Goal: Task Accomplishment & Management: Manage account settings

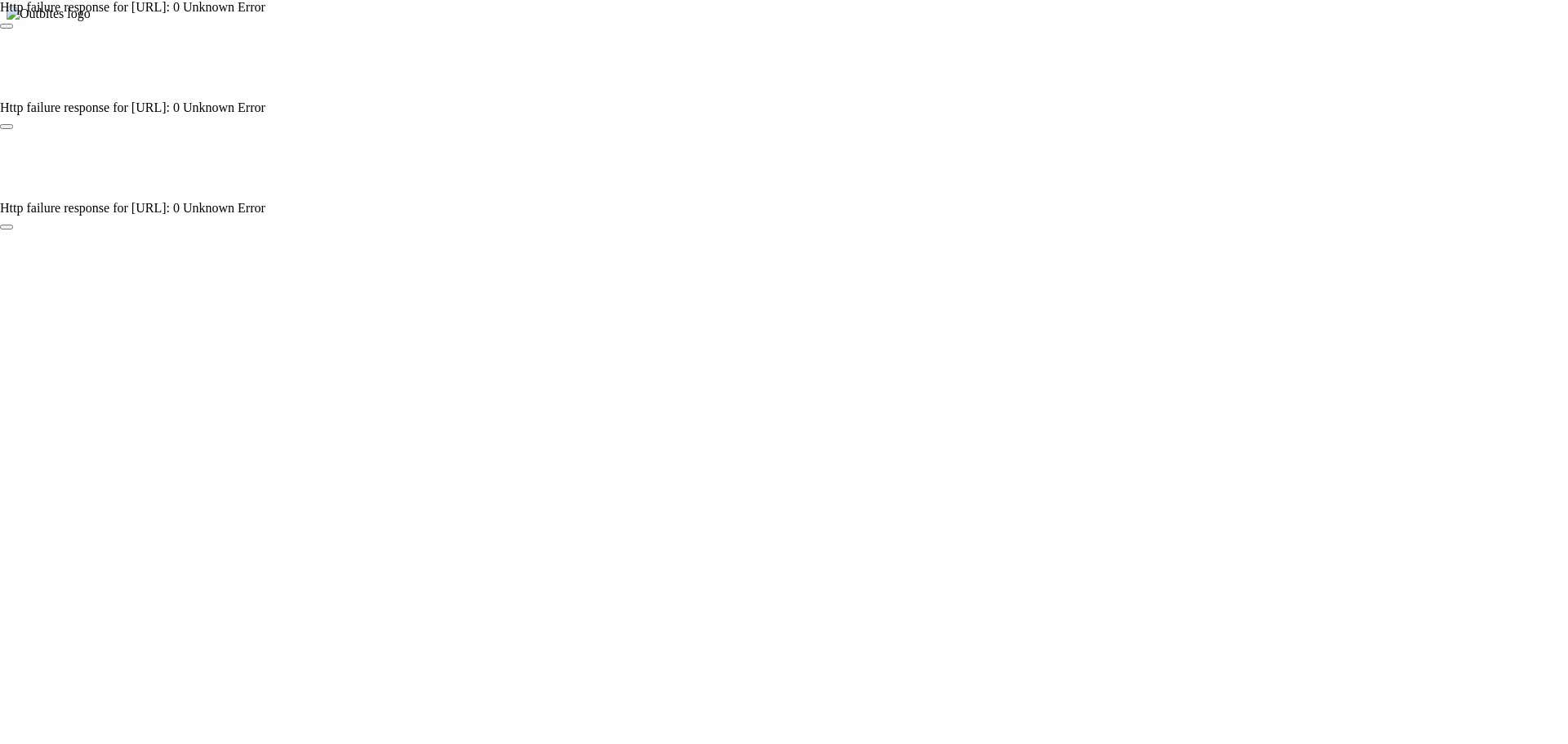
click at [551, 21] on app-root at bounding box center [784, 21] width 1555 height 0
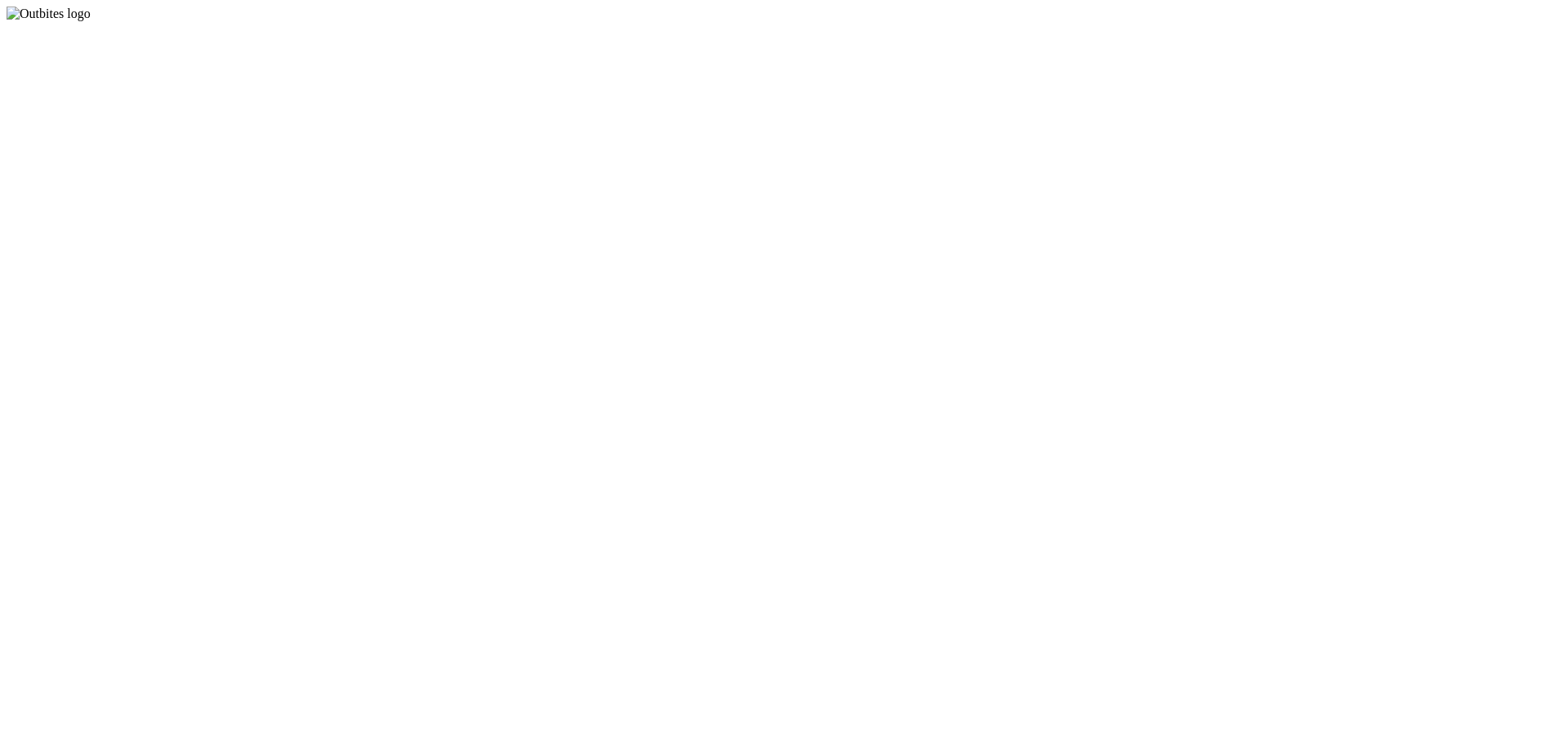
click at [740, 21] on app-root at bounding box center [784, 21] width 1555 height 0
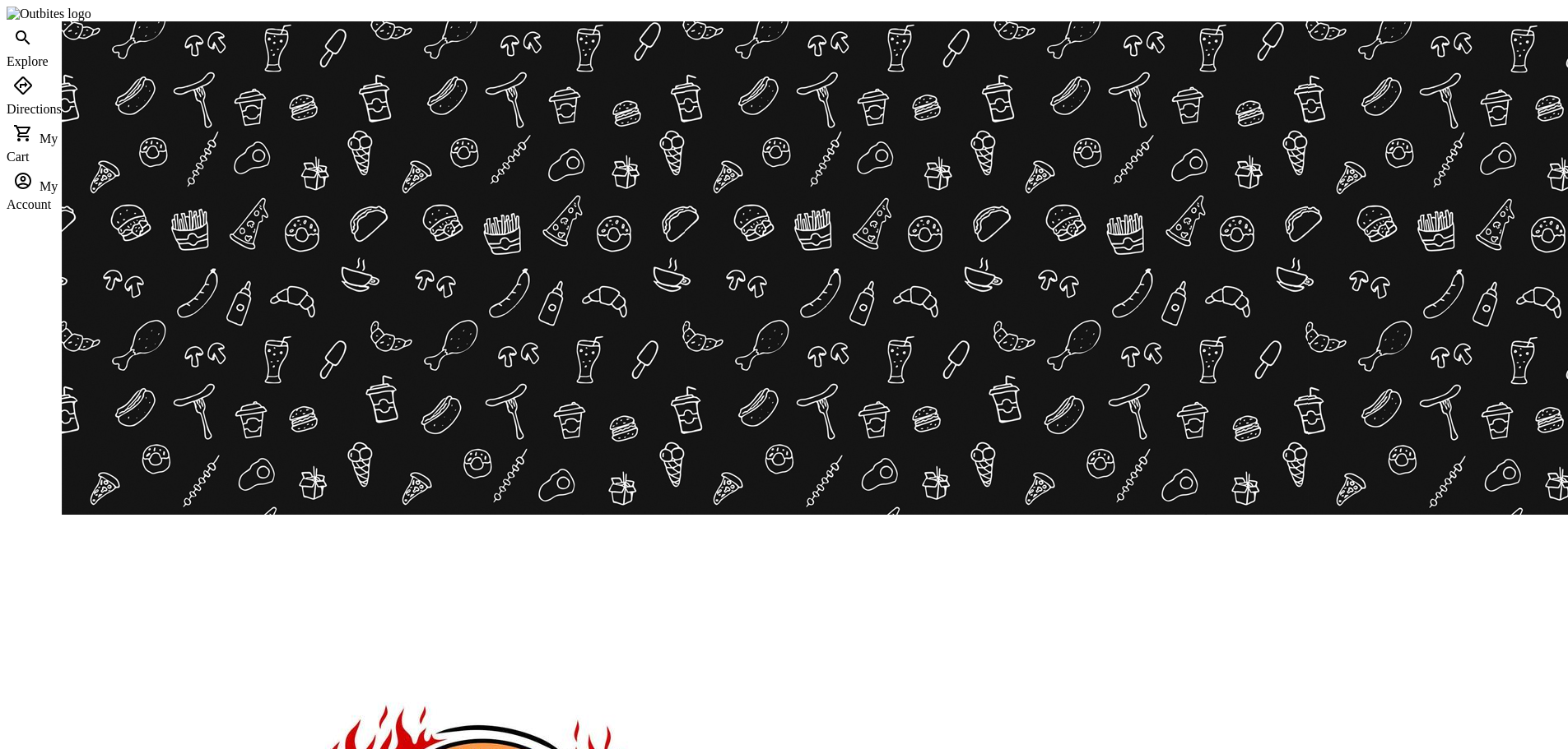
click at [1268, 602] on div at bounding box center [784, 374] width 1568 height 749
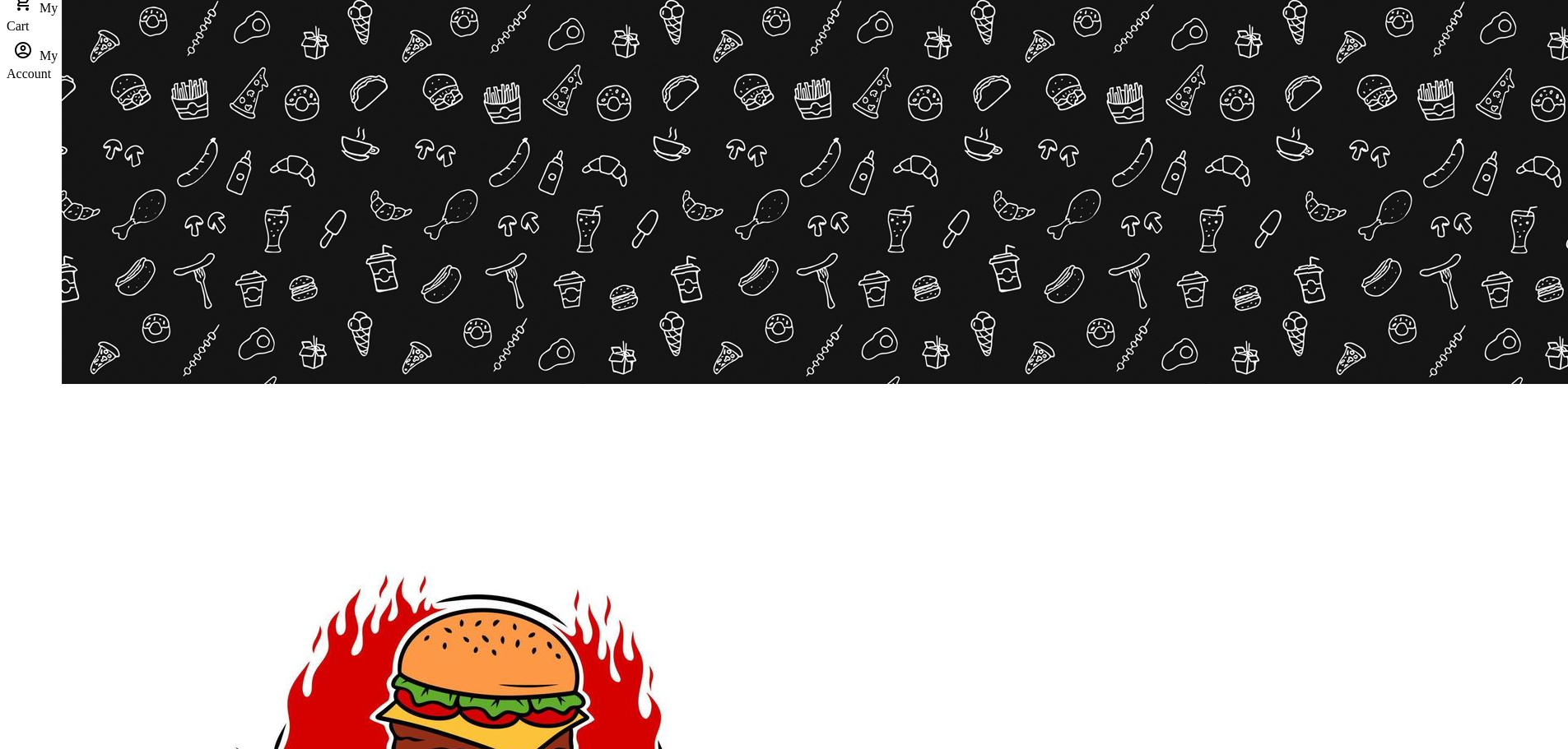
scroll to position [165, 0]
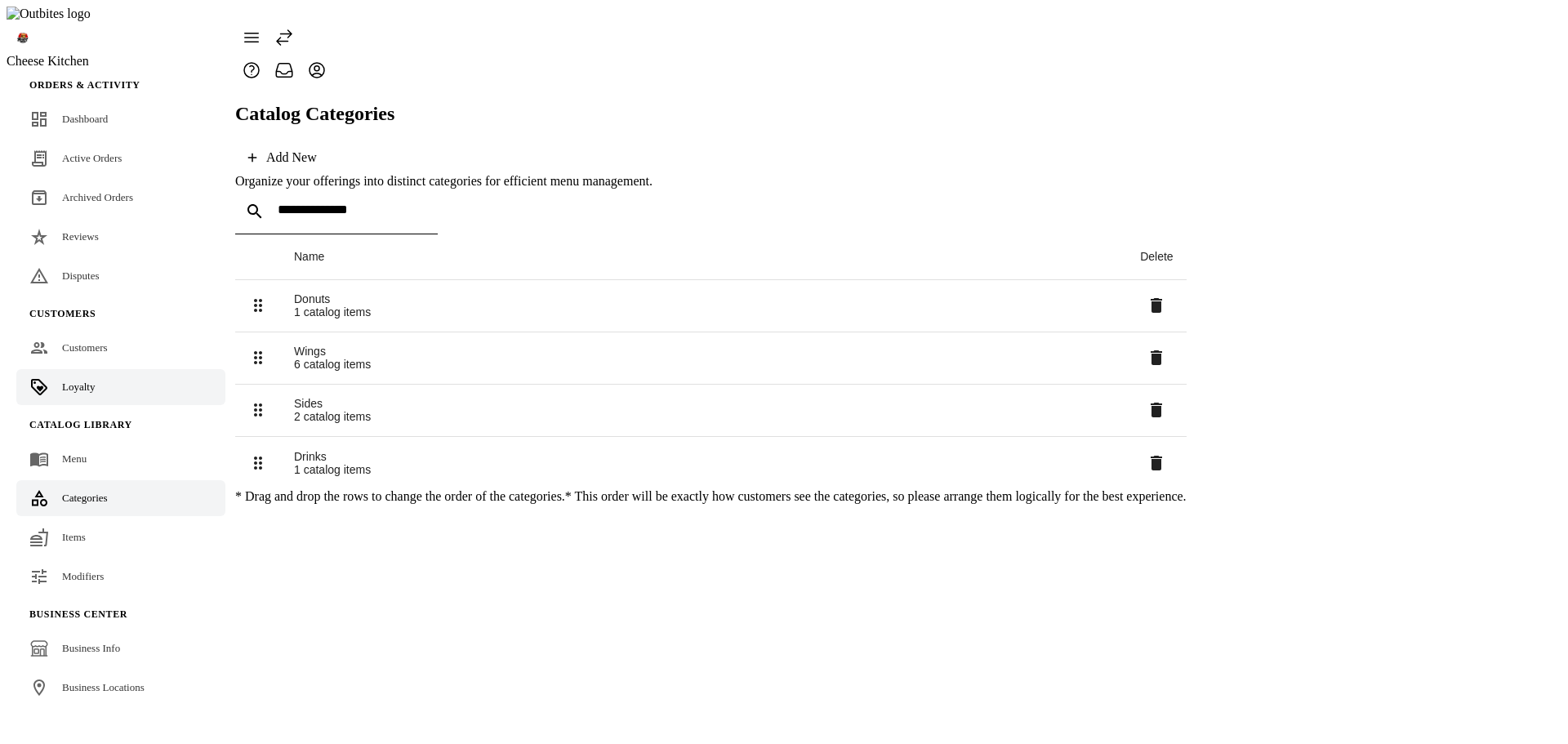
click at [96, 369] on link "Loyalty" at bounding box center [120, 387] width 209 height 36
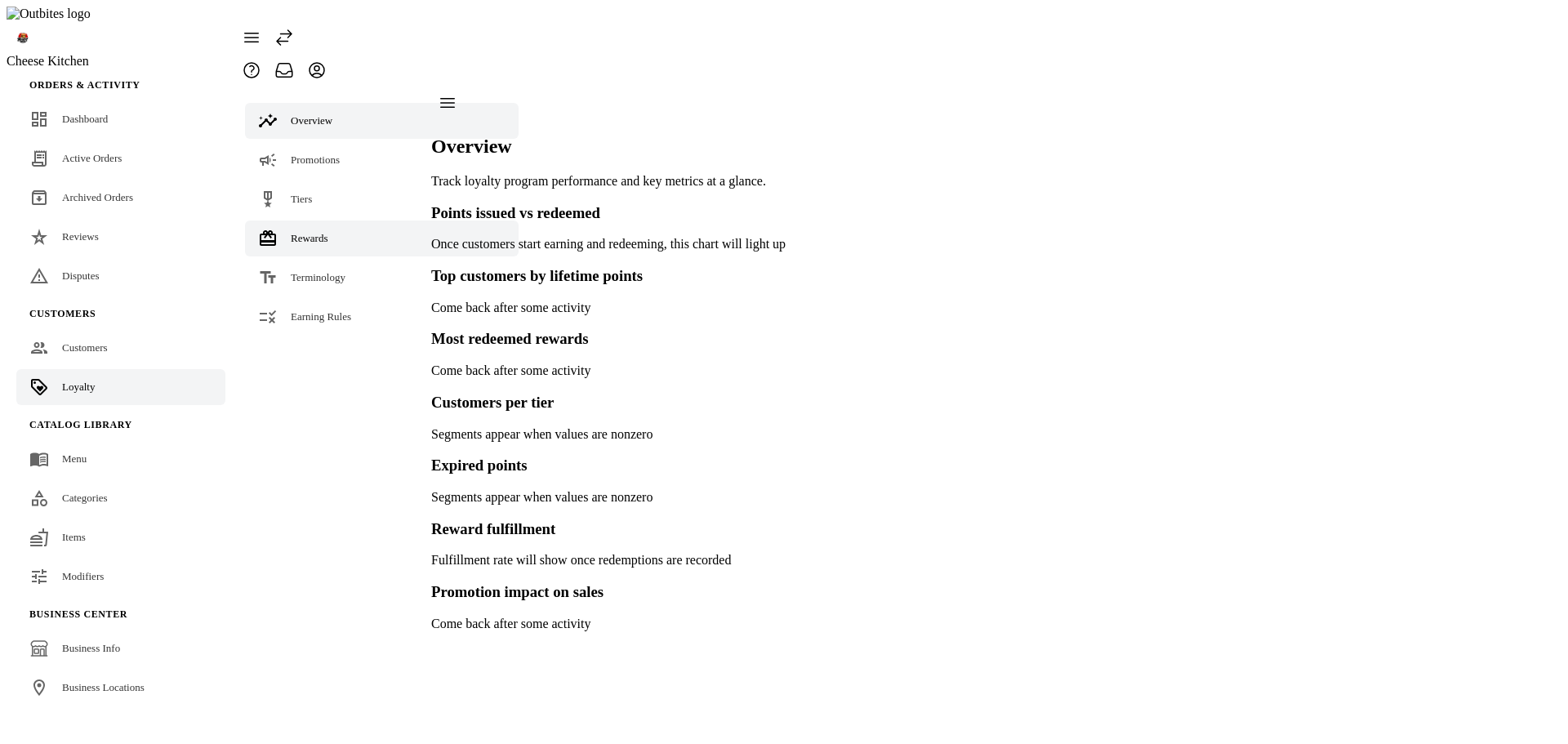
click at [295, 232] on span "Rewards" at bounding box center [309, 238] width 38 height 13
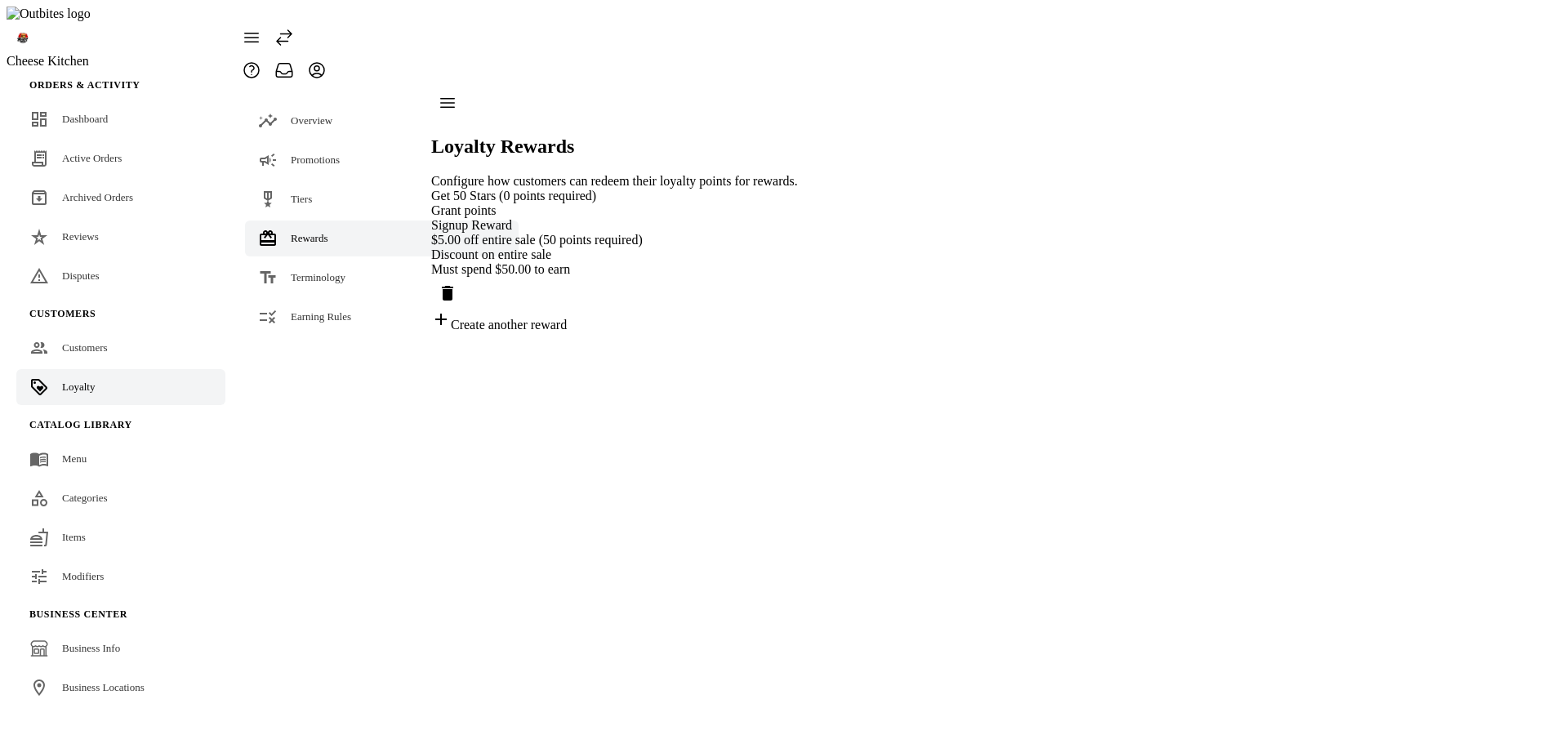
click at [564, 330] on div "Create another reward" at bounding box center [614, 321] width 367 height 23
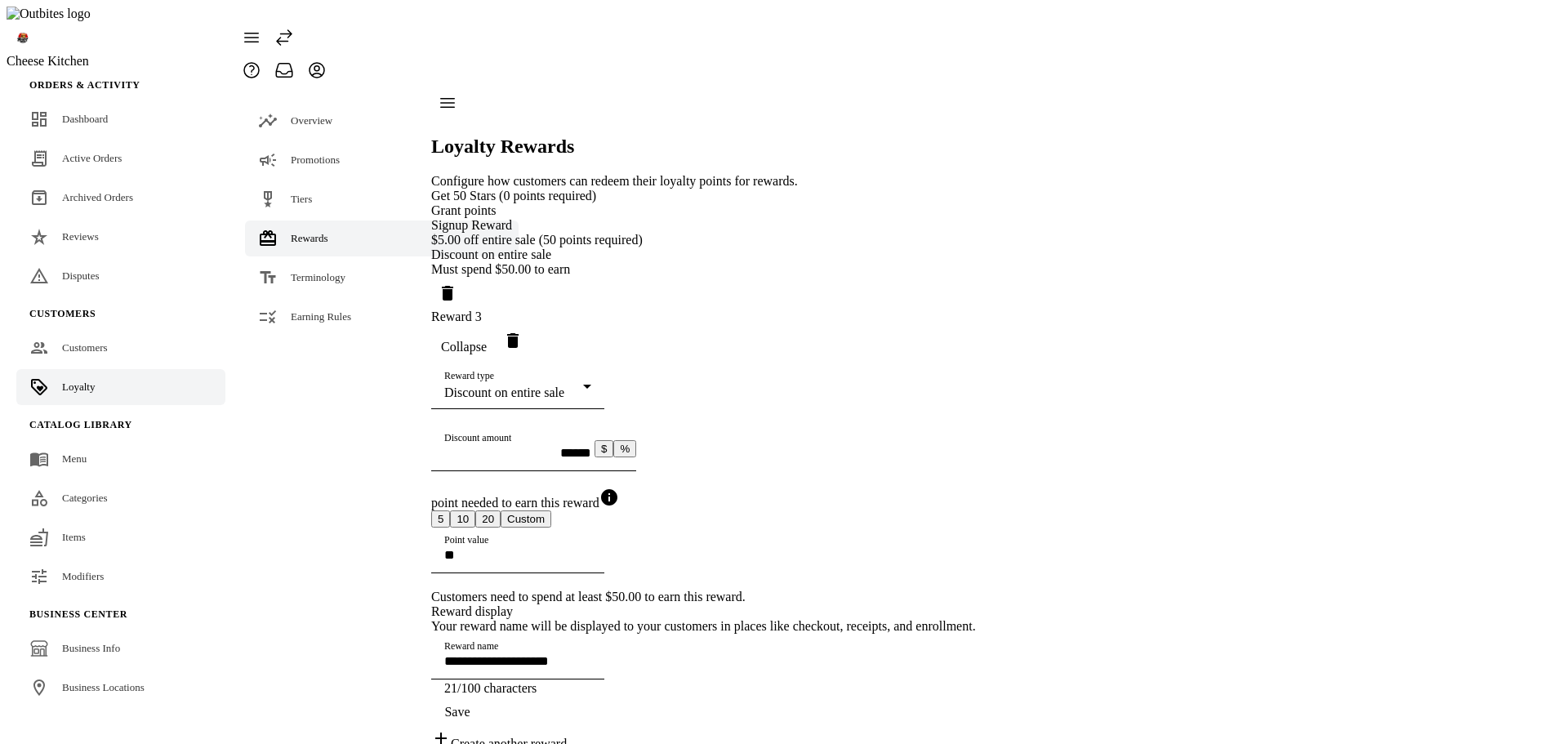
scroll to position [208, 0]
click at [591, 364] on div "Reward type Discount on entire sale" at bounding box center [517, 386] width 147 height 45
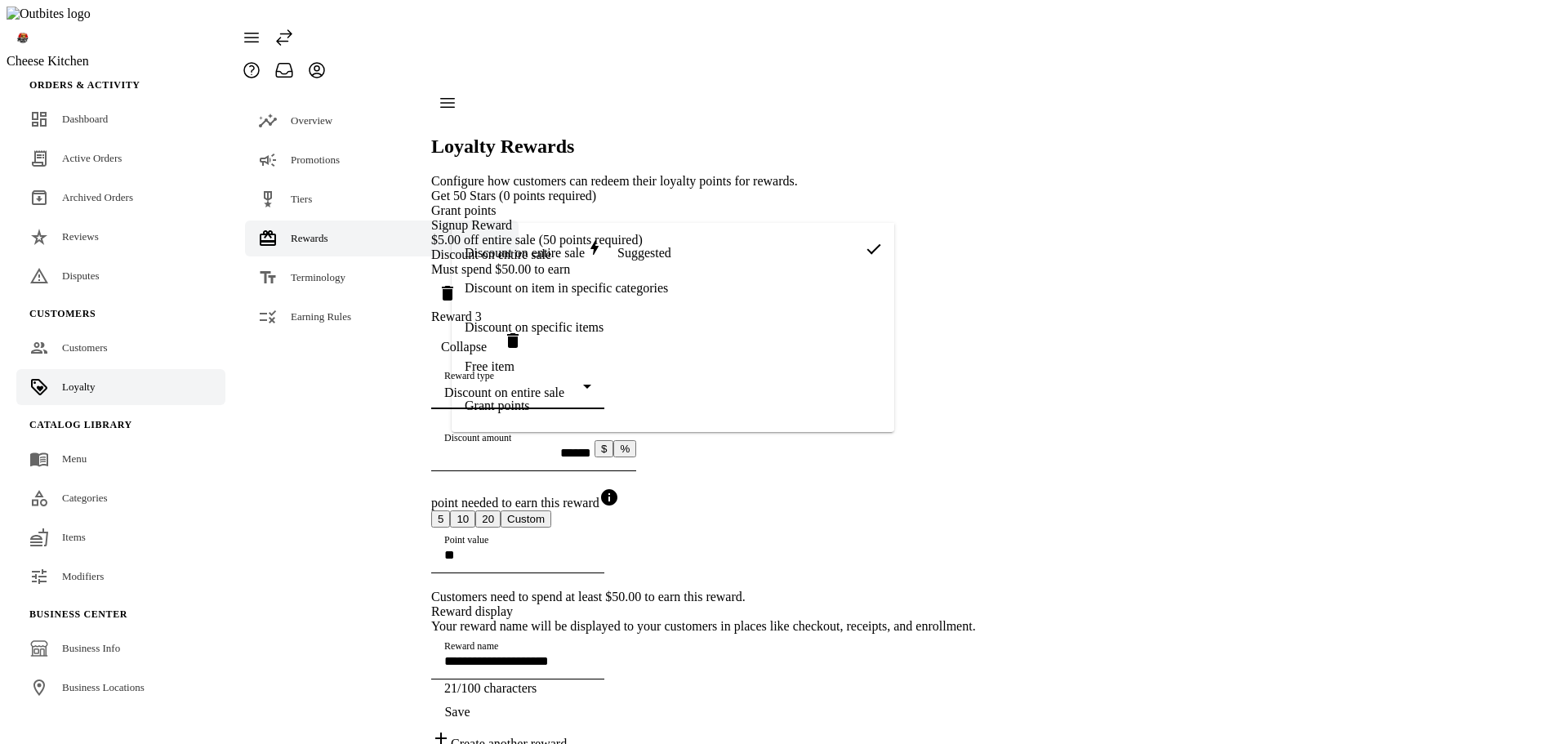
click at [527, 362] on mat-option "Free item" at bounding box center [672, 367] width 442 height 39
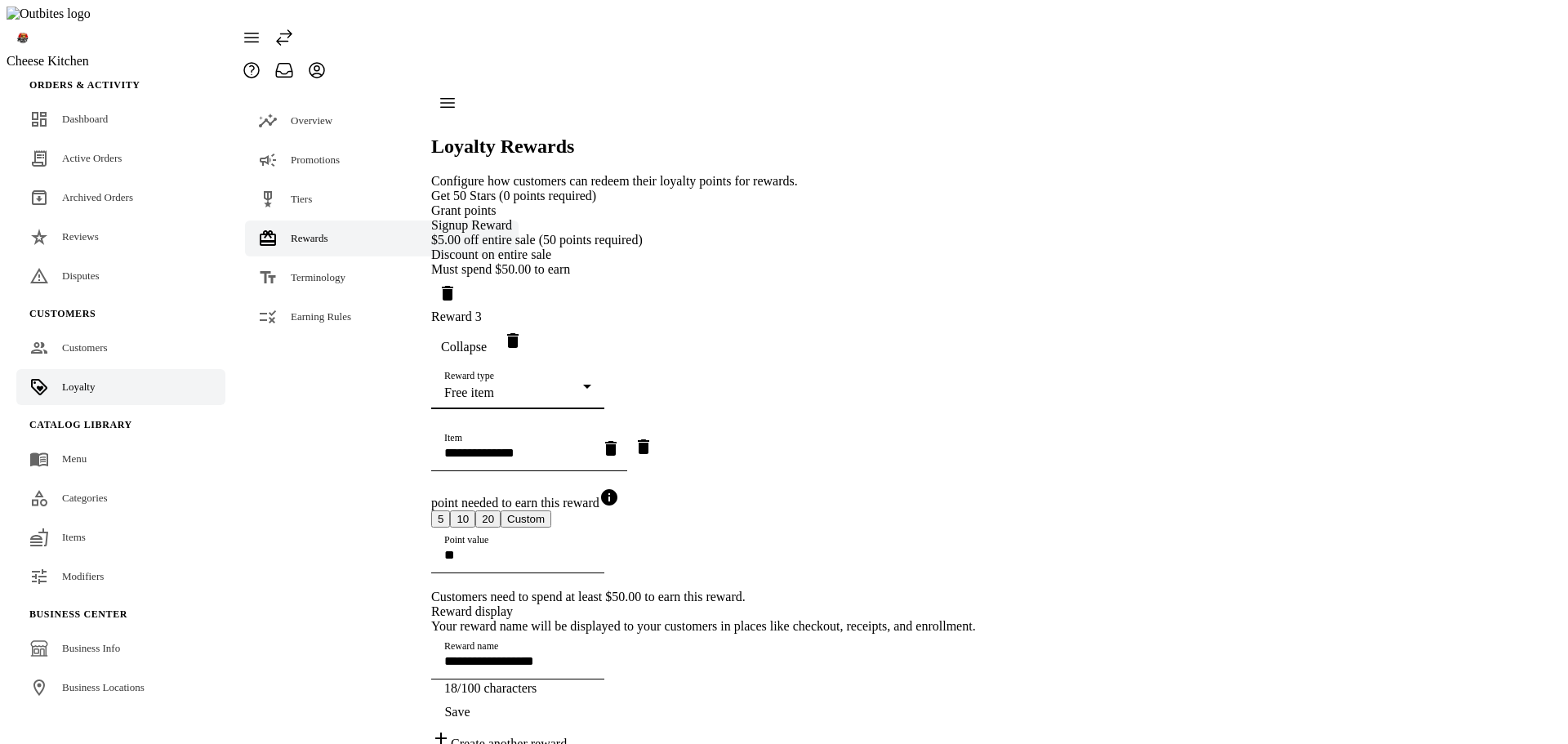
click at [560, 446] on input "Item" at bounding box center [517, 453] width 147 height 14
click at [529, 397] on mat-option "Fries" at bounding box center [653, 407] width 404 height 39
type input "**********"
type input "*****"
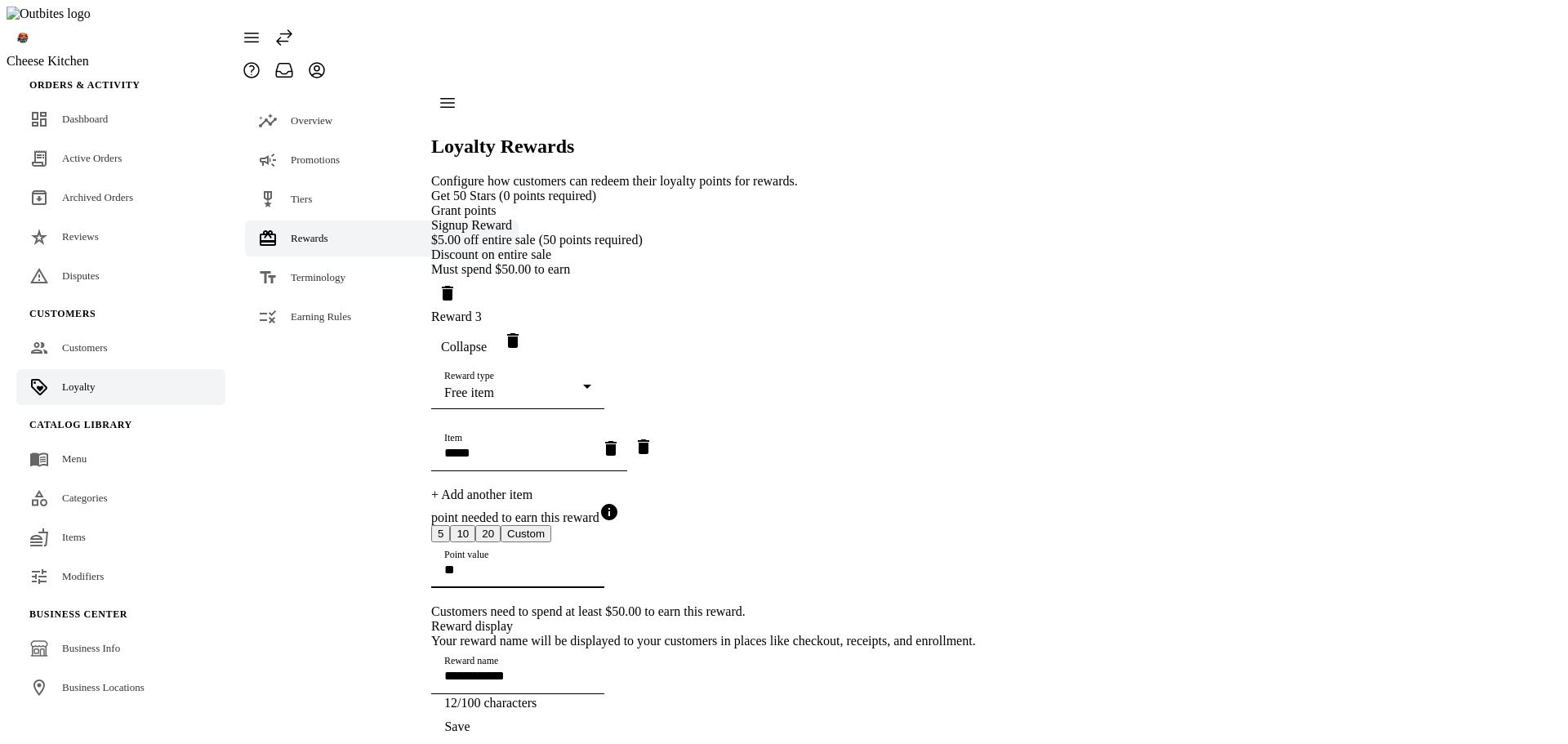
drag, startPoint x: 489, startPoint y: 444, endPoint x: 314, endPoint y: 440, distance: 175.0
click at [314, 440] on mat-drawer-container "**********" at bounding box center [605, 427] width 741 height 680
type input "***"
click at [470, 720] on span "Save" at bounding box center [457, 727] width 25 height 15
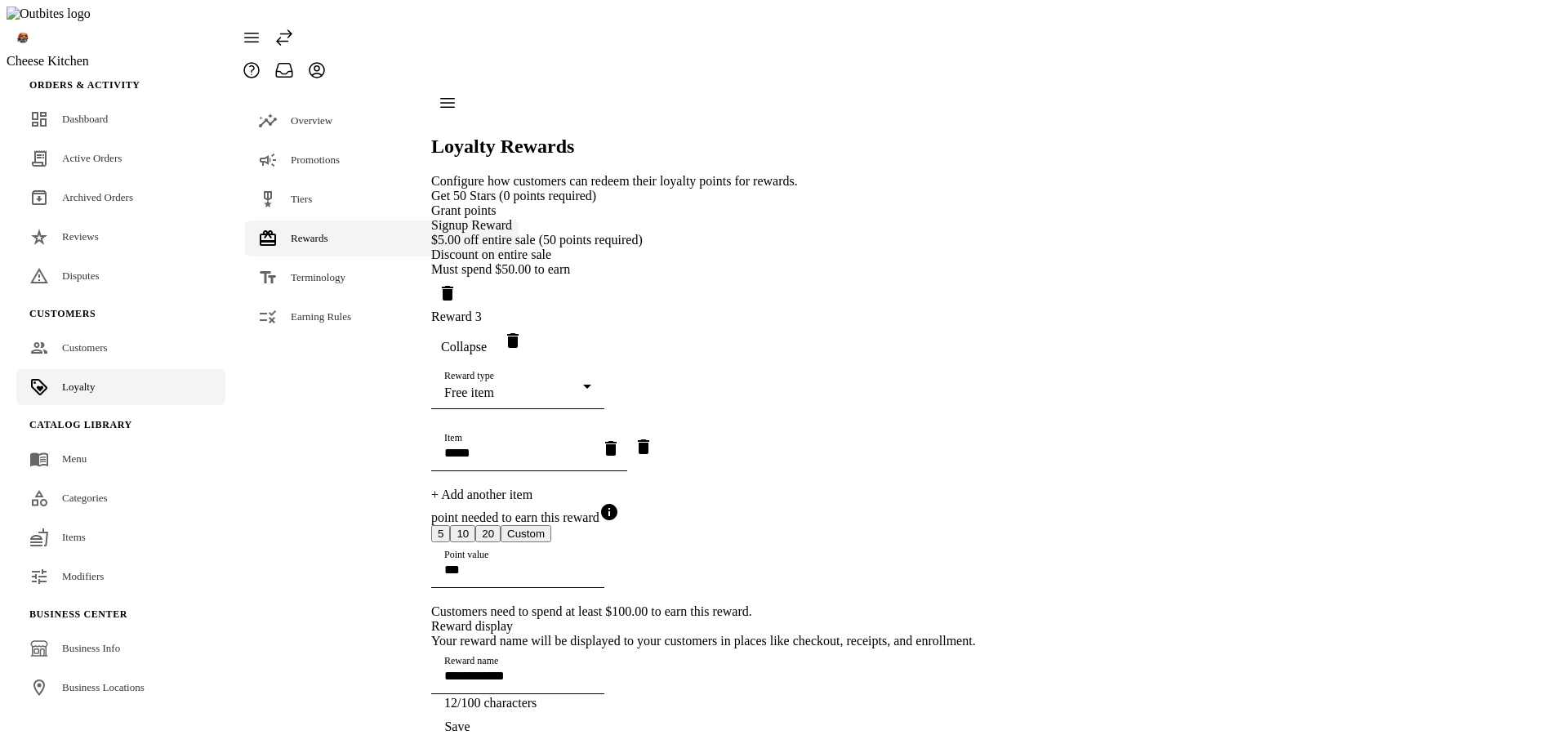
click at [522, 743] on div "Create another reward" at bounding box center [703, 754] width 545 height 23
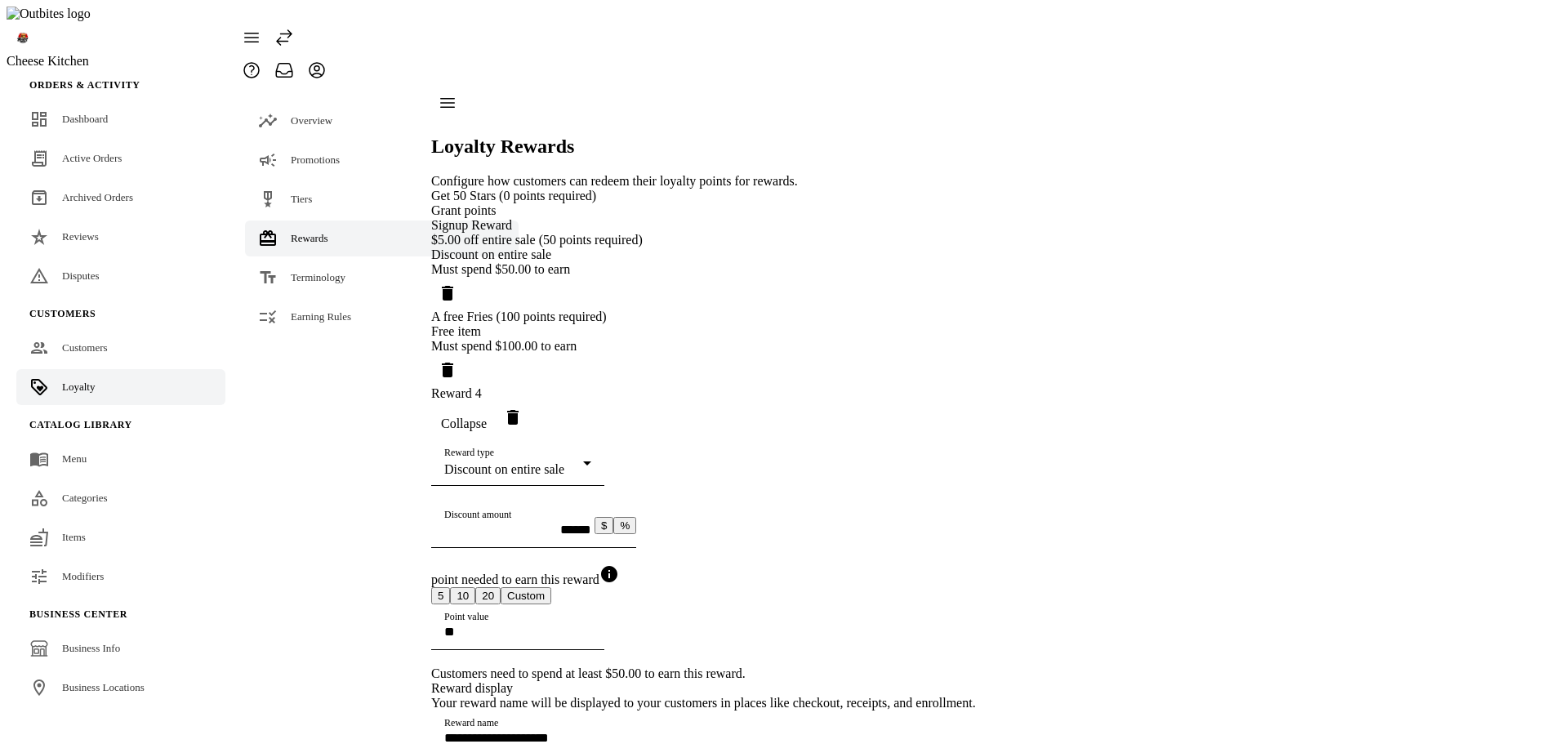
scroll to position [301, 0]
click at [583, 463] on div "Discount on entire sale" at bounding box center [513, 470] width 139 height 15
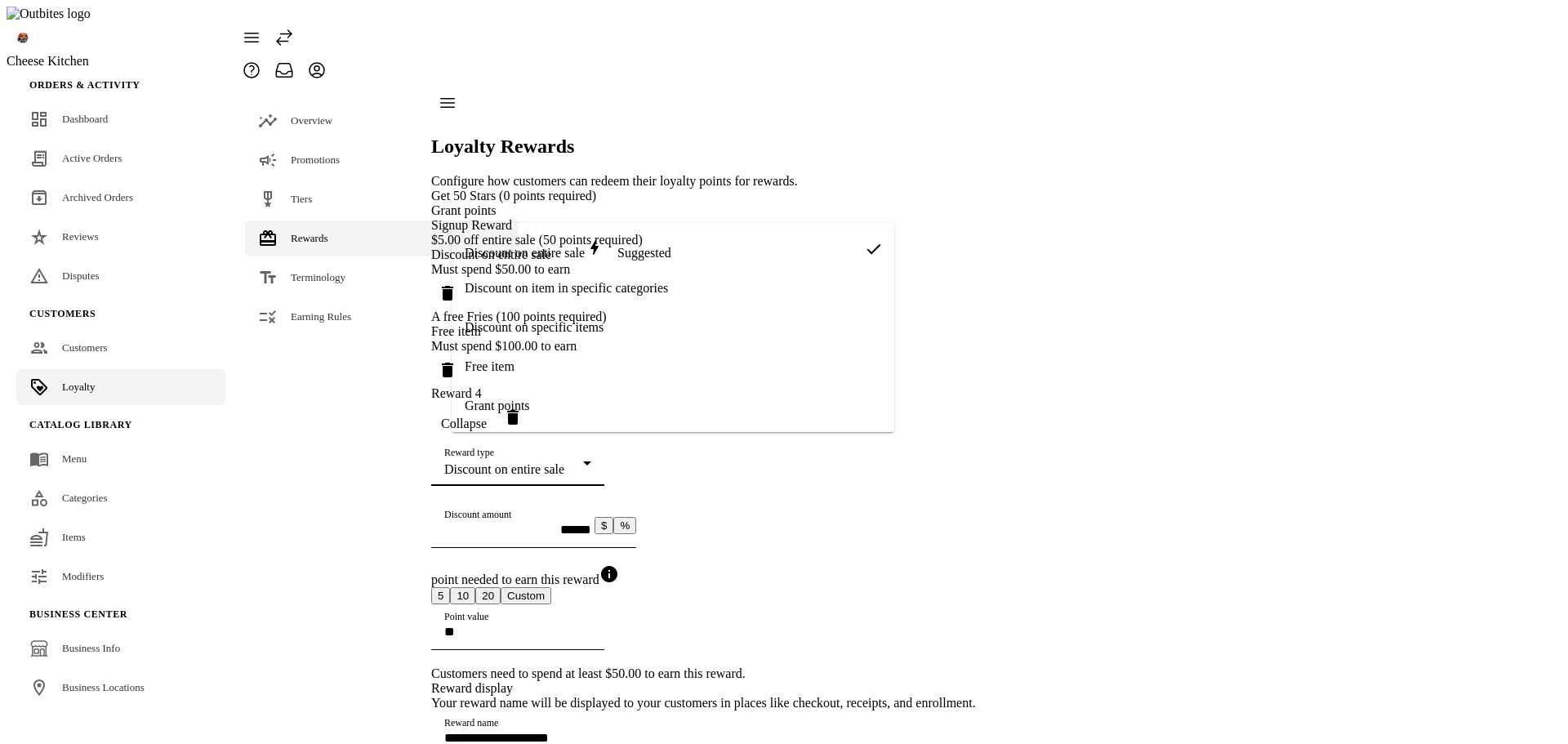
click at [551, 375] on mat-option "Free item" at bounding box center [672, 367] width 442 height 39
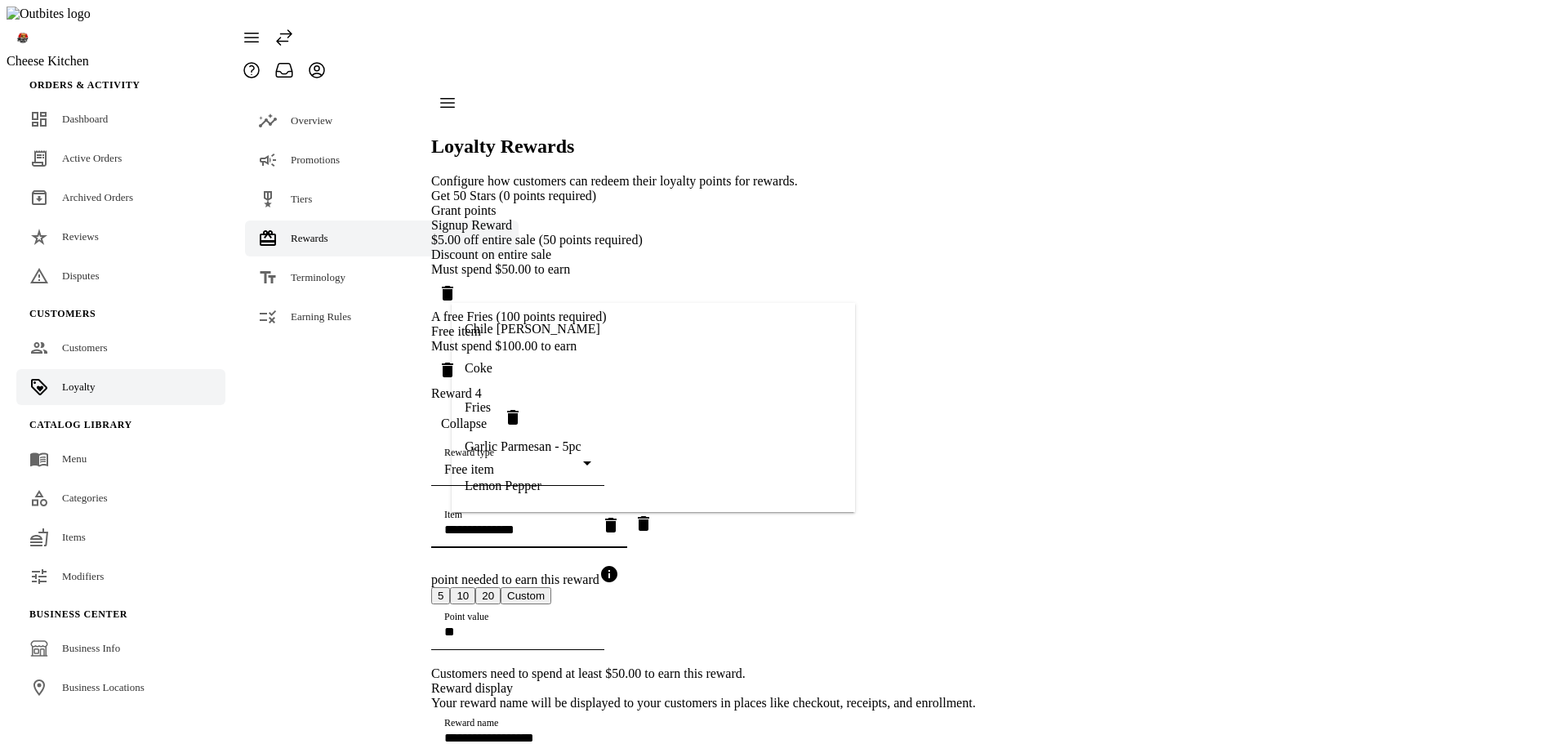
click at [551, 523] on input "Item" at bounding box center [517, 530] width 147 height 14
click at [529, 479] on mat-option "Tots" at bounding box center [653, 479] width 404 height 39
type input "**********"
type input "****"
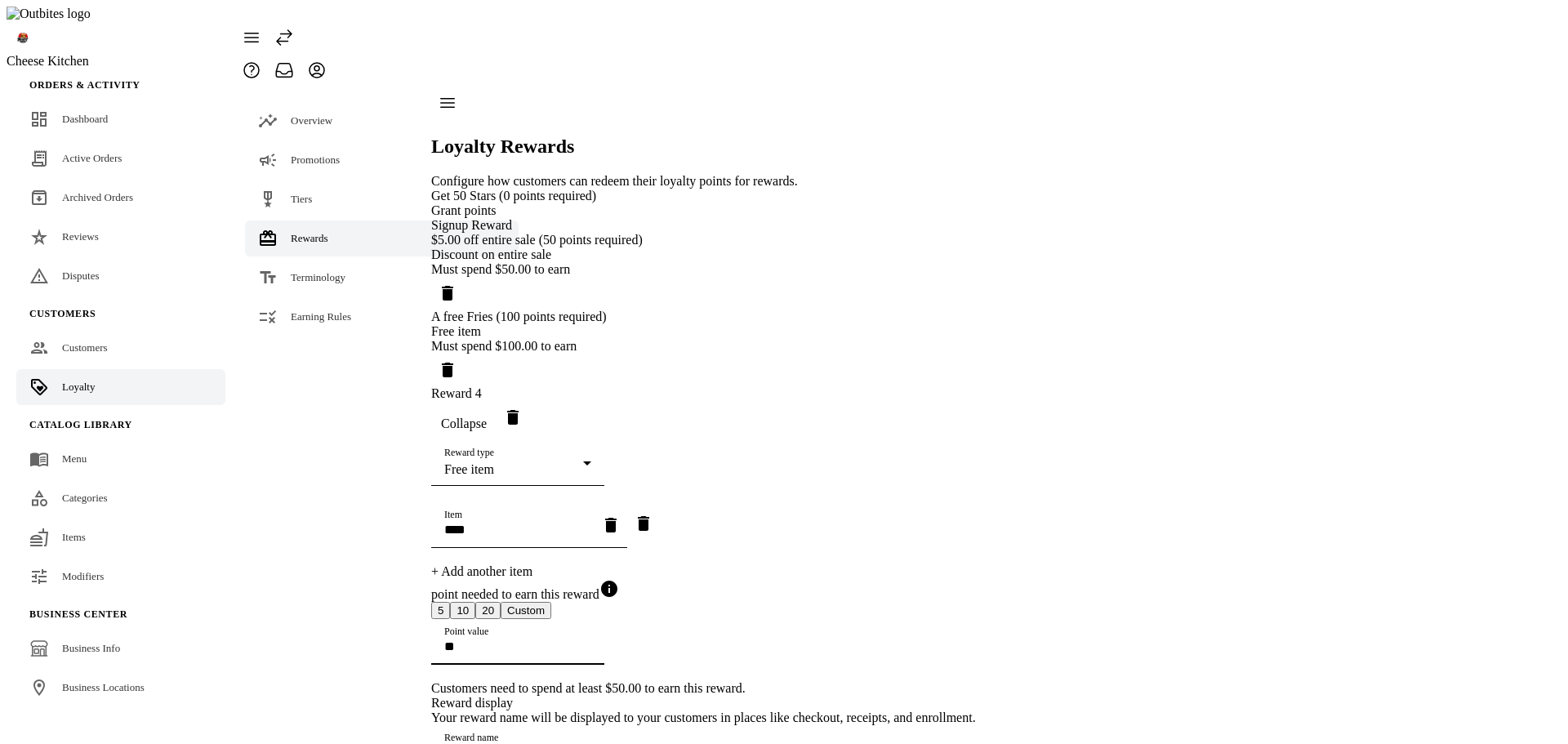
drag, startPoint x: 505, startPoint y: 439, endPoint x: 193, endPoint y: 411, distance: 313.3
click at [283, 424] on mat-drawer-container "**********" at bounding box center [605, 464] width 741 height 757
type input "***"
drag, startPoint x: 871, startPoint y: 679, endPoint x: 873, endPoint y: 670, distance: 9.2
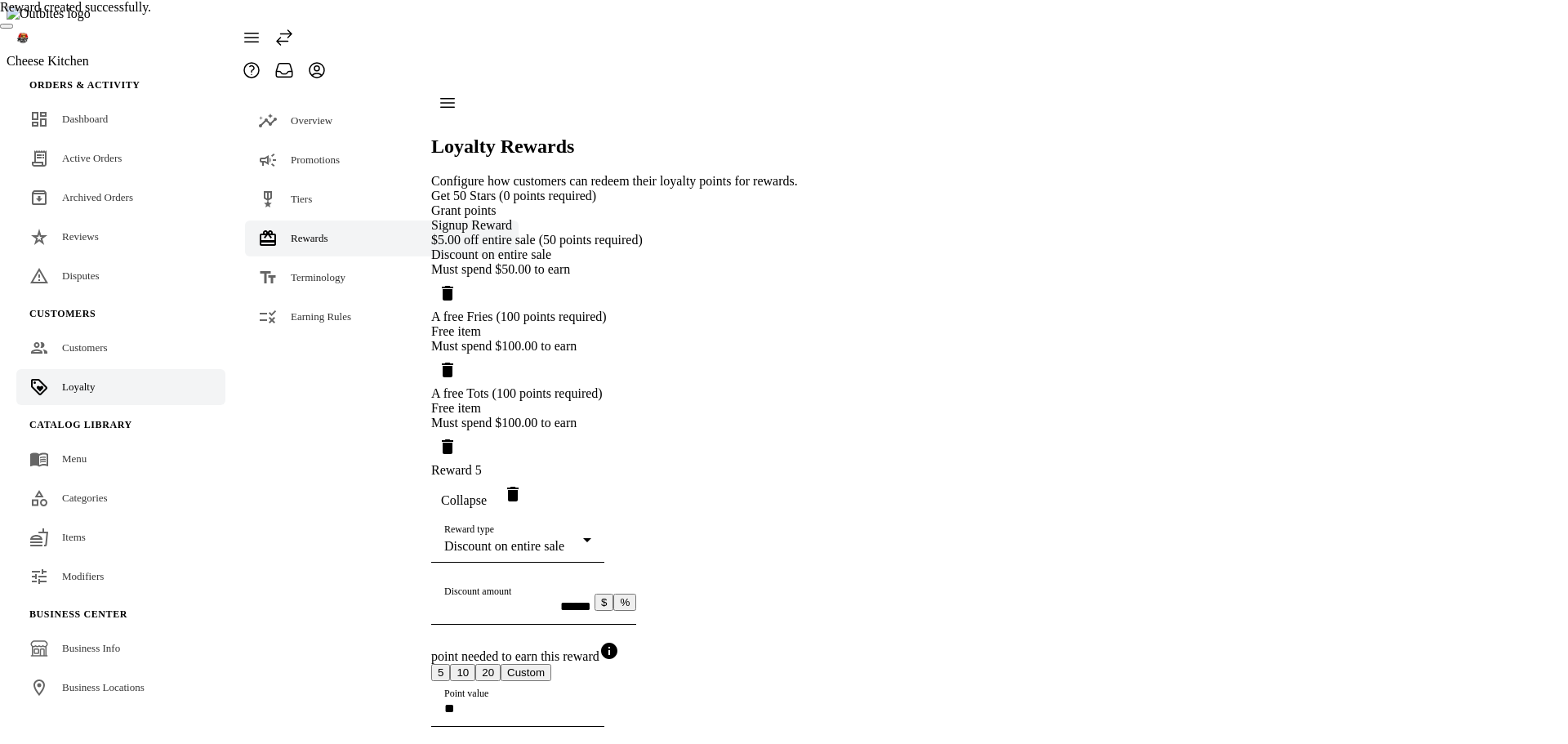
scroll to position [393, 0]
click at [562, 539] on mat-select-trigger "Discount on entire sale" at bounding box center [504, 546] width 120 height 14
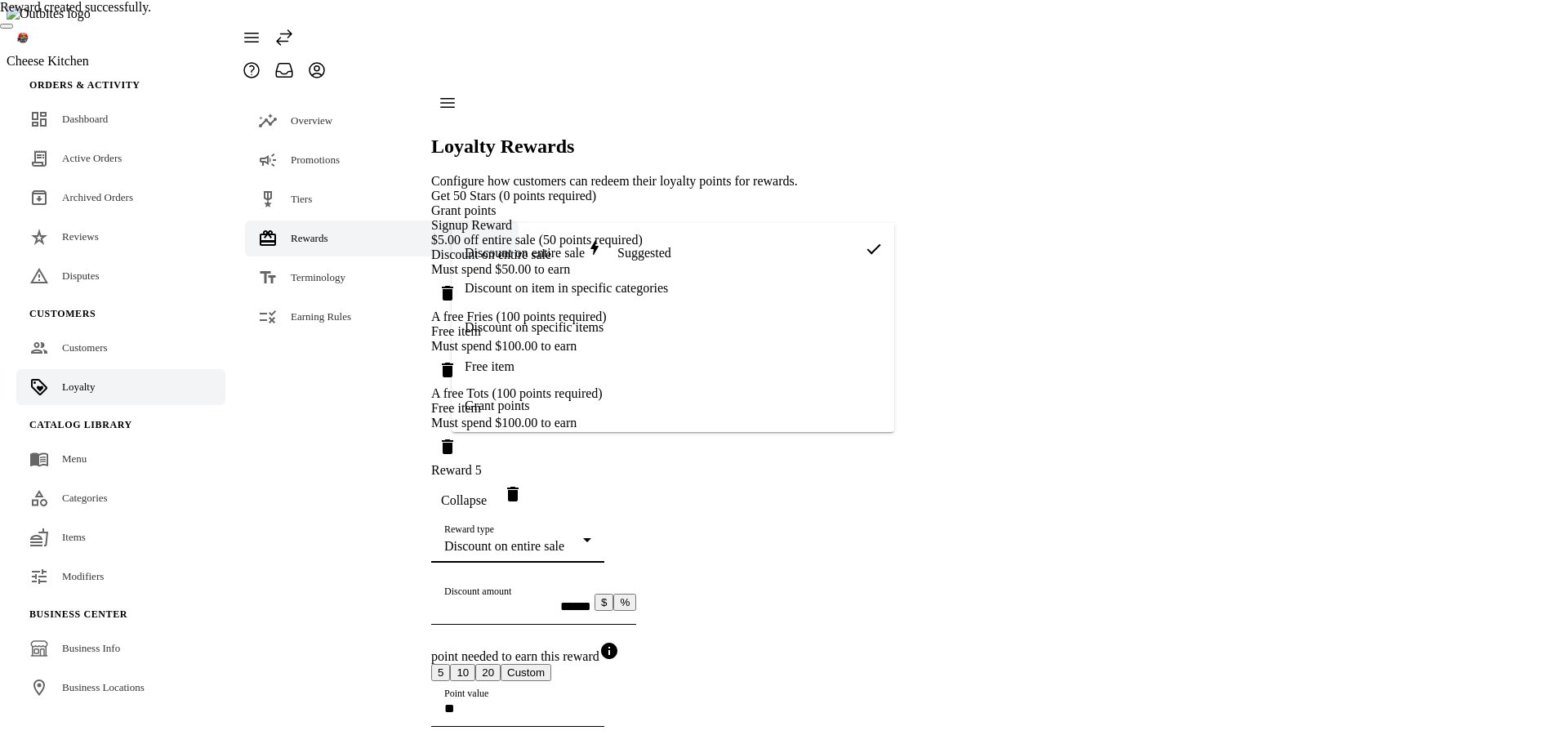
click at [1131, 237] on div at bounding box center [784, 372] width 1568 height 744
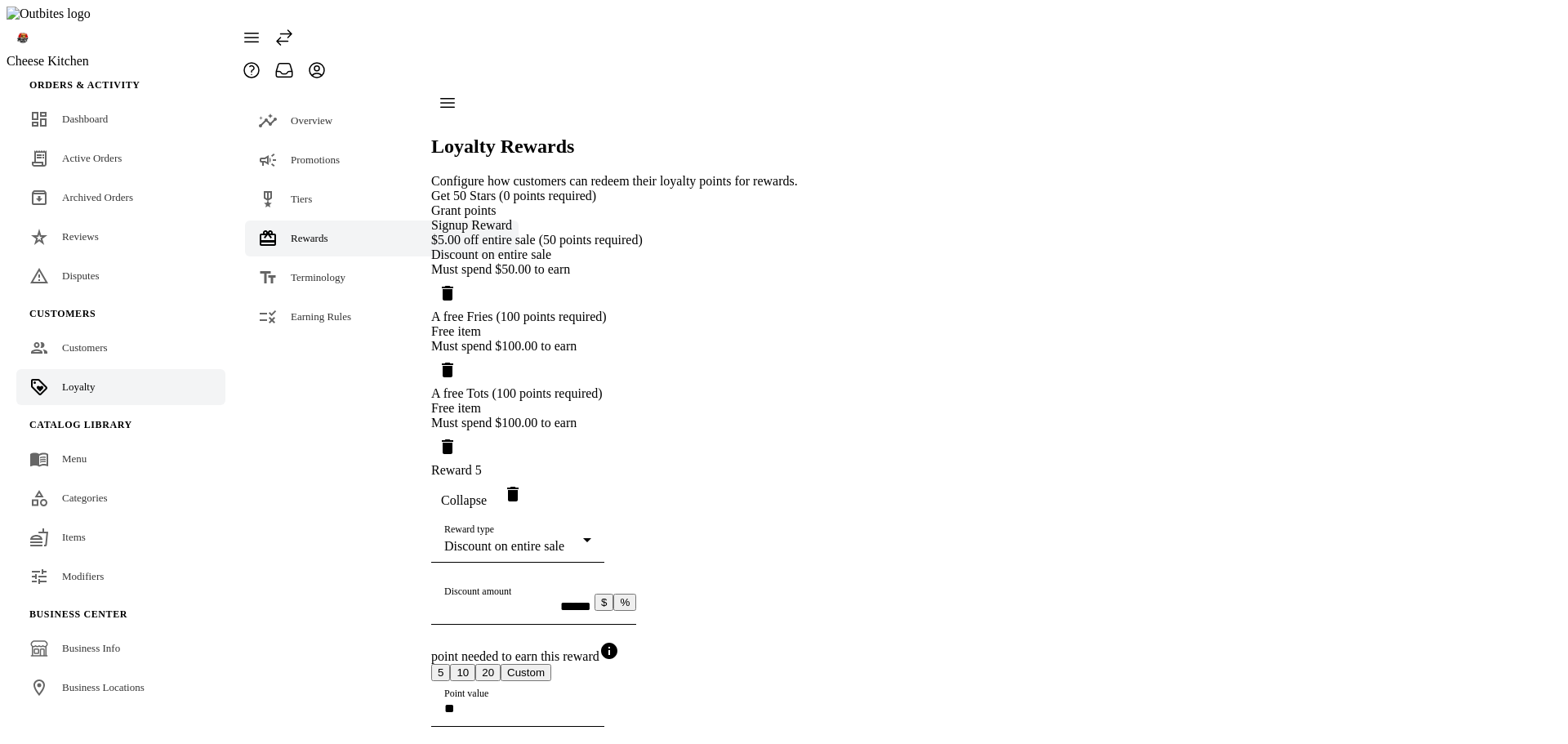
click at [591, 517] on div "Reward type Discount on entire sale" at bounding box center [517, 540] width 147 height 45
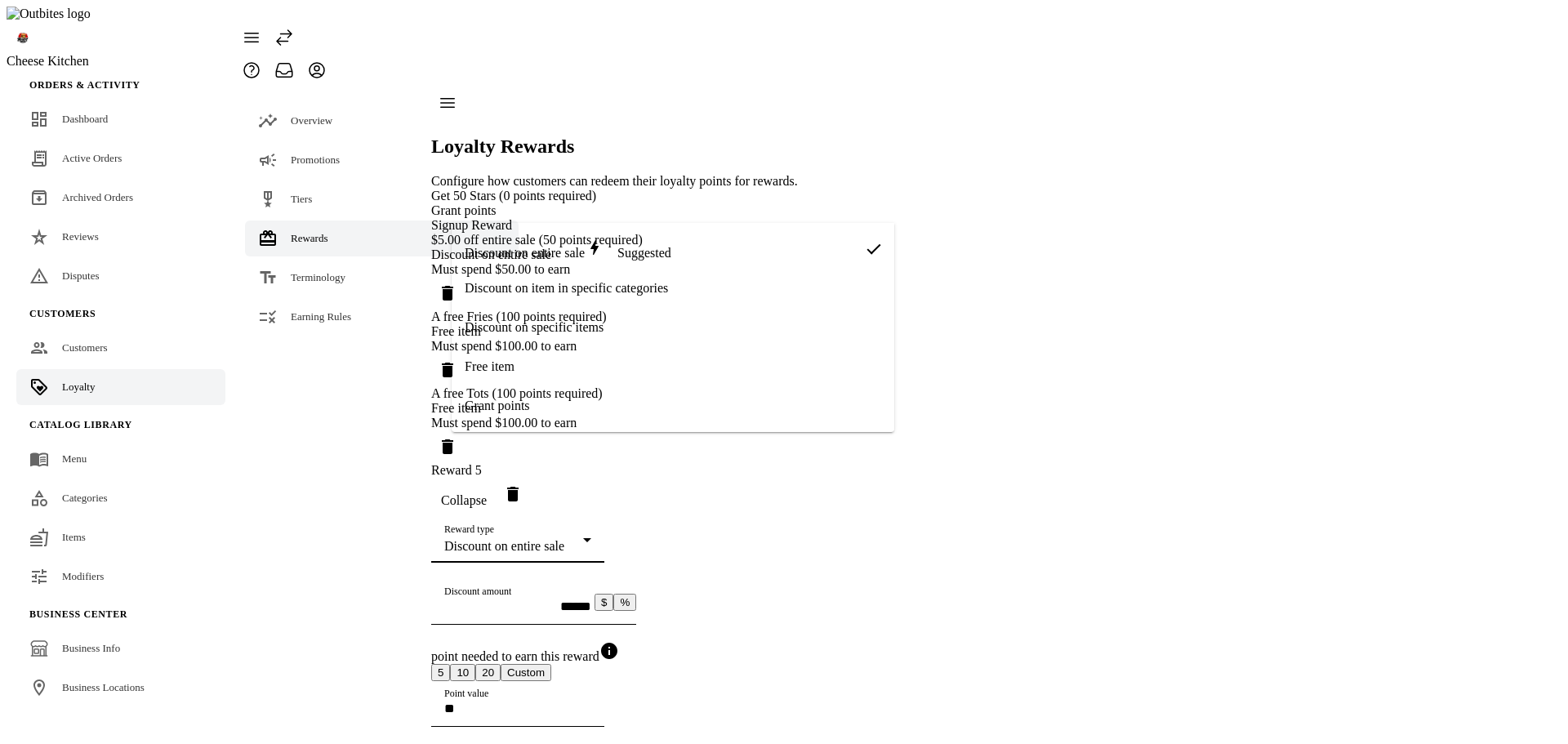
click at [580, 363] on mat-option "Free item" at bounding box center [672, 367] width 442 height 39
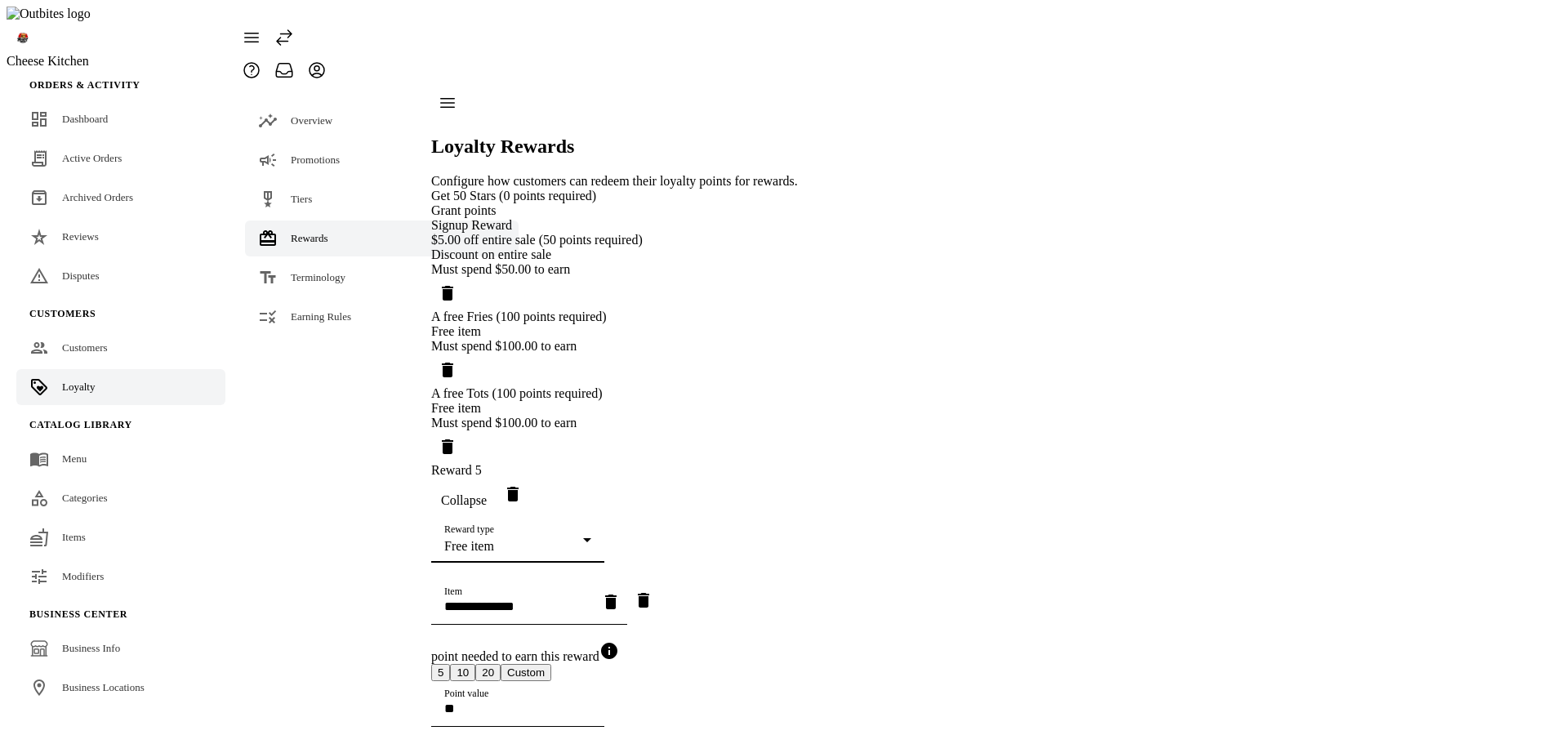
click at [544, 600] on input "Item" at bounding box center [517, 606] width 147 height 14
click at [563, 485] on span "Vanilla Iced Glazed with Sprinkles" at bounding box center [556, 486] width 182 height 15
type input "**********"
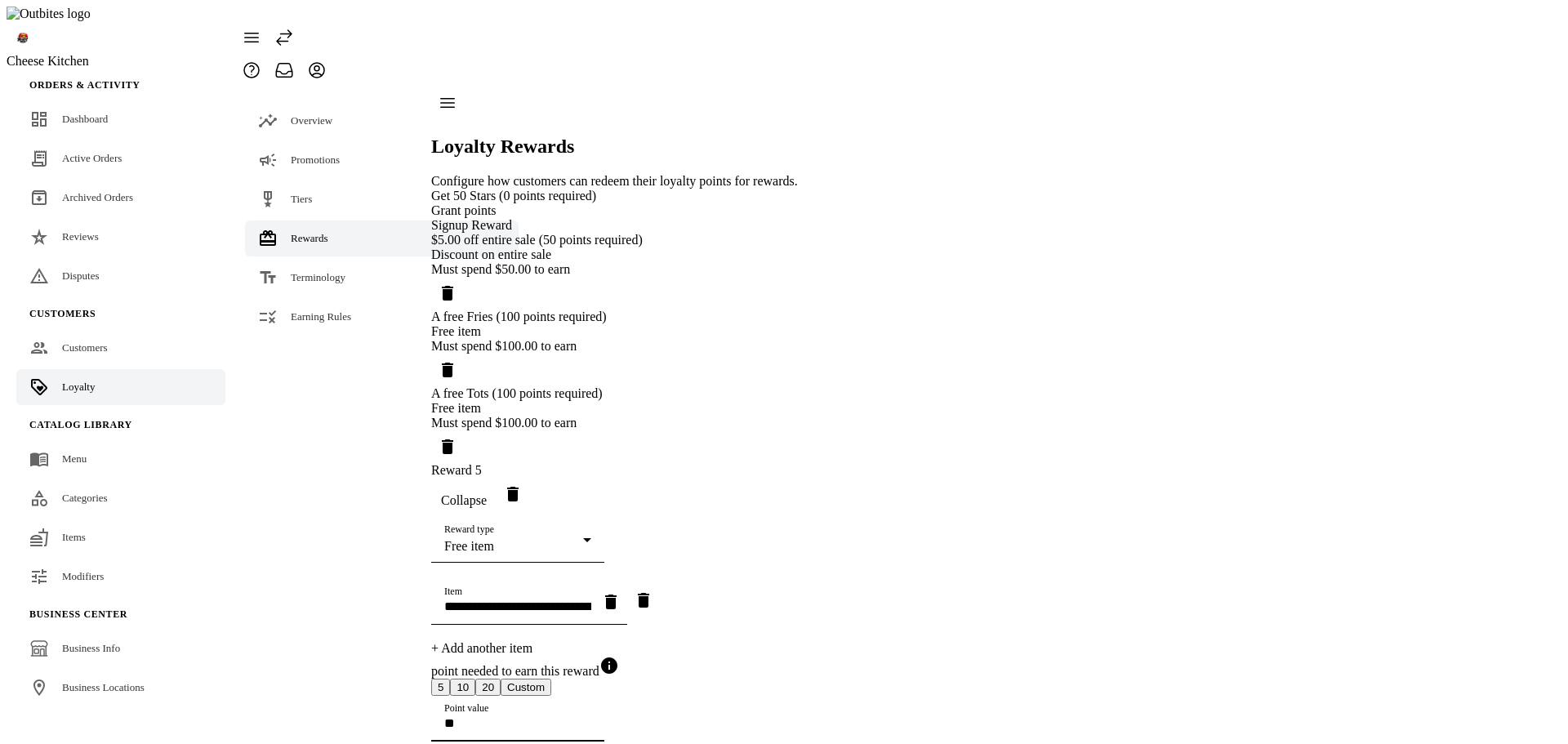
drag, startPoint x: 563, startPoint y: 453, endPoint x: 427, endPoint y: 426, distance: 138.7
click at [460, 696] on div "Point value **" at bounding box center [517, 719] width 147 height 45
type input "***"
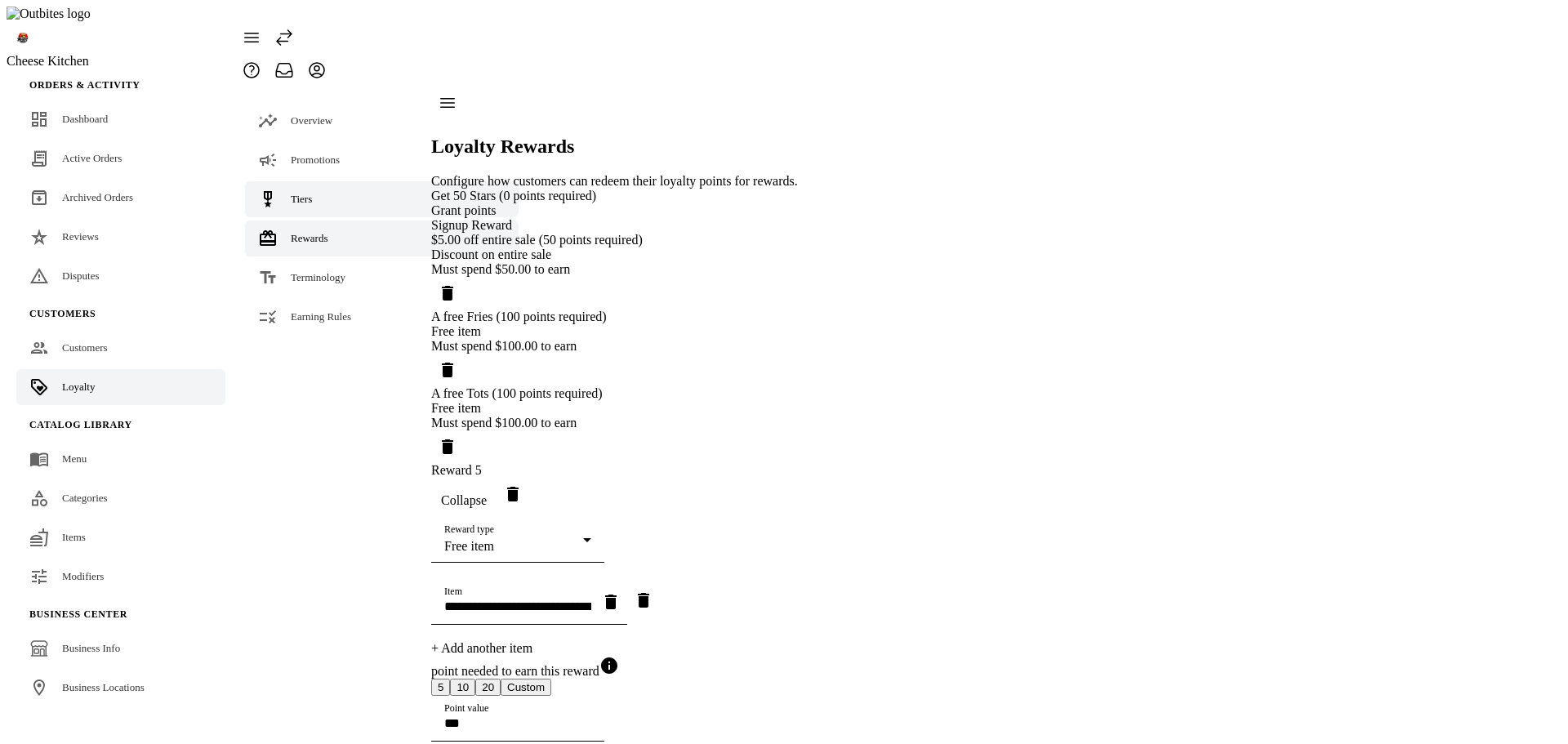
drag, startPoint x: 290, startPoint y: 156, endPoint x: 303, endPoint y: 155, distance: 13.0
click at [290, 181] on link "Tiers" at bounding box center [382, 199] width 274 height 36
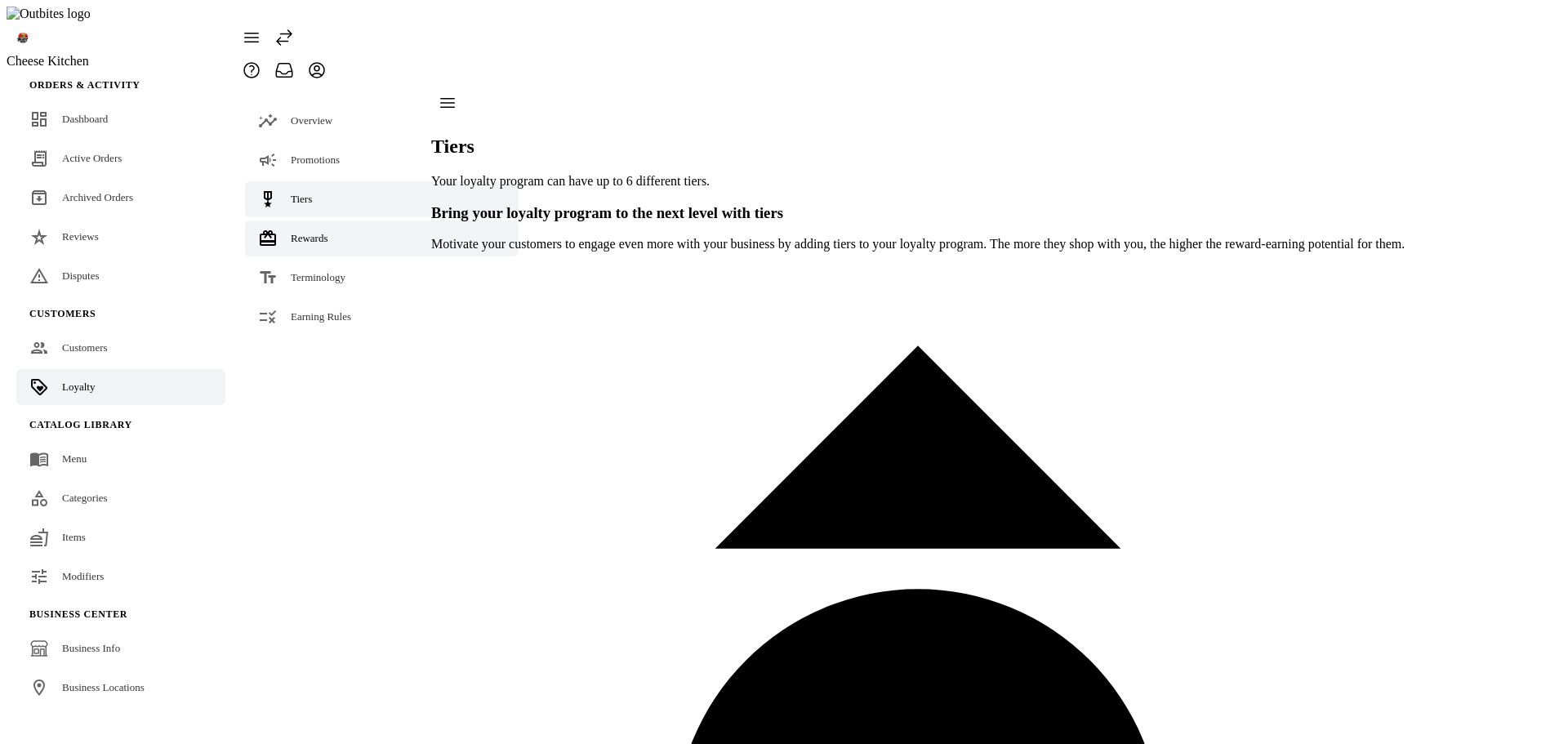
click at [324, 232] on span "Rewards" at bounding box center [309, 238] width 38 height 13
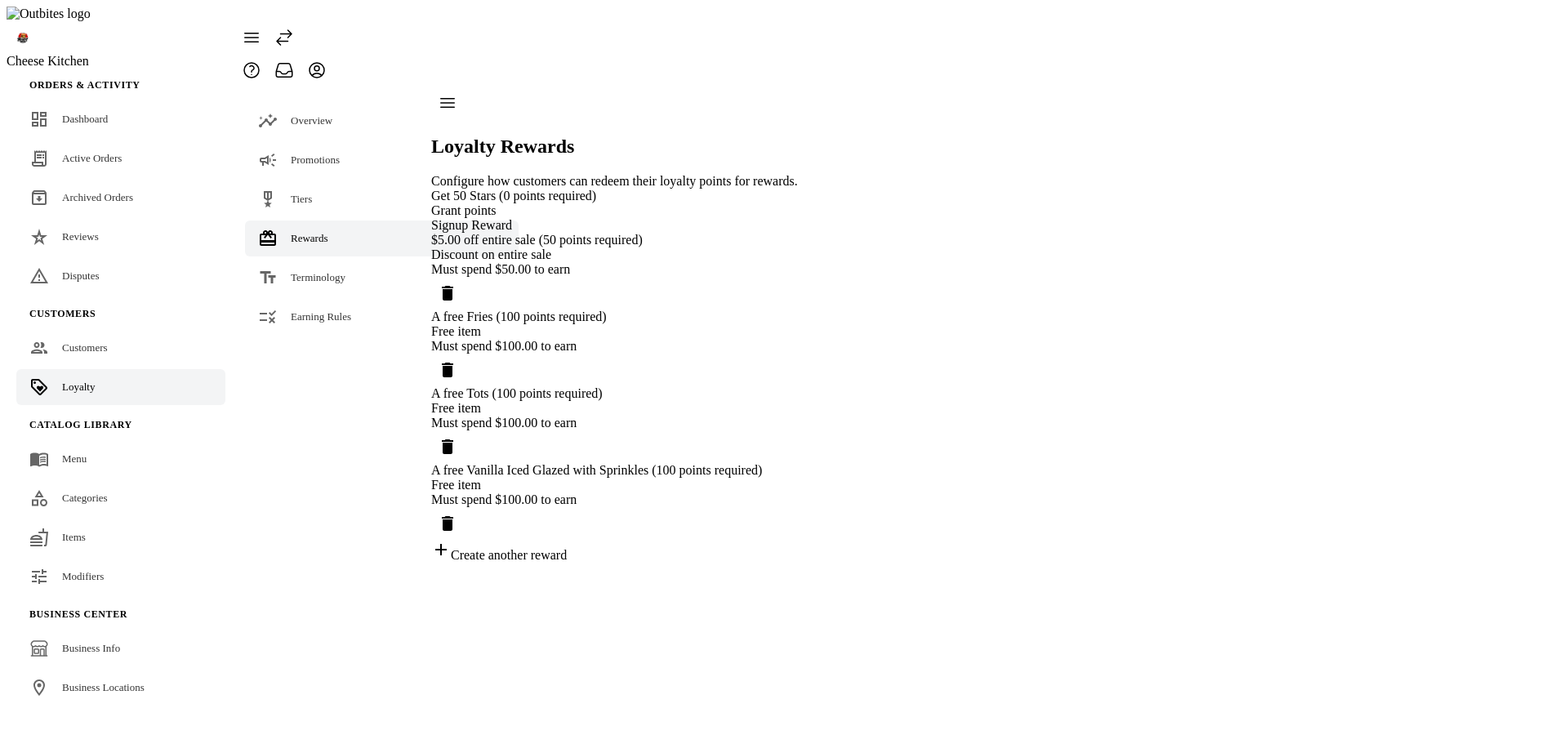
click at [453, 286] on icon "Delete reward" at bounding box center [447, 294] width 12 height 15
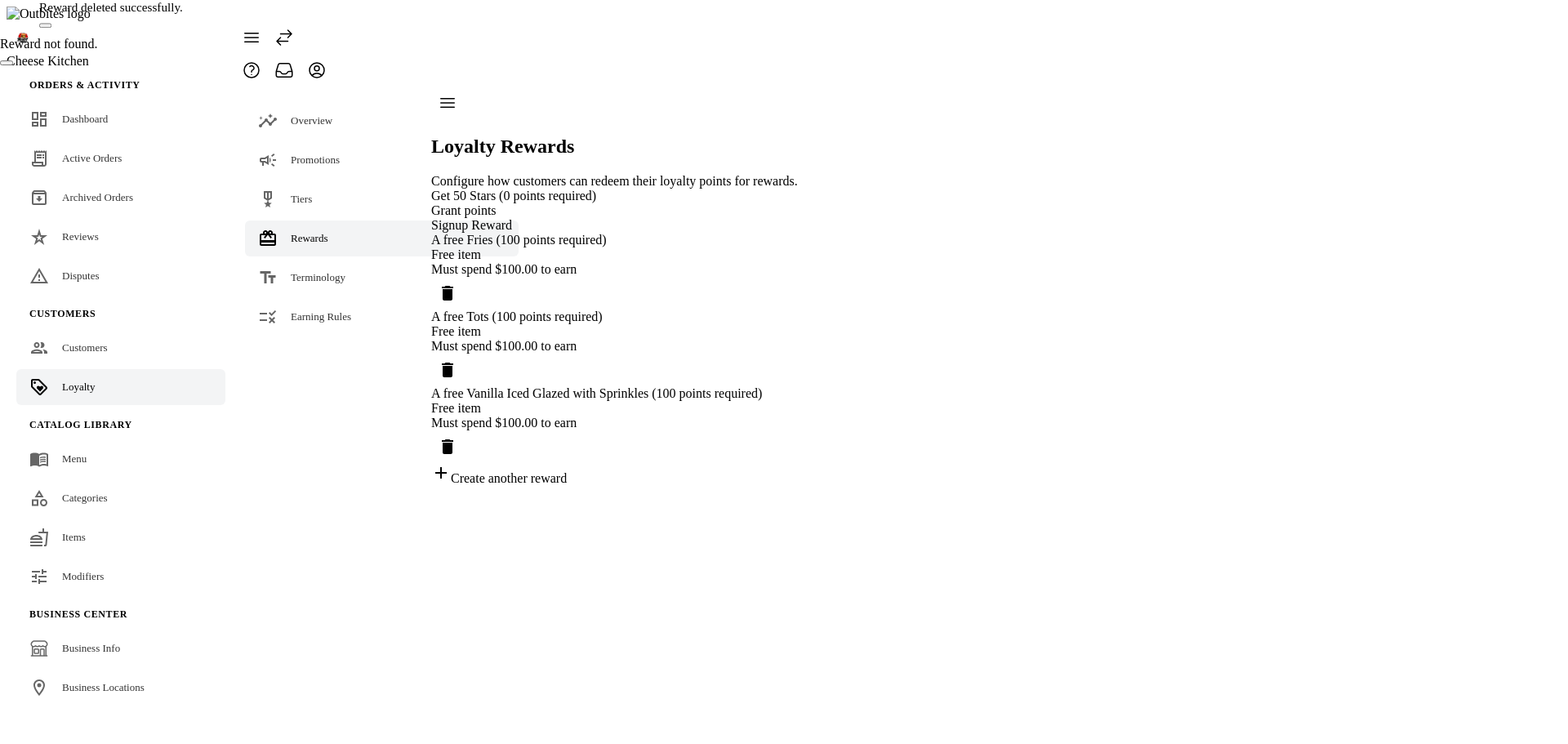
click at [453, 286] on icon "Delete reward" at bounding box center [447, 294] width 12 height 15
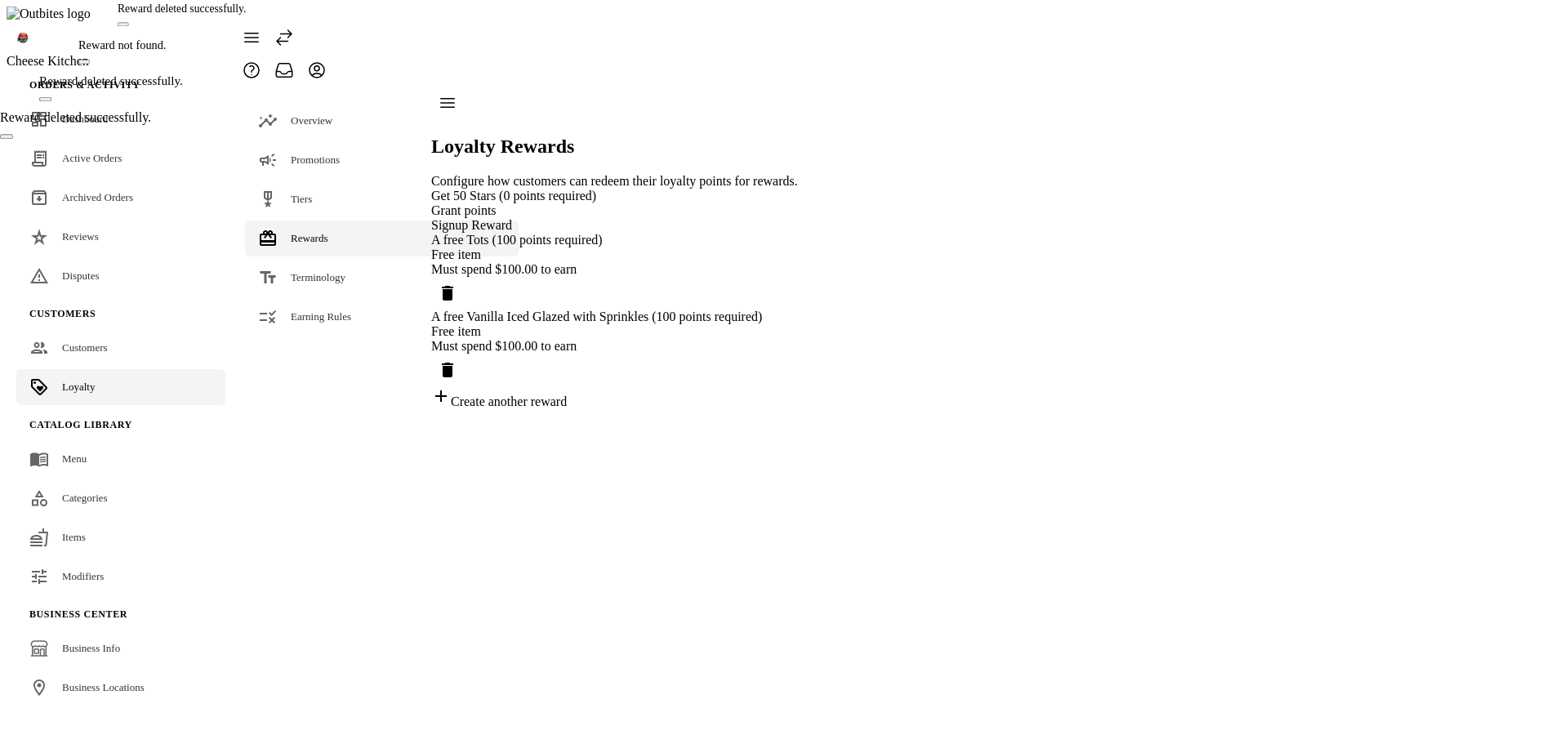
click at [453, 286] on icon "Delete reward" at bounding box center [447, 294] width 12 height 15
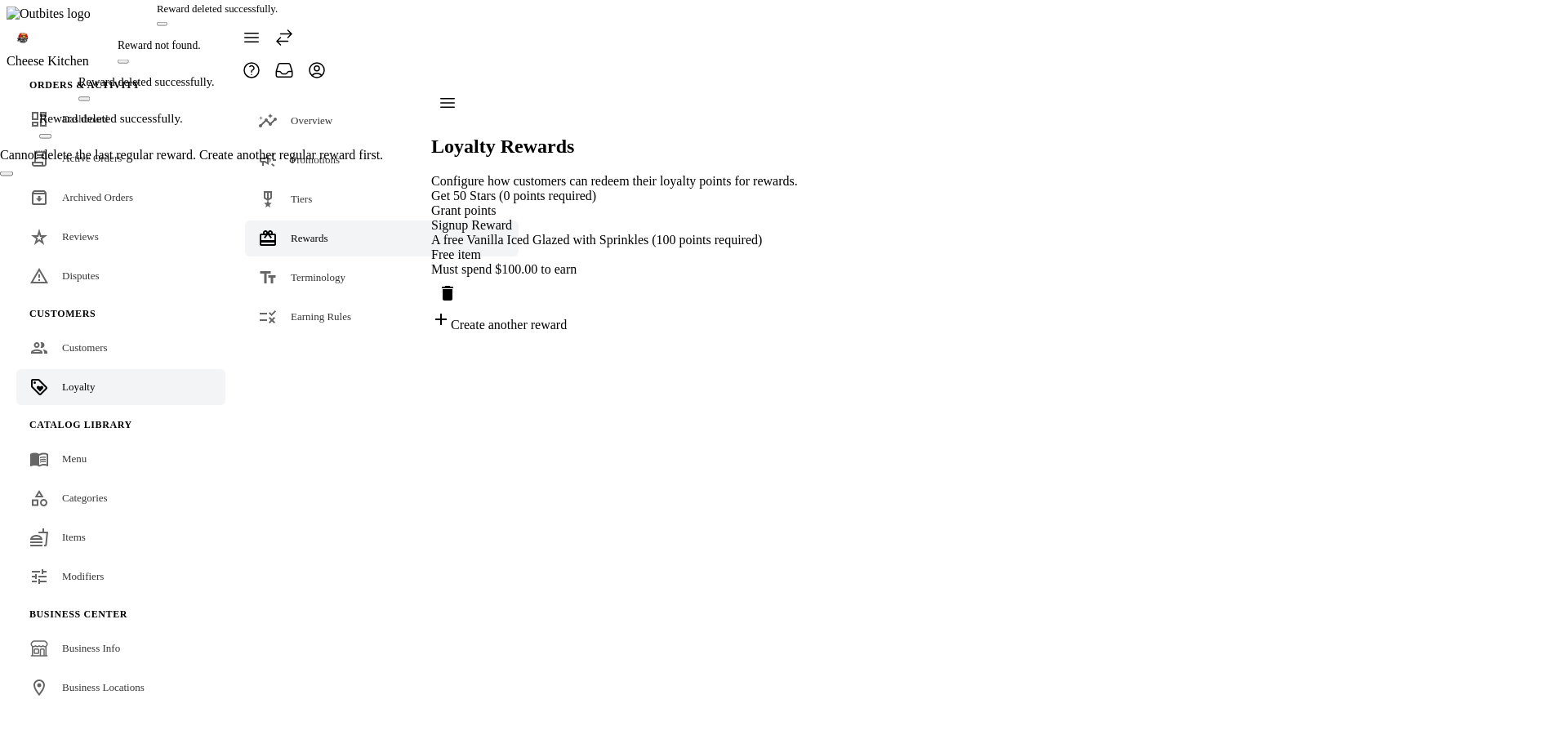
click at [453, 286] on icon "Delete reward" at bounding box center [447, 294] width 12 height 15
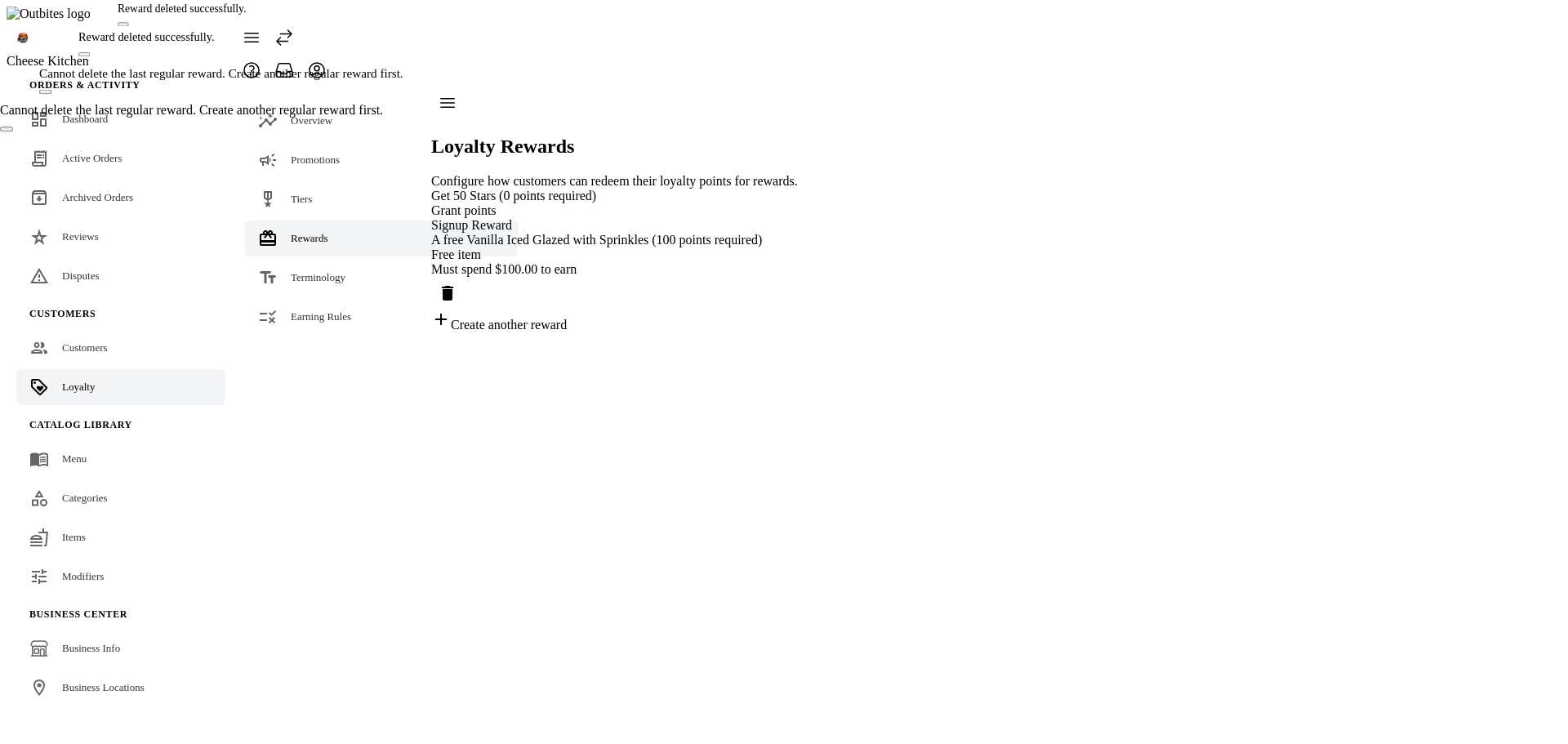
click at [713, 255] on div "Free item" at bounding box center [614, 255] width 367 height 15
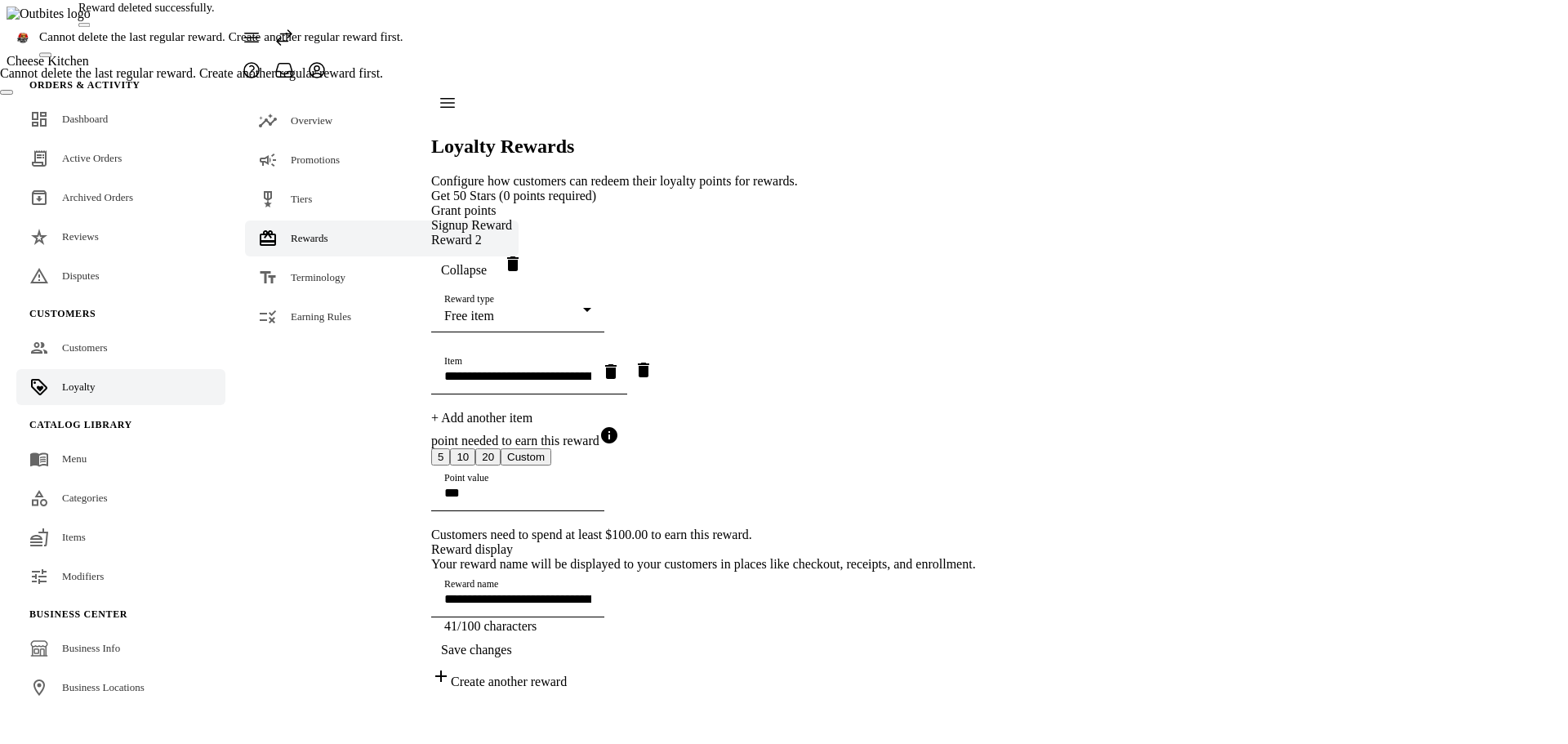
click at [583, 317] on div "Free item" at bounding box center [513, 317] width 139 height 15
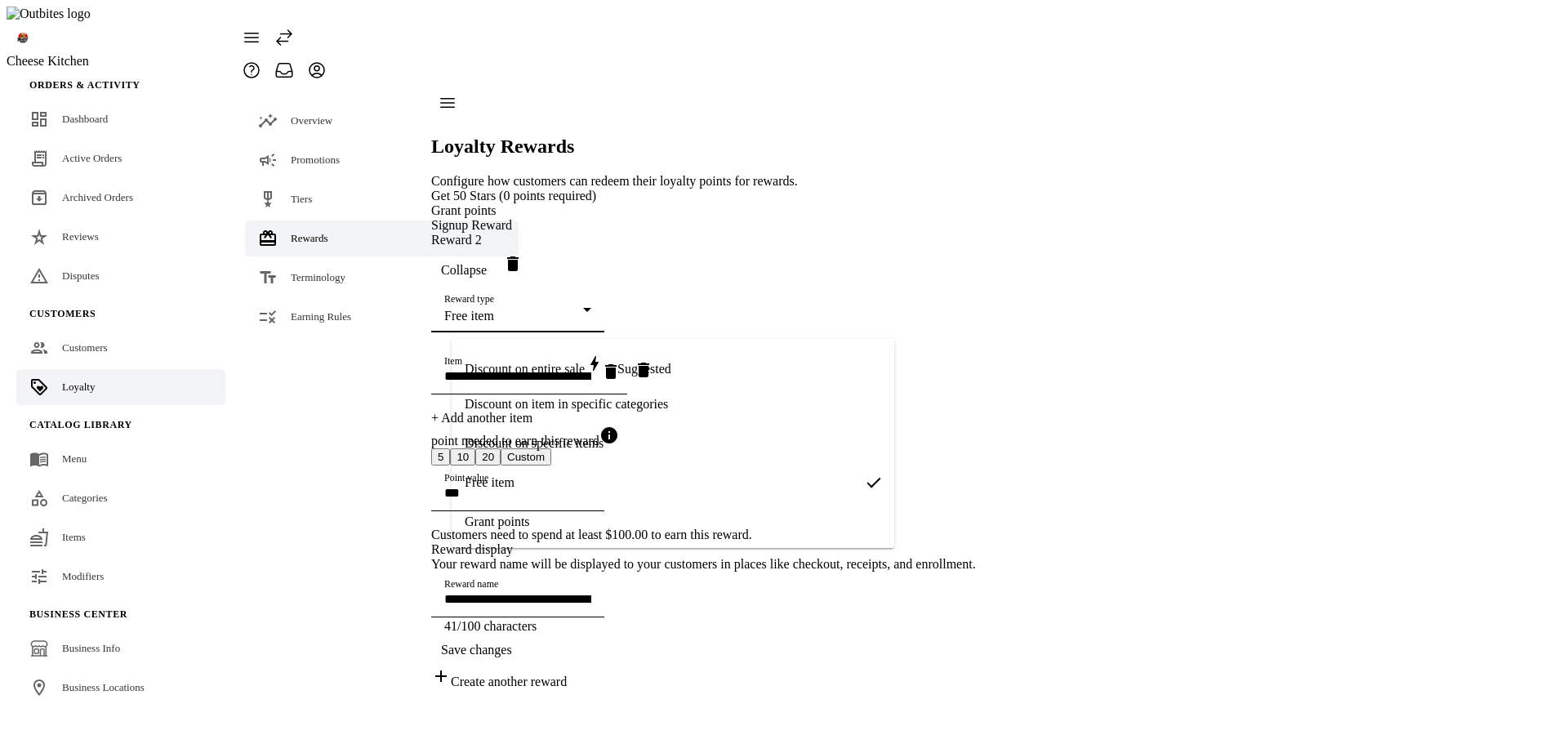
click at [590, 445] on span "Discount on specific items" at bounding box center [534, 444] width 139 height 15
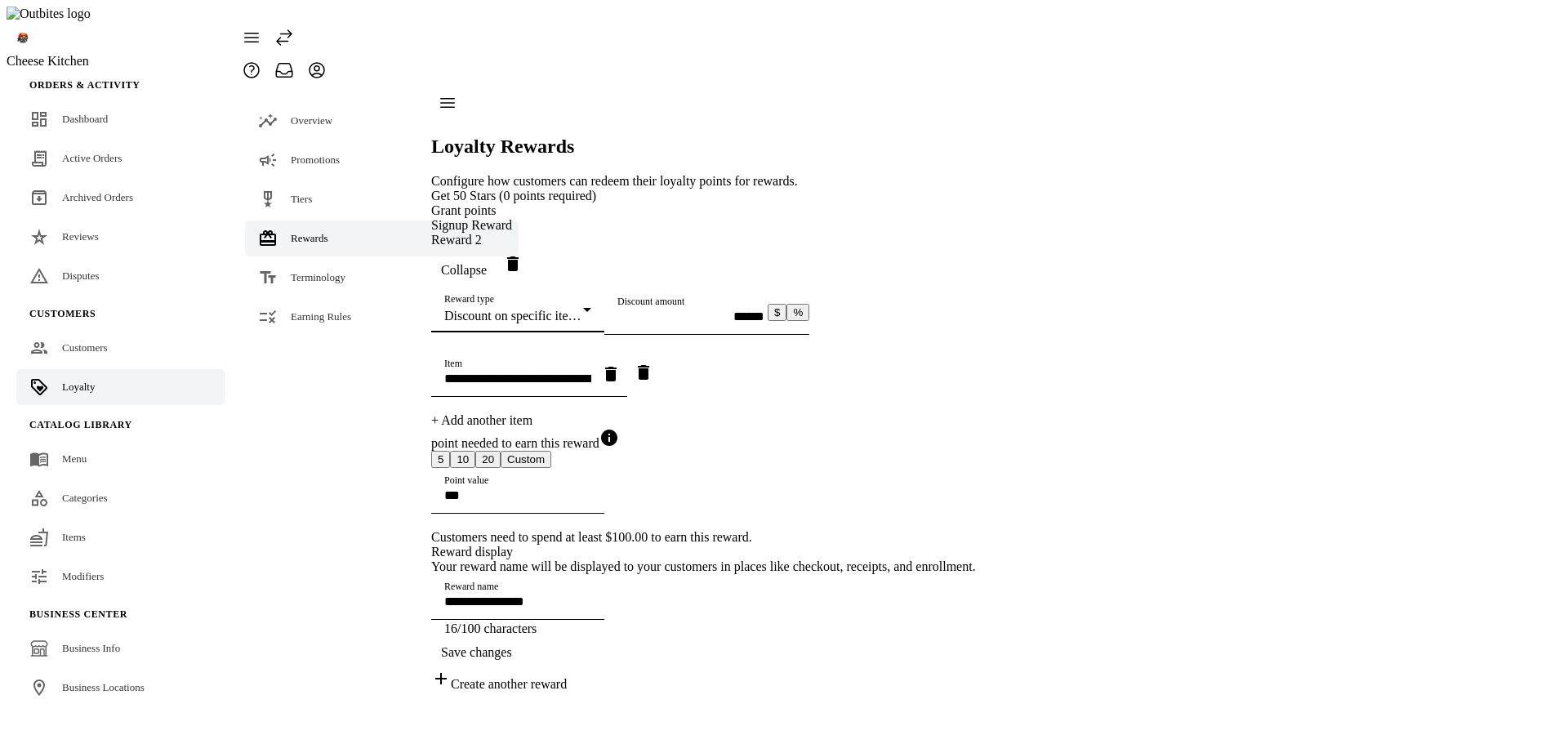
click at [618, 323] on input "Discount amount" at bounding box center [691, 317] width 147 height 14
type input "**********"
type input "******"
type input "**********"
type input "******"
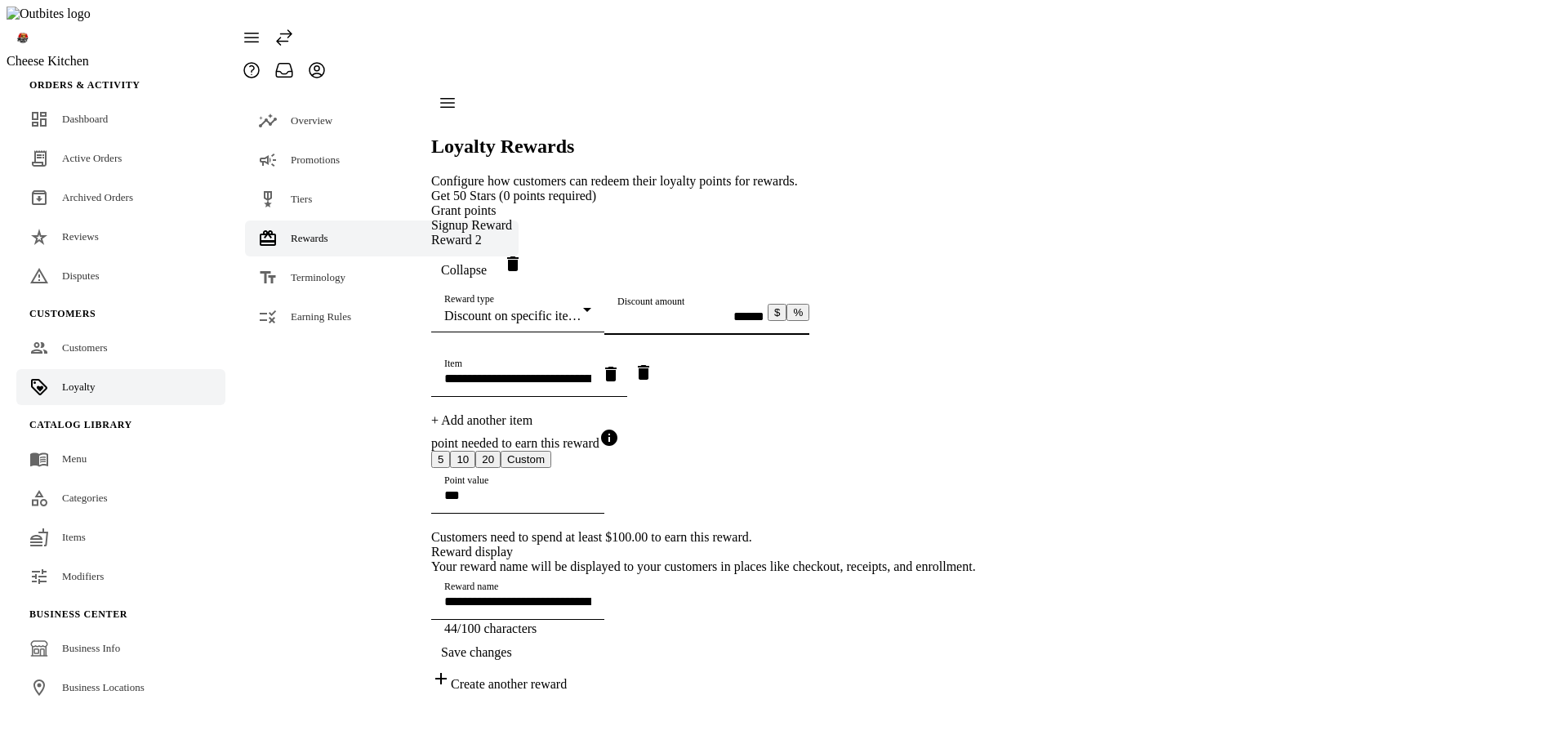
type input "**********"
type input "******"
type input "**********"
type input "*******"
click at [976, 358] on div "**********" at bounding box center [703, 440] width 545 height 503
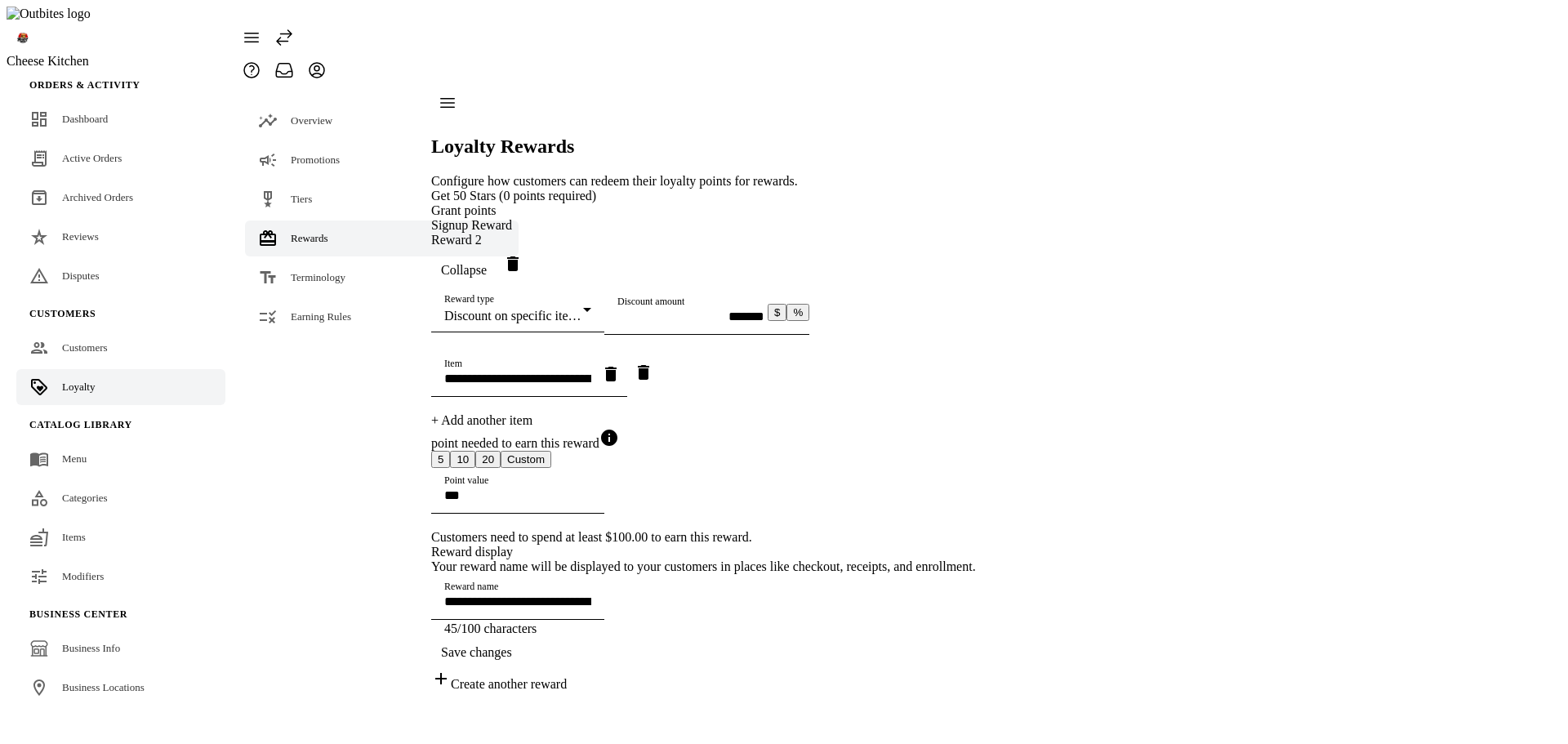
scroll to position [164, 0]
drag, startPoint x: 556, startPoint y: 231, endPoint x: 426, endPoint y: 237, distance: 130.1
click at [431, 237] on div "**********" at bounding box center [703, 389] width 545 height 605
type input "**********"
type input "******"
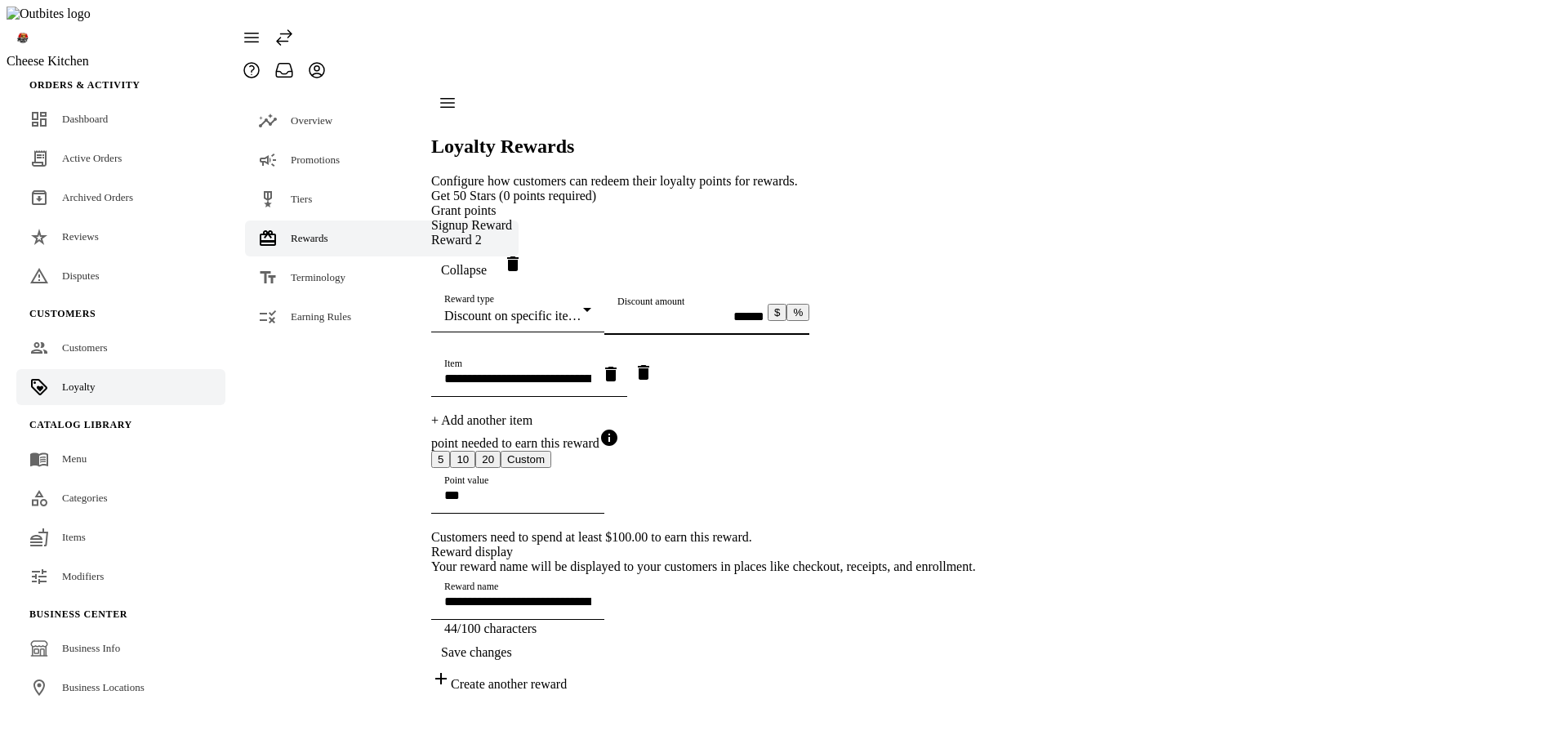
type input "**********"
type input "******"
type input "**********"
type input "******"
click at [591, 372] on input "**********" at bounding box center [517, 379] width 147 height 14
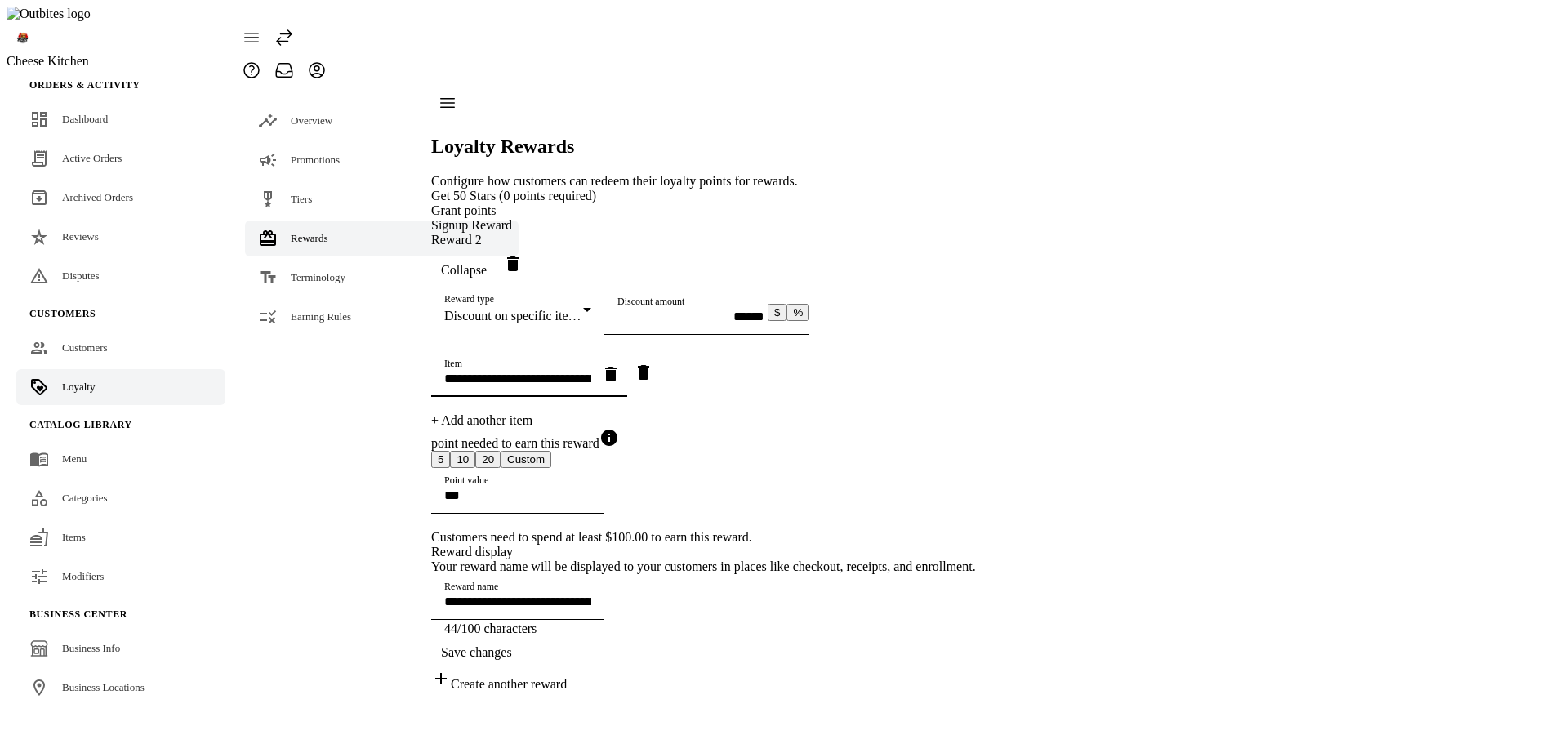
click at [650, 365] on icon "Remove item" at bounding box center [644, 373] width 12 height 15
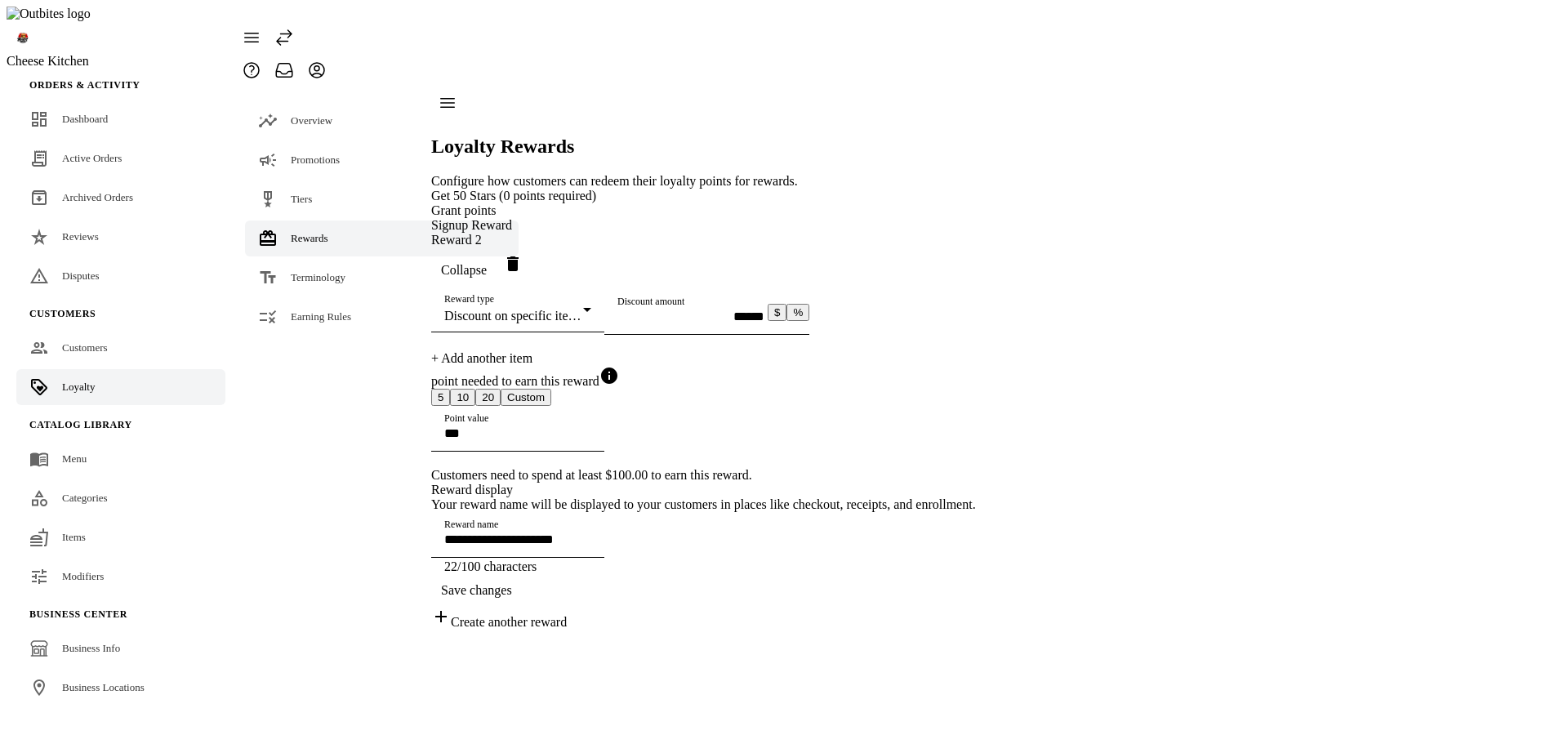
click at [560, 351] on div "+ Add another item" at bounding box center [703, 359] width 545 height 15
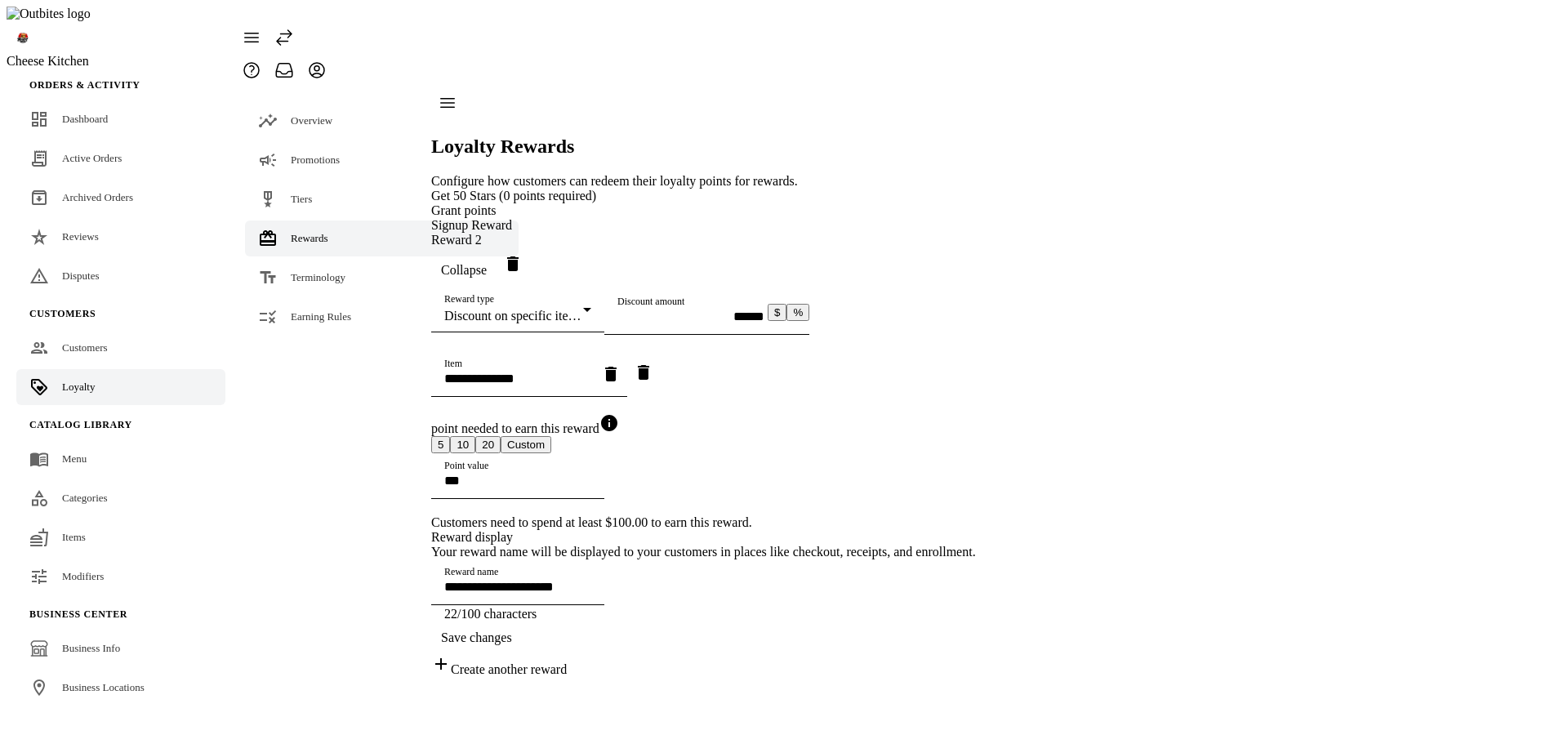
scroll to position [164, 0]
click at [587, 372] on input "Item" at bounding box center [517, 379] width 147 height 14
click at [558, 417] on mat-option "Fries" at bounding box center [653, 433] width 404 height 39
type input "**********"
type input "*****"
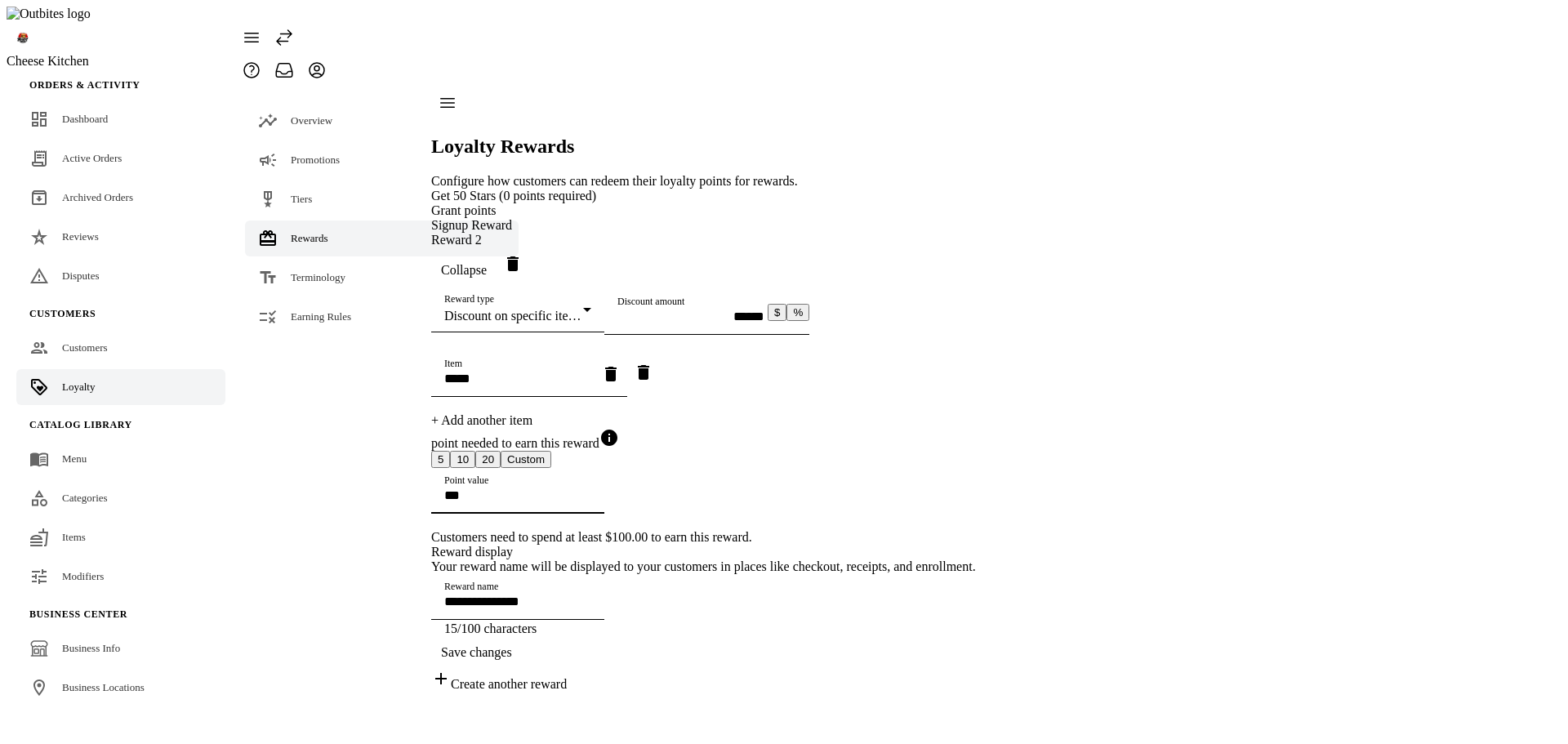
drag, startPoint x: 583, startPoint y: 478, endPoint x: 324, endPoint y: 478, distance: 259.0
click at [324, 478] on mat-drawer-container "**********" at bounding box center [605, 389] width 741 height 605
type input "**"
click at [512, 660] on span "Save changes" at bounding box center [476, 653] width 71 height 15
click at [319, 311] on span "Earning Rules" at bounding box center [321, 317] width 60 height 13
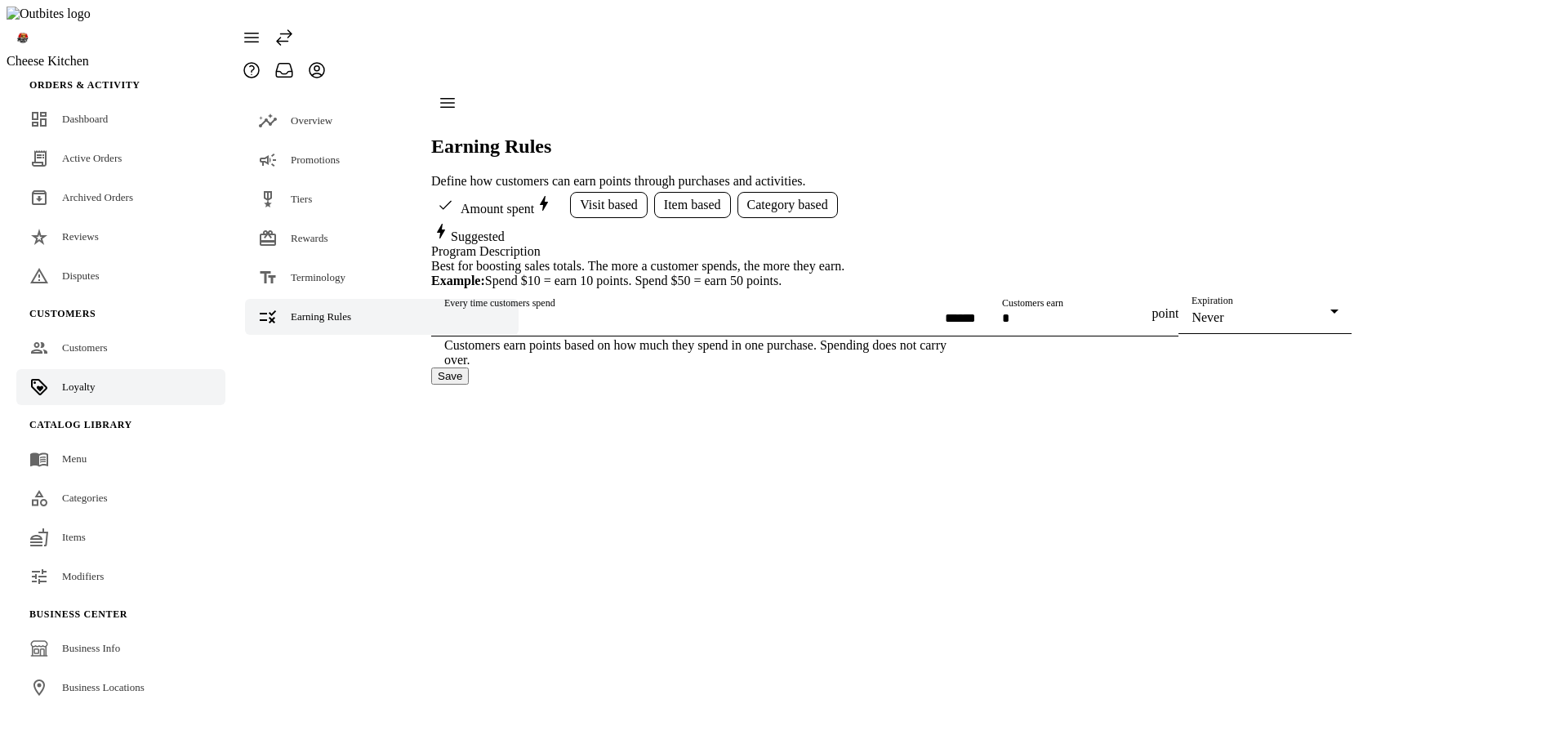
click at [620, 197] on span "Visit based" at bounding box center [609, 205] width 58 height 15
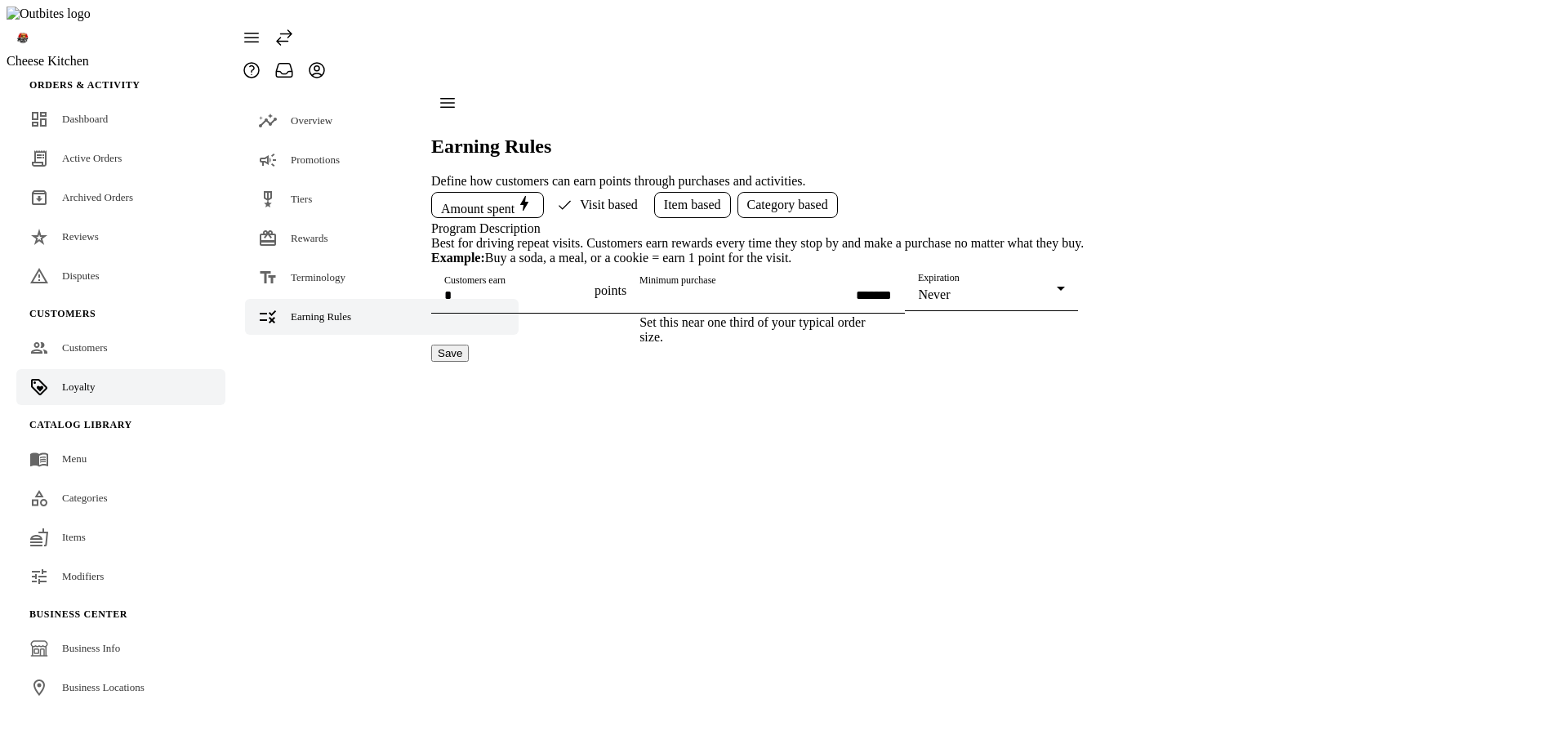
click at [469, 362] on button "Save" at bounding box center [450, 354] width 38 height 17
drag, startPoint x: 550, startPoint y: 411, endPoint x: 384, endPoint y: 408, distance: 166.0
click at [384, 362] on mat-drawer-container "Overview Promotions Tiers Rewards Terminology Earning Rules Earning Rules Defin…" at bounding box center [659, 224] width 849 height 275
type input "*******"
drag, startPoint x: 892, startPoint y: 575, endPoint x: 893, endPoint y: 561, distance: 14.0
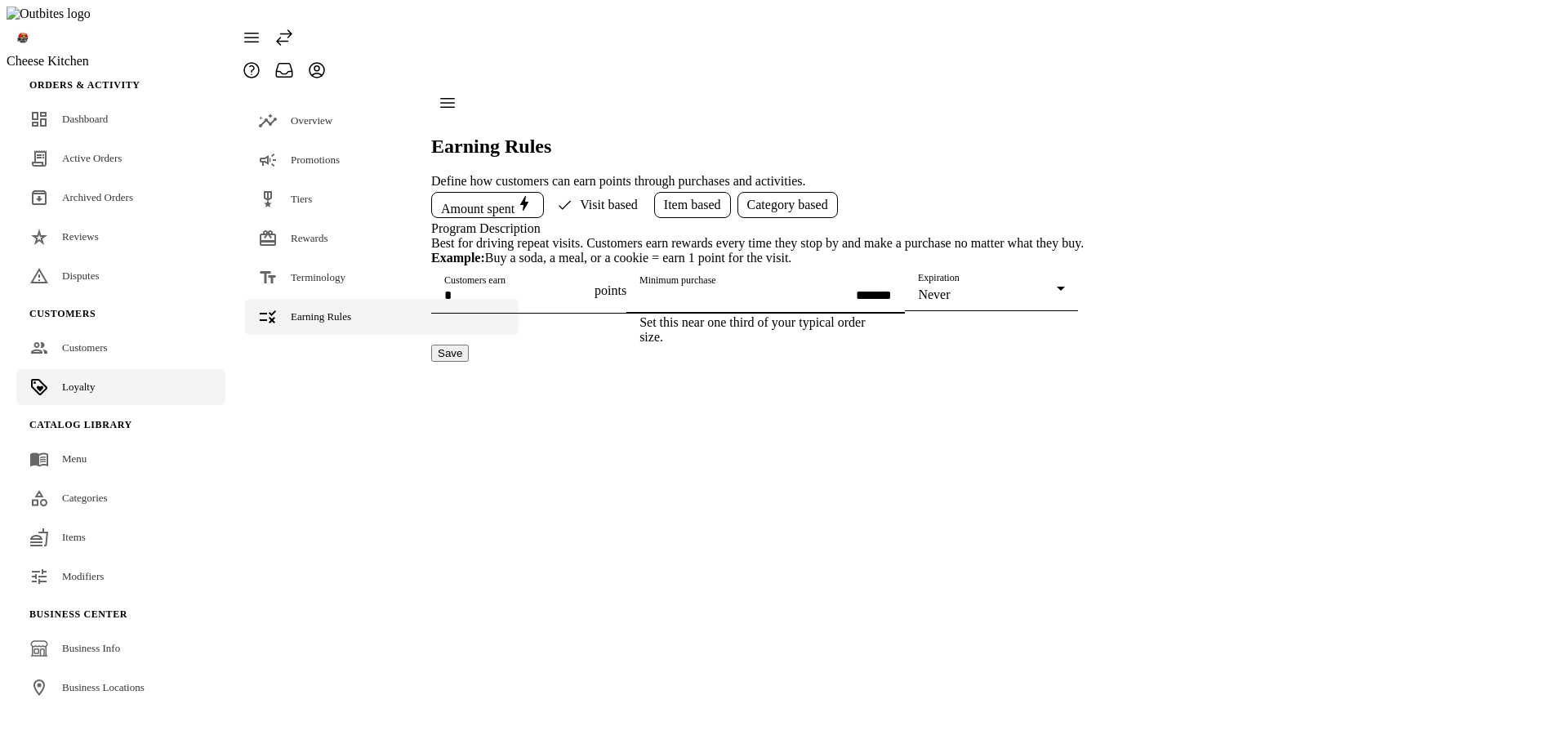
click at [469, 362] on button "Save" at bounding box center [450, 354] width 38 height 17
click at [673, 197] on span "Item based" at bounding box center [693, 205] width 57 height 15
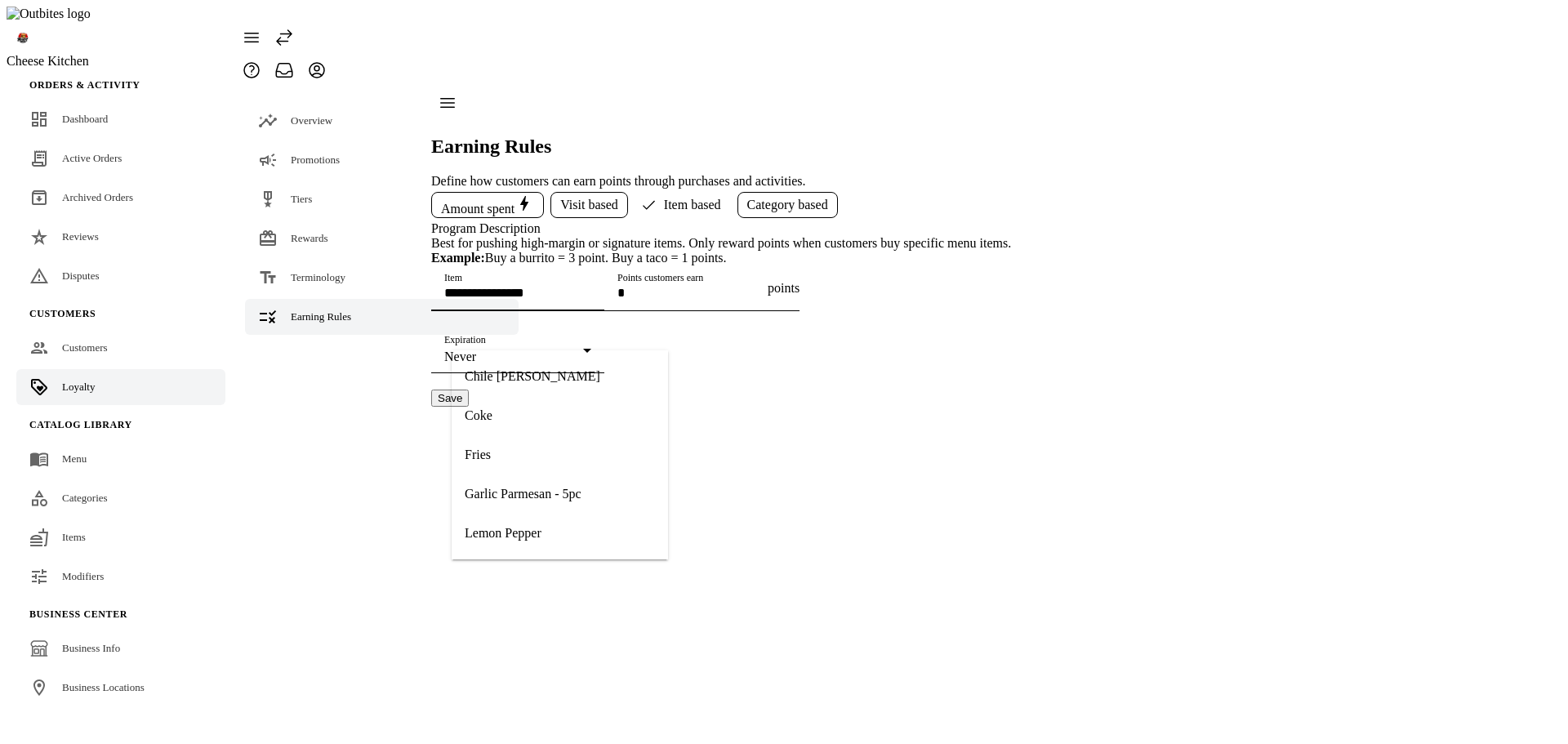
click at [591, 300] on input "Item" at bounding box center [517, 293] width 147 height 14
click at [515, 459] on mat-option "Fries" at bounding box center [560, 455] width 217 height 39
type input "*****"
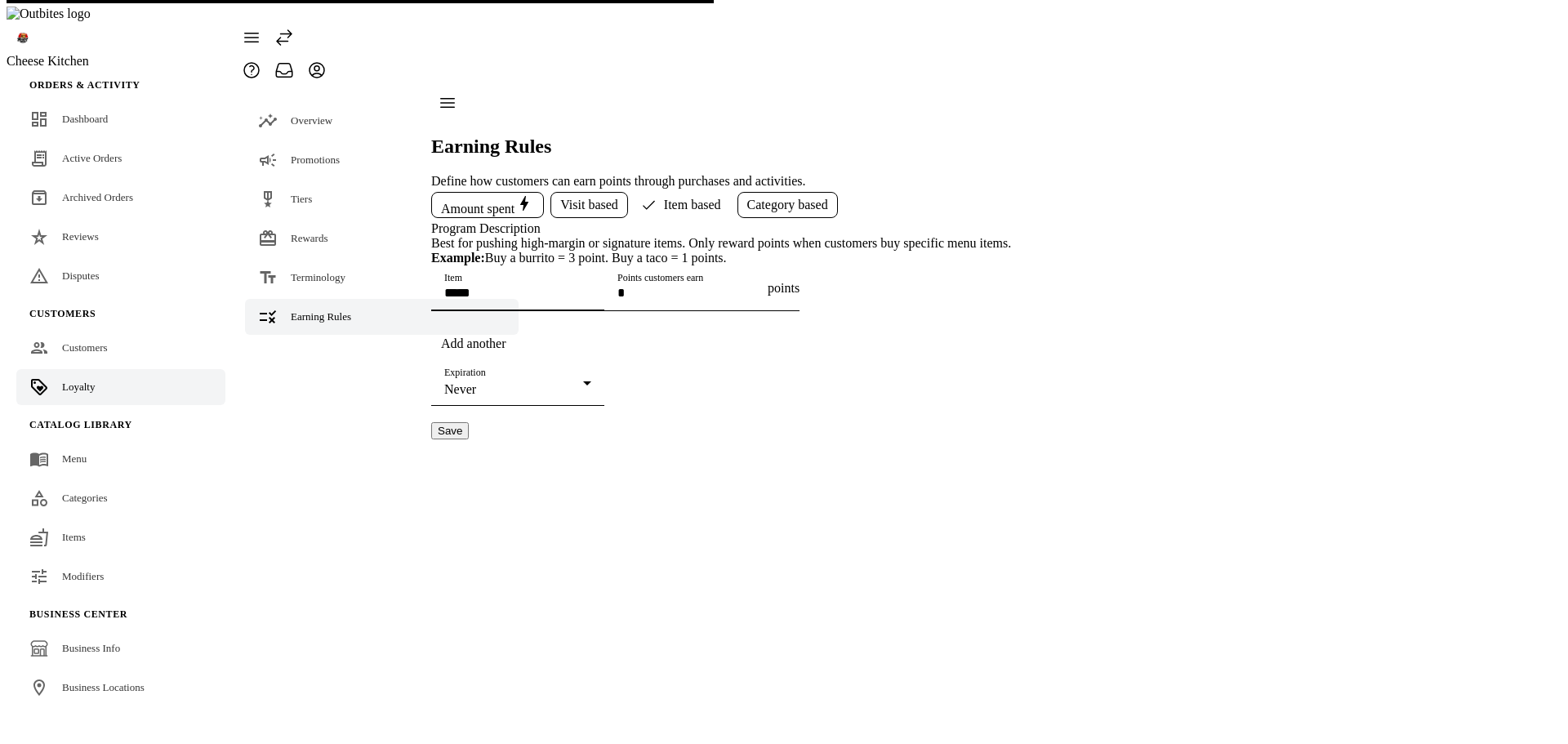
click at [469, 440] on button "Save" at bounding box center [450, 431] width 38 height 17
click at [13, 124] on button "Close" at bounding box center [7, 127] width 13 height 5
drag, startPoint x: 1032, startPoint y: 204, endPoint x: 869, endPoint y: 209, distance: 163.1
click at [1011, 204] on div "Amount spent Visit based Item based Category based Program Description Best for…" at bounding box center [721, 314] width 580 height 251
click at [469, 440] on button "Save" at bounding box center [450, 431] width 38 height 17
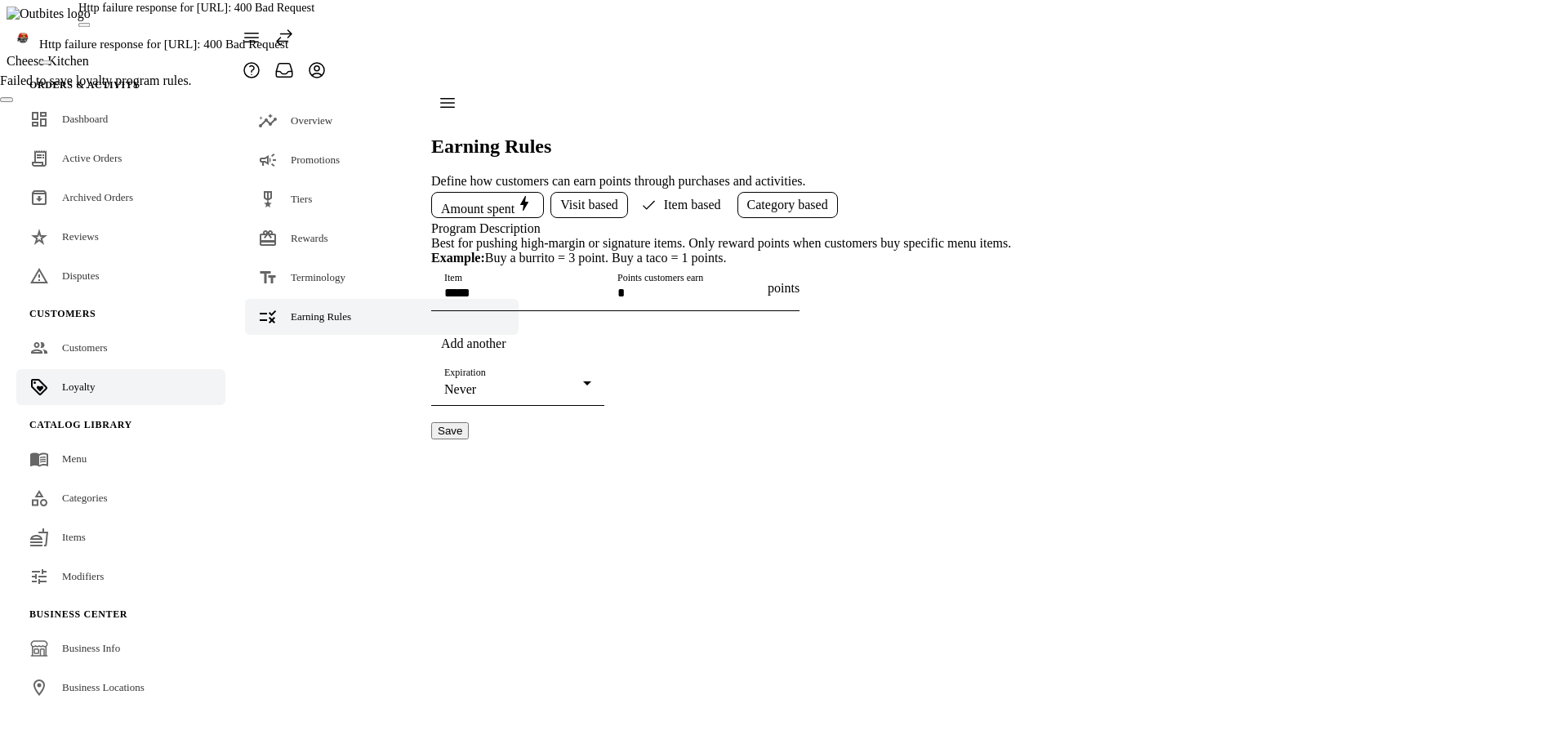
click at [807, 197] on span "Category based" at bounding box center [787, 205] width 81 height 15
click at [561, 300] on input "Category" at bounding box center [517, 293] width 147 height 14
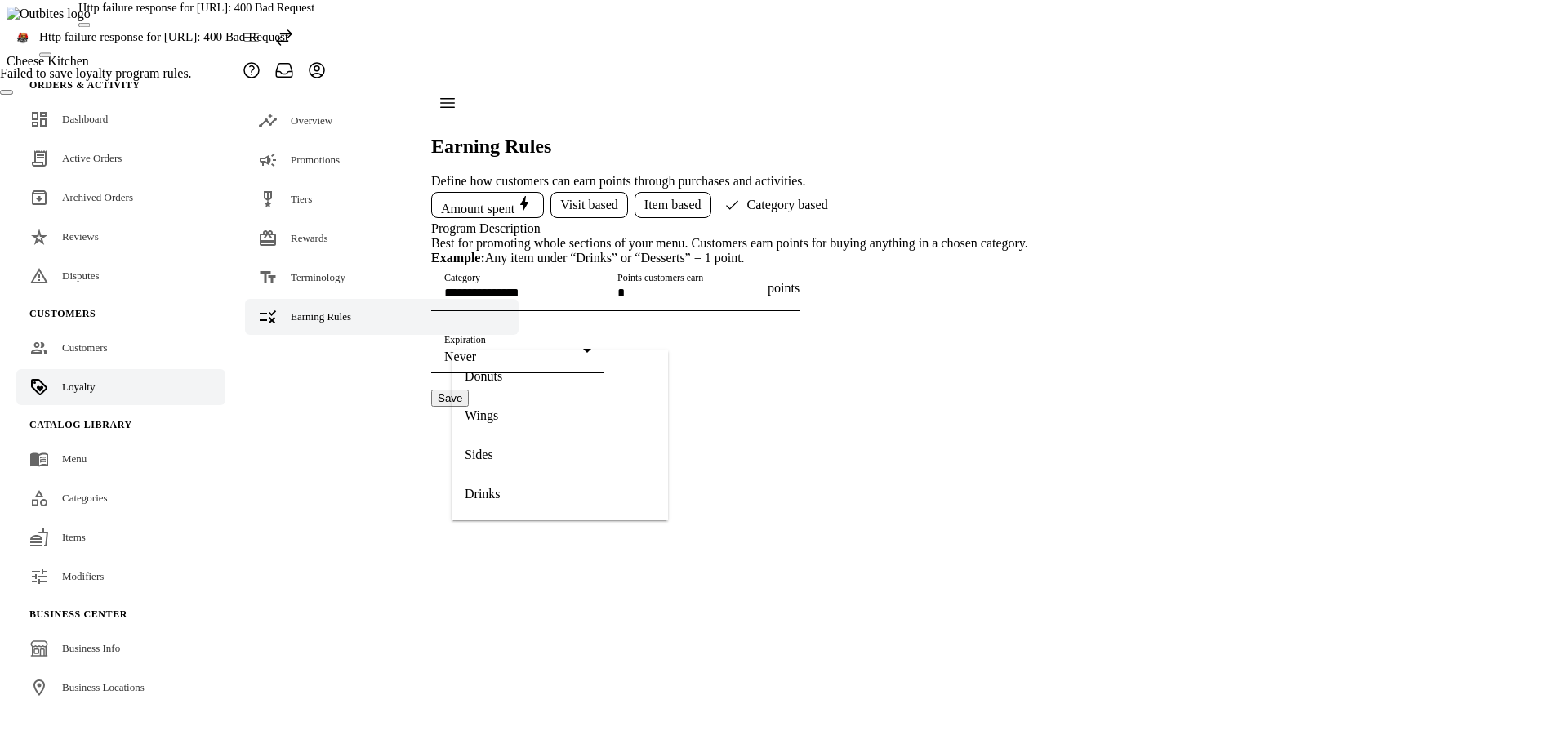
click at [535, 412] on mat-option "Wings" at bounding box center [560, 416] width 217 height 39
type input "*****"
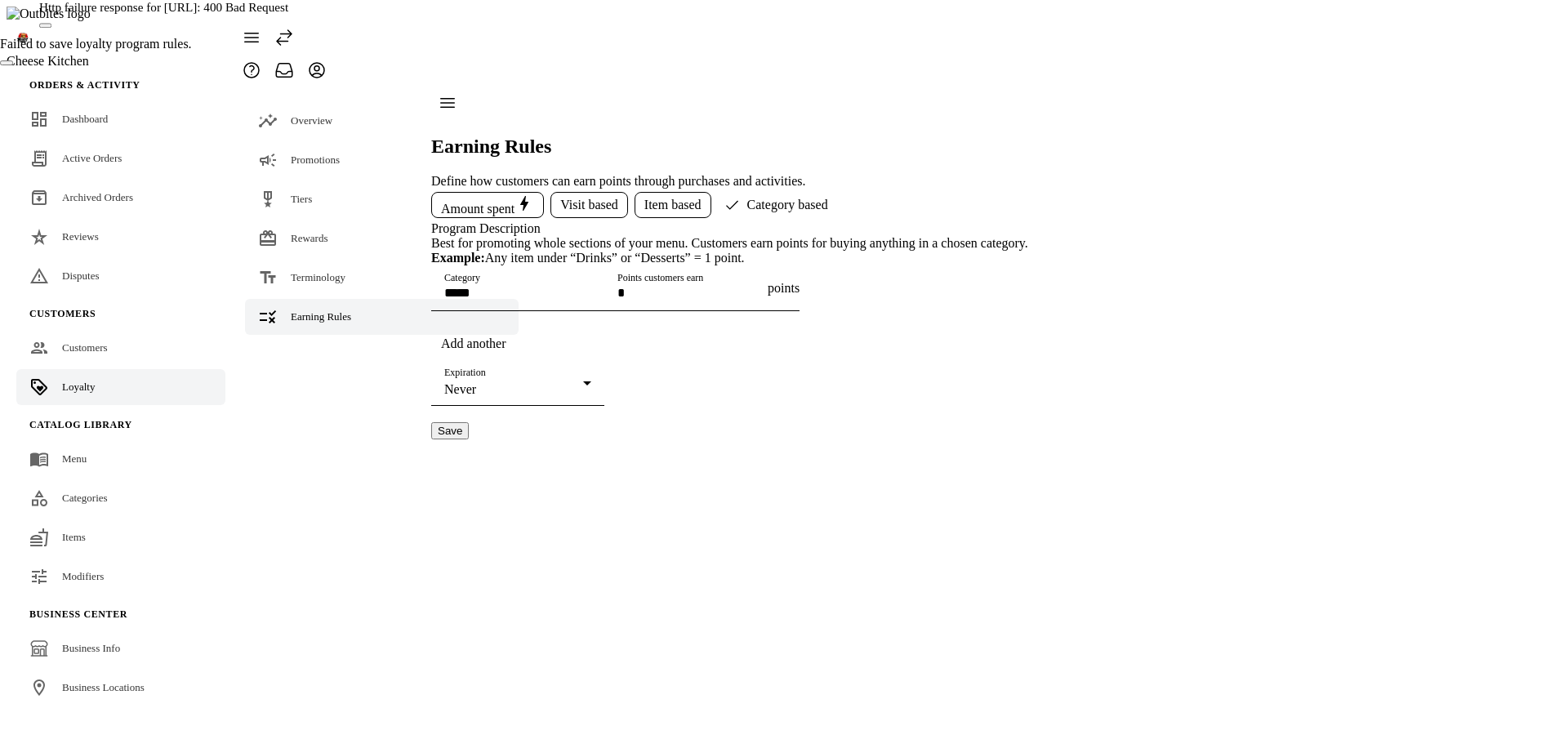
click at [469, 440] on button "Save" at bounding box center [450, 431] width 38 height 17
click at [13, 183] on button "Close" at bounding box center [7, 186] width 13 height 5
click at [917, 59] on div "Http failure response for http://localhost:5329/api/LoyaltyProgramRule/UpdateAs…" at bounding box center [784, 66] width 1568 height 15
click at [1028, 265] on div "Amount spent Visit based Item based Category based Program Description Best for…" at bounding box center [729, 314] width 597 height 251
drag, startPoint x: 749, startPoint y: 35, endPoint x: 971, endPoint y: 112, distance: 235.0
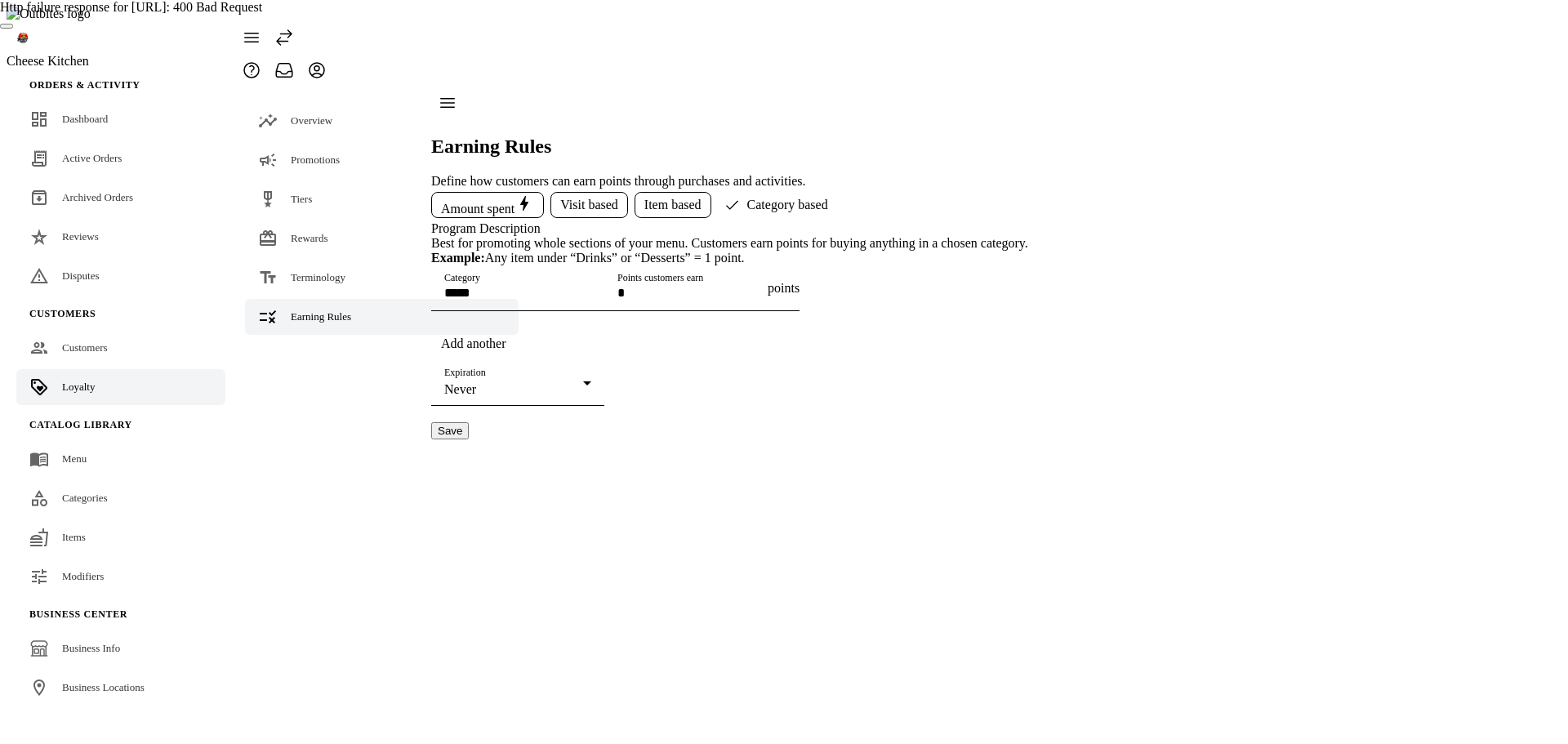
click at [750, 15] on div "Http failure response for http://localhost:5329/api/LoyaltyProgramRule/UpdateAs…" at bounding box center [784, 8] width 1568 height 15
click at [693, 197] on span "Item based" at bounding box center [673, 205] width 57 height 15
click at [587, 192] on button "Visit based" at bounding box center [589, 205] width 77 height 26
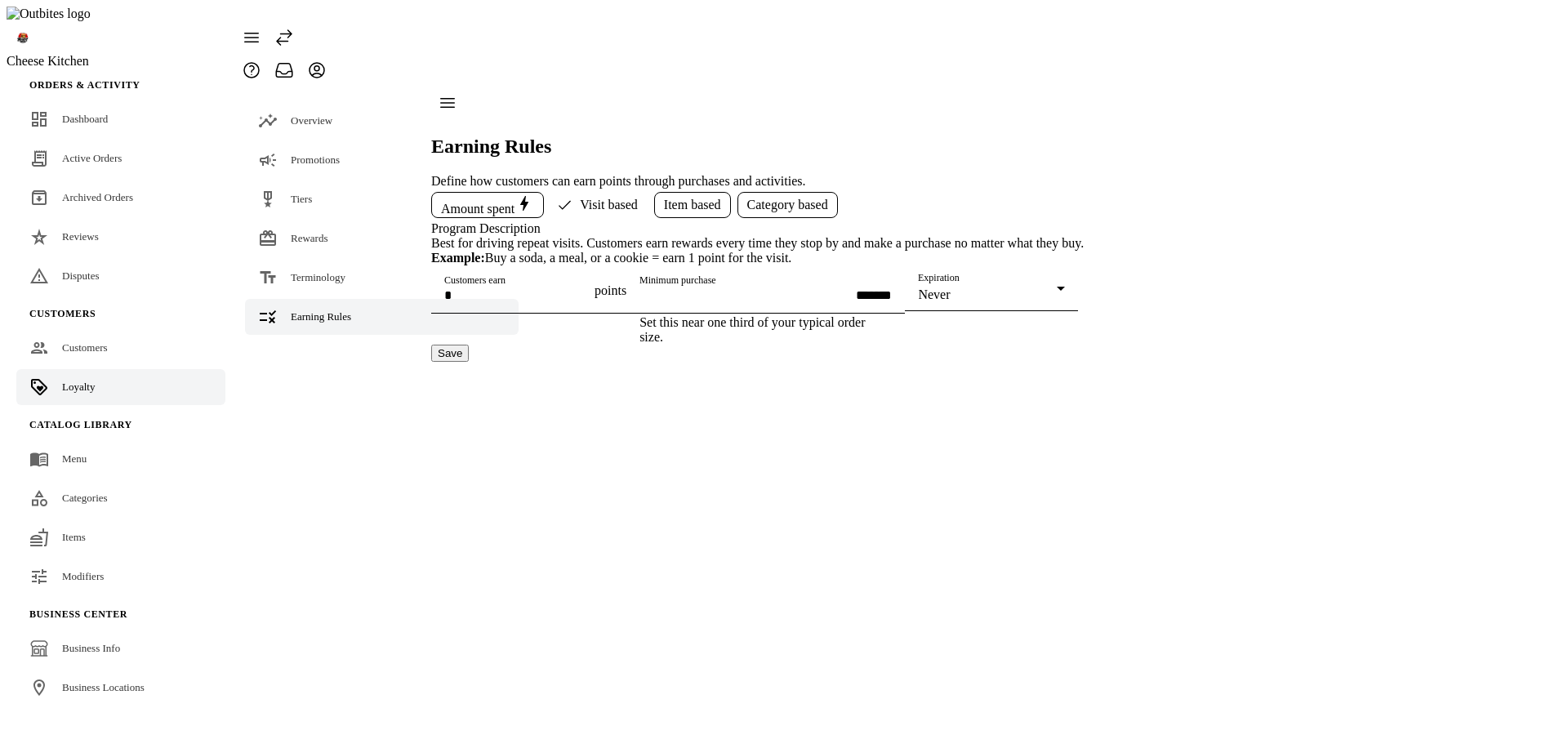
click at [1084, 242] on div "Amount spent Visit based Item based Category based Program Description Best for…" at bounding box center [757, 275] width 652 height 173
click at [698, 197] on span "Item based" at bounding box center [693, 205] width 57 height 15
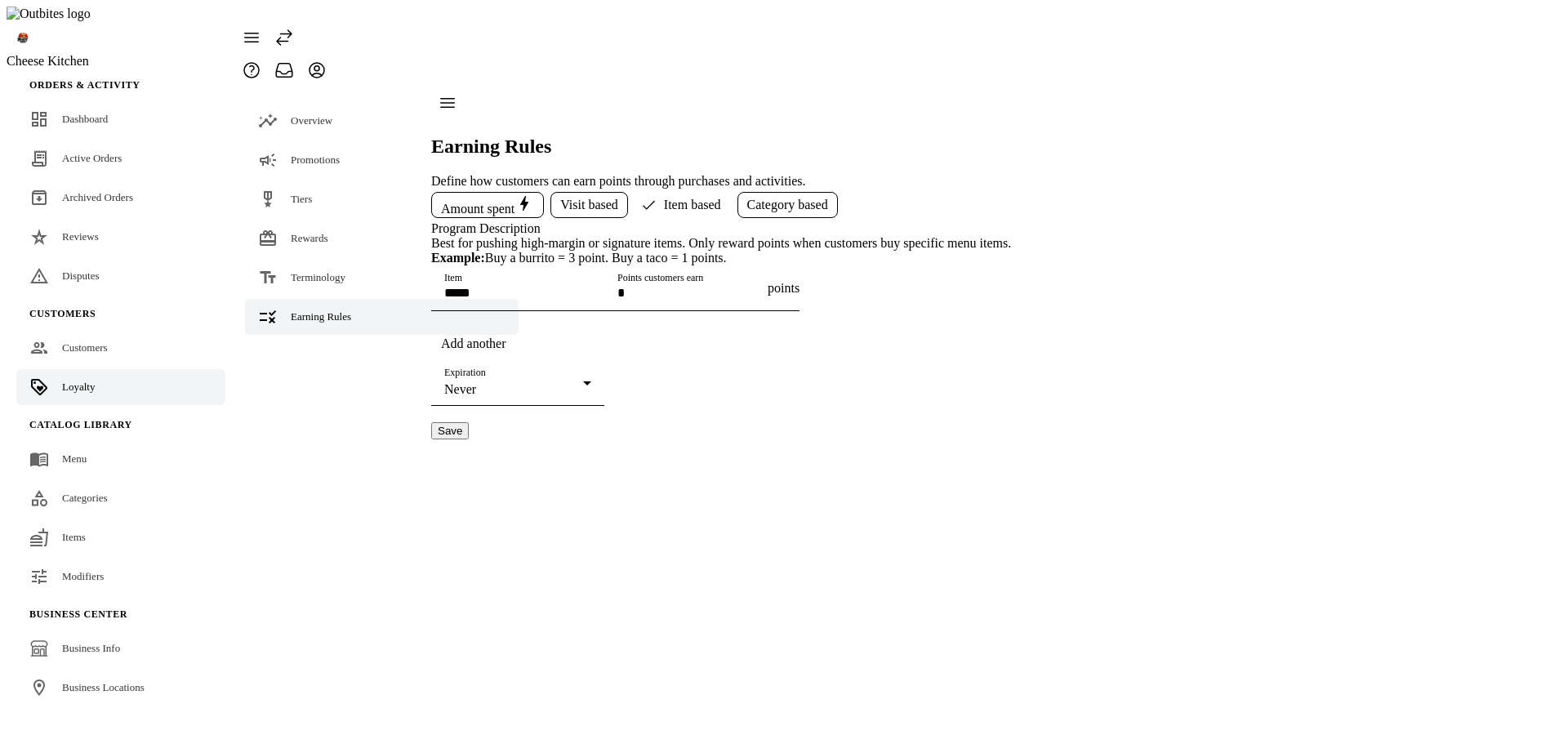
click at [469, 440] on button "Save" at bounding box center [450, 431] width 38 height 17
drag, startPoint x: 891, startPoint y: 542, endPoint x: 958, endPoint y: 510, distance: 74.2
click at [469, 440] on button "Save" at bounding box center [450, 431] width 38 height 17
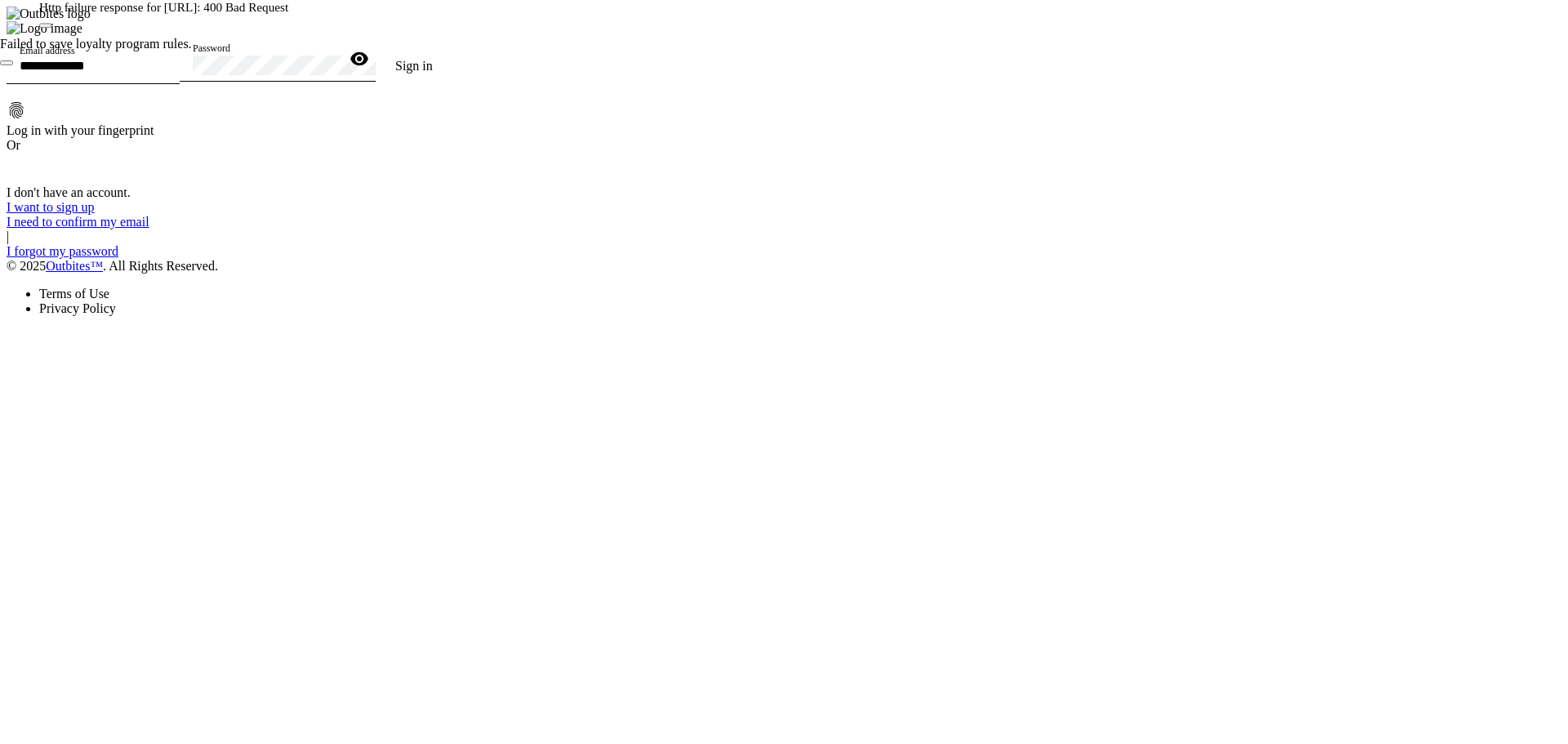
click at [167, 73] on input "Email address" at bounding box center [92, 65] width 147 height 14
type input "**********"
click at [376, 50] on button "Sign in" at bounding box center [414, 65] width 76 height 33
click at [340, 81] on div "Password" at bounding box center [266, 59] width 147 height 45
click at [376, 50] on button "Sign in" at bounding box center [414, 65] width 76 height 33
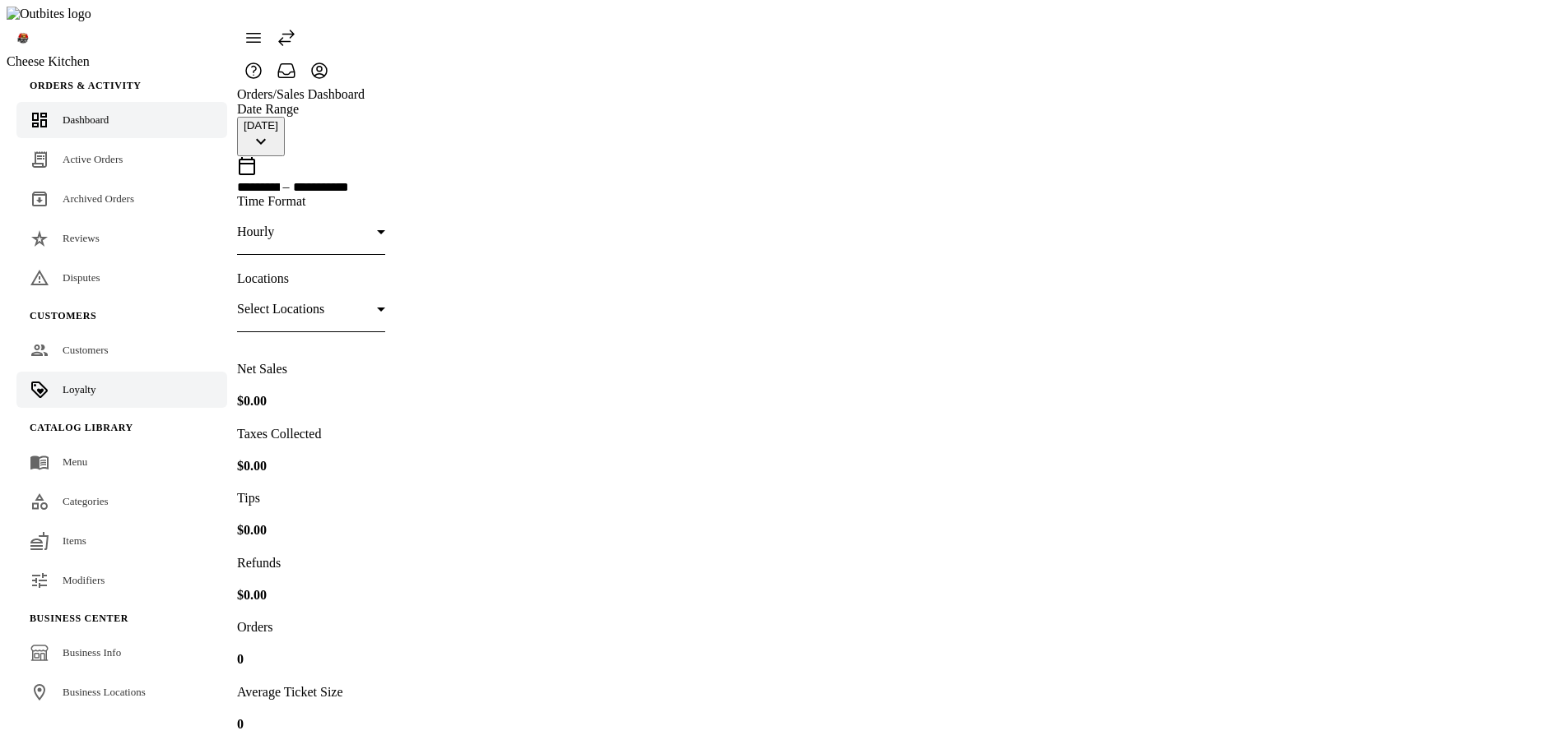
drag, startPoint x: 112, startPoint y: 362, endPoint x: 148, endPoint y: 350, distance: 37.9
click at [112, 372] on link "Loyalty" at bounding box center [121, 390] width 211 height 36
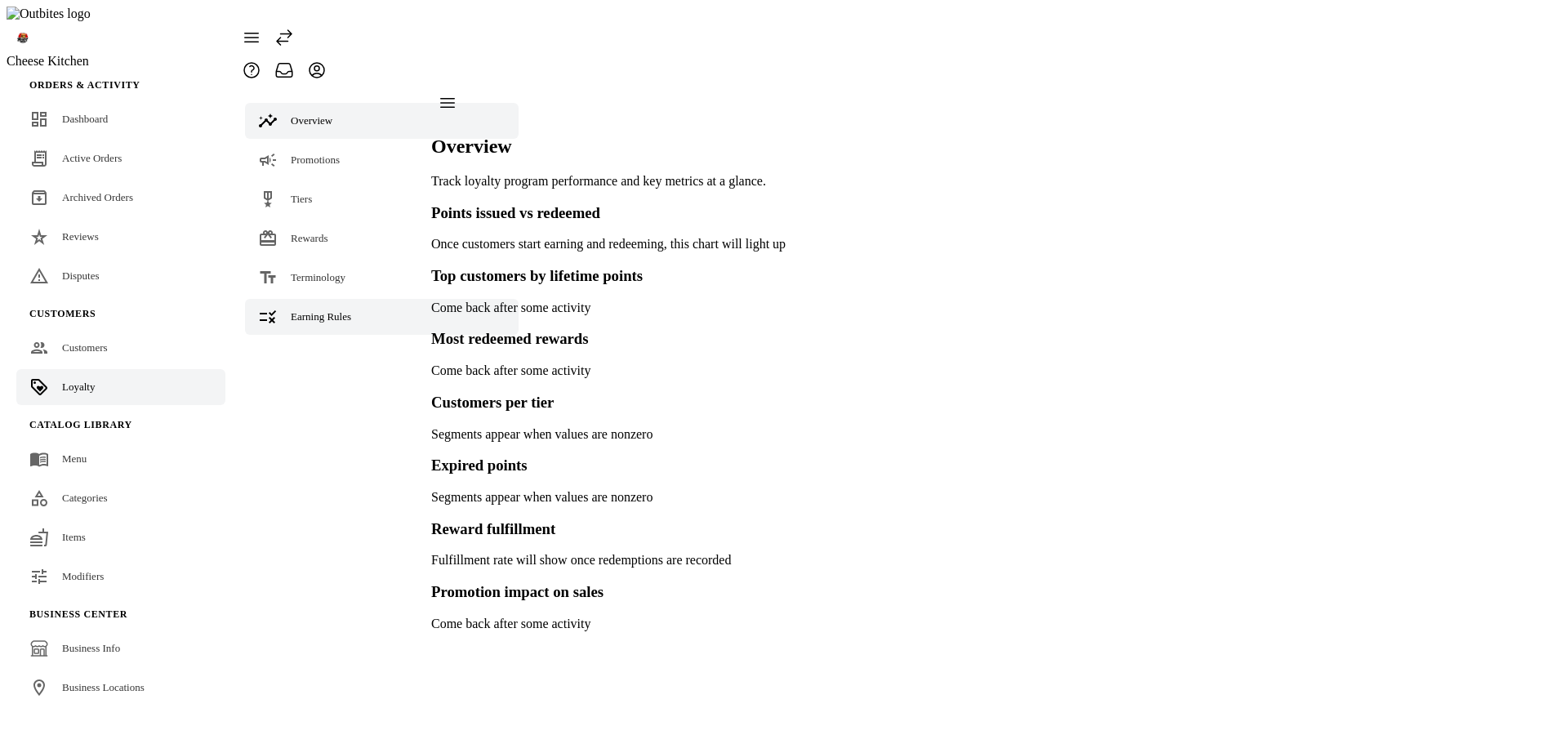
click at [311, 309] on div "Earning Rules" at bounding box center [321, 317] width 60 height 16
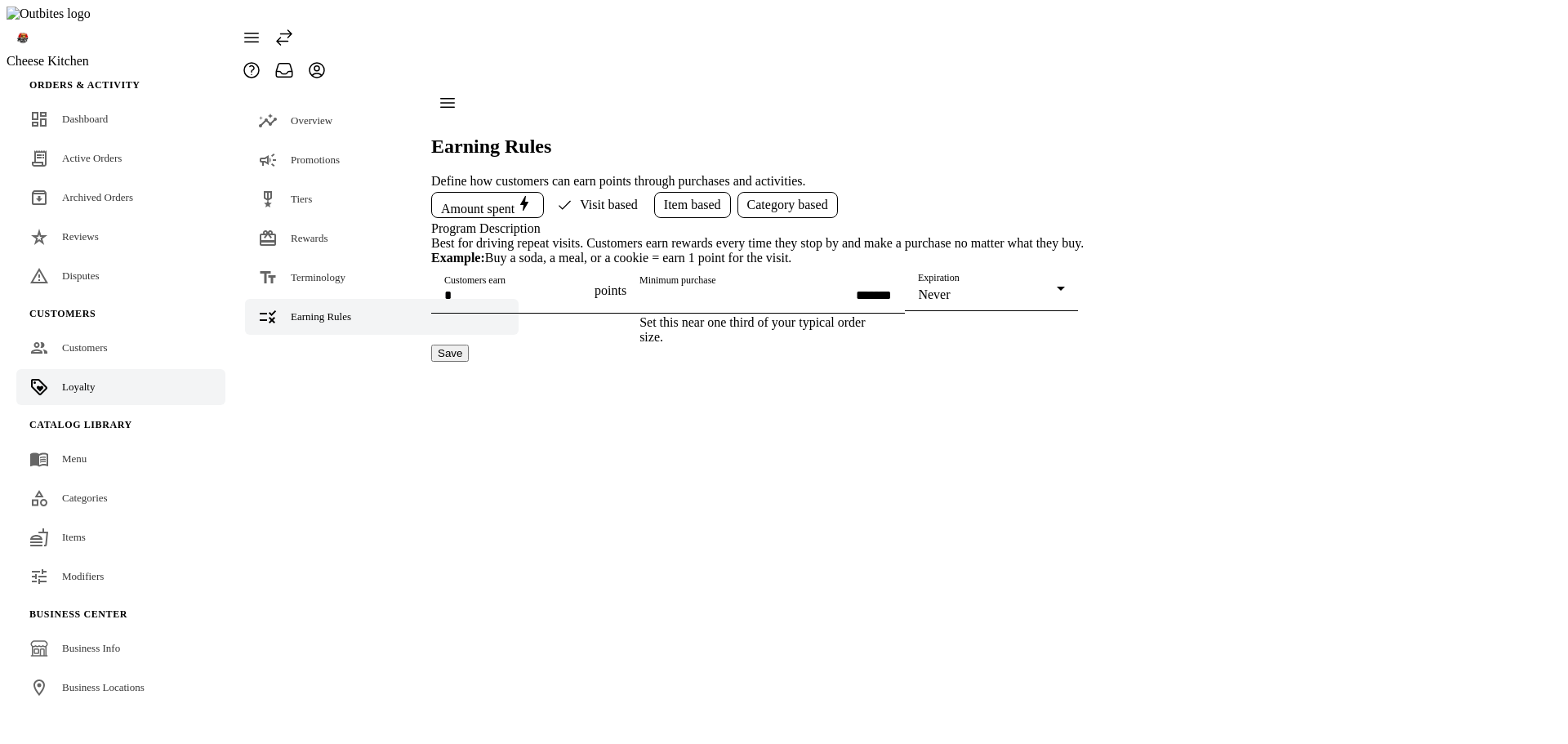
click at [692, 197] on span "Item based" at bounding box center [693, 205] width 57 height 15
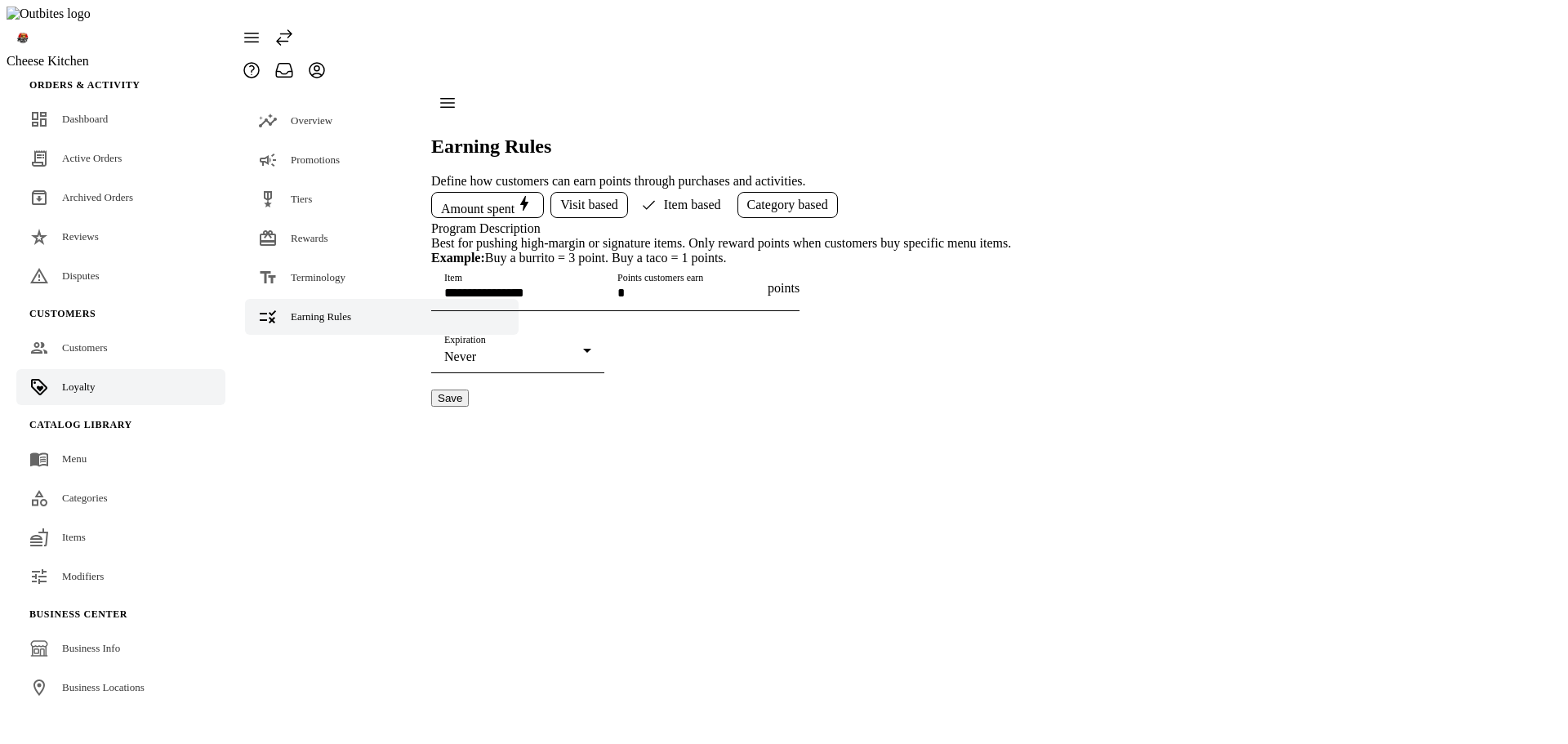
click at [559, 300] on input "Item" at bounding box center [517, 293] width 147 height 14
click at [492, 453] on mat-option "Fries" at bounding box center [560, 455] width 217 height 39
type input "*****"
click at [469, 440] on button "Save" at bounding box center [450, 431] width 38 height 17
click at [284, 259] on link "Terminology" at bounding box center [382, 277] width 274 height 36
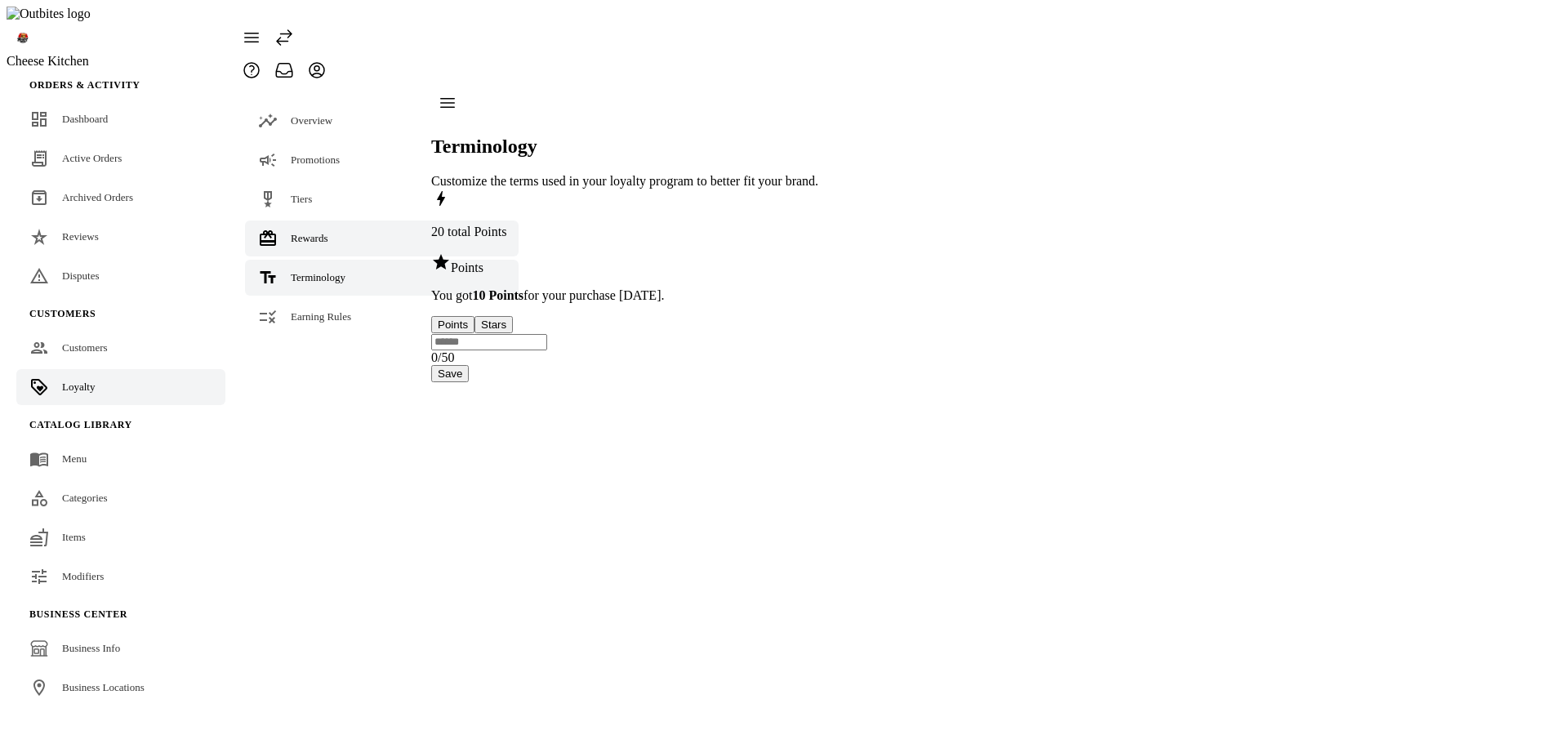
click at [316, 232] on span "Rewards" at bounding box center [309, 238] width 38 height 13
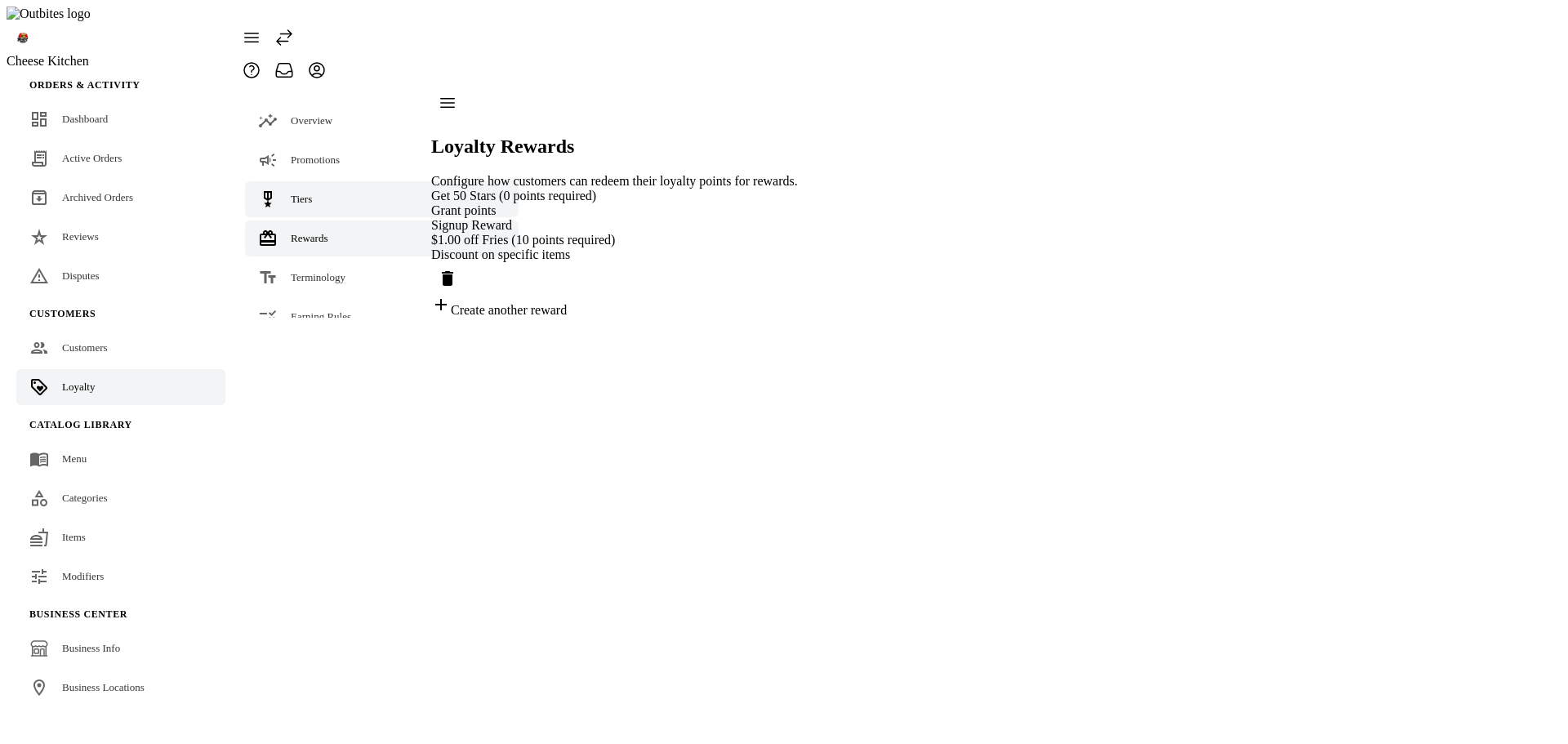
click at [318, 181] on link "Tiers" at bounding box center [382, 199] width 274 height 36
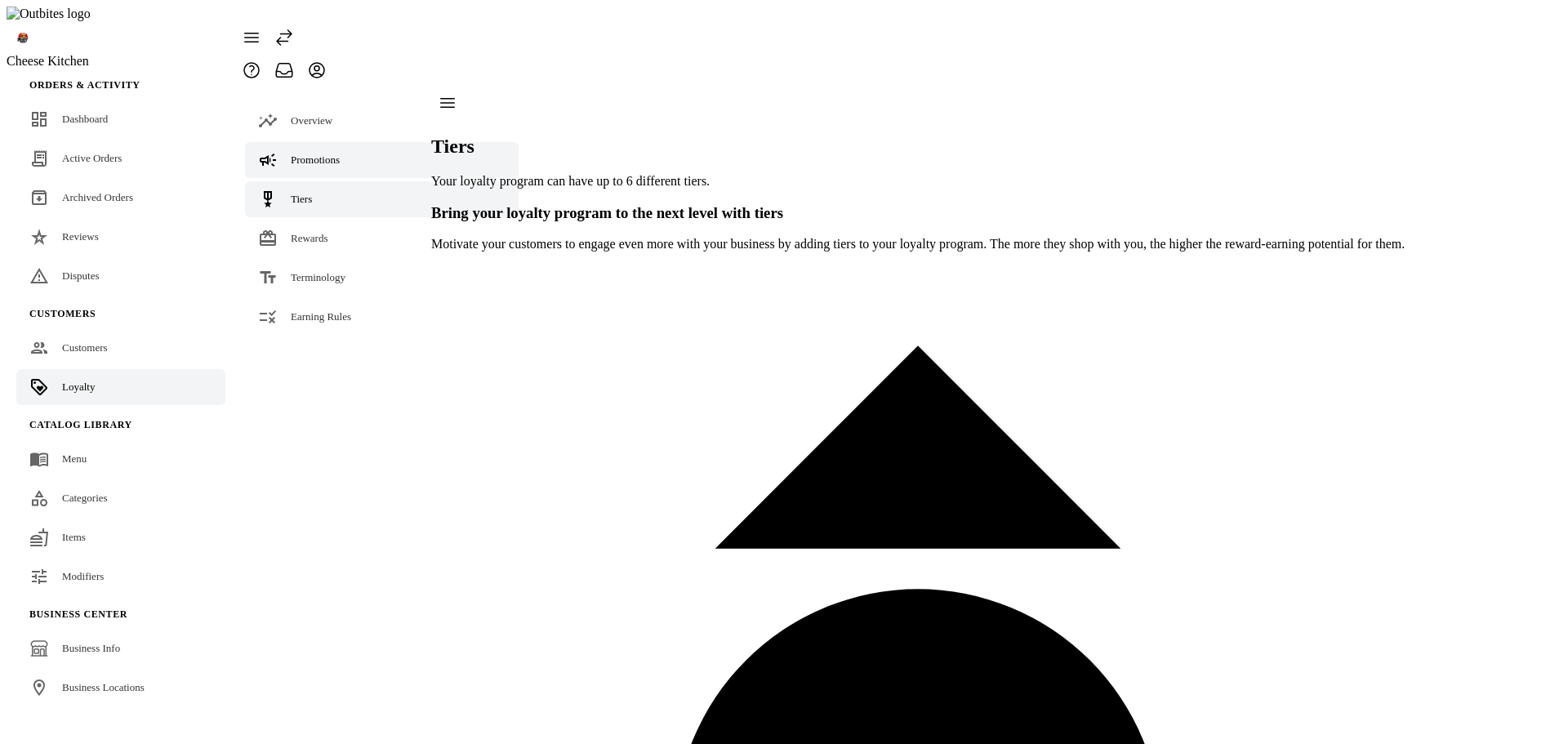
click at [334, 154] on span "Promotions" at bounding box center [315, 160] width 49 height 13
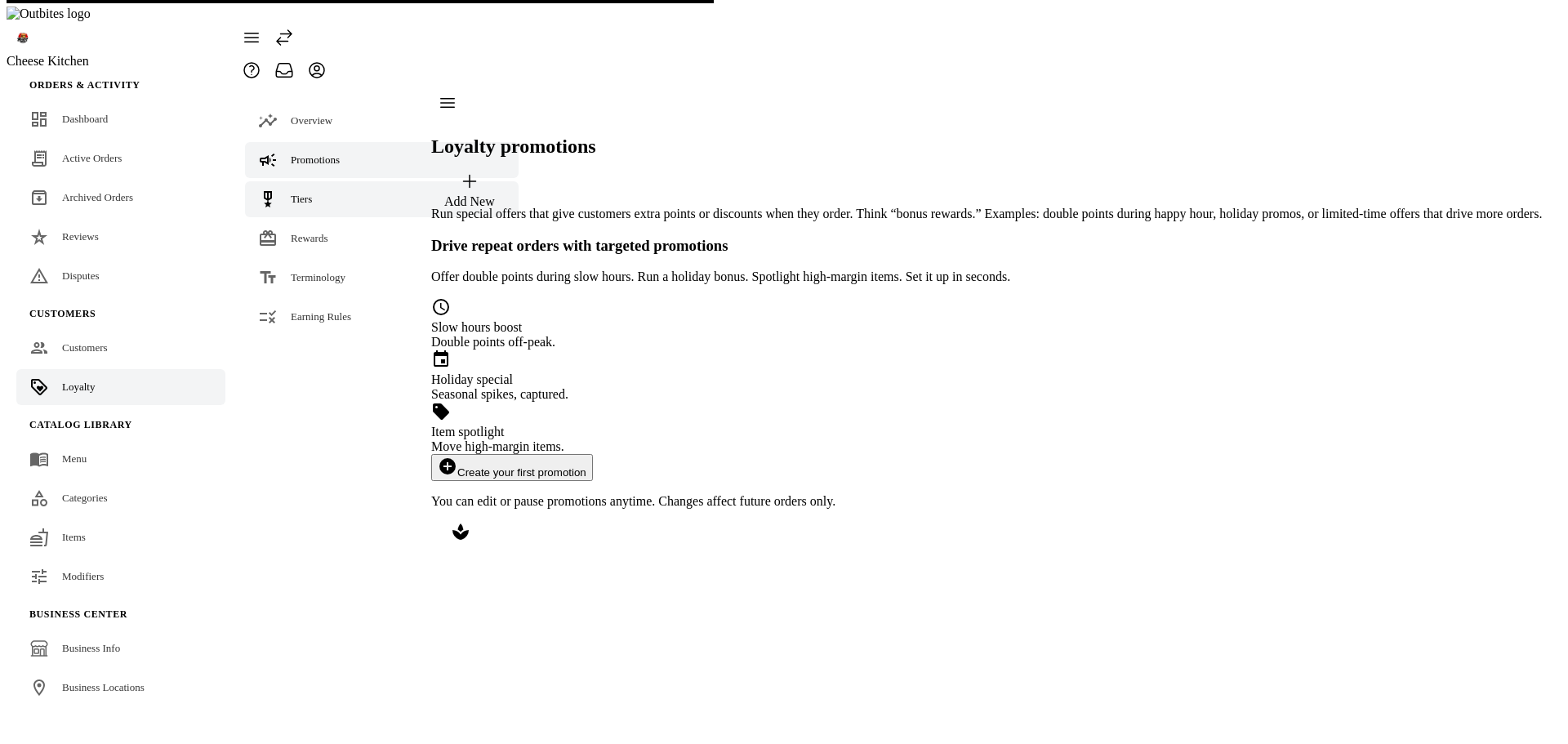
click at [327, 181] on link "Tiers" at bounding box center [382, 199] width 274 height 36
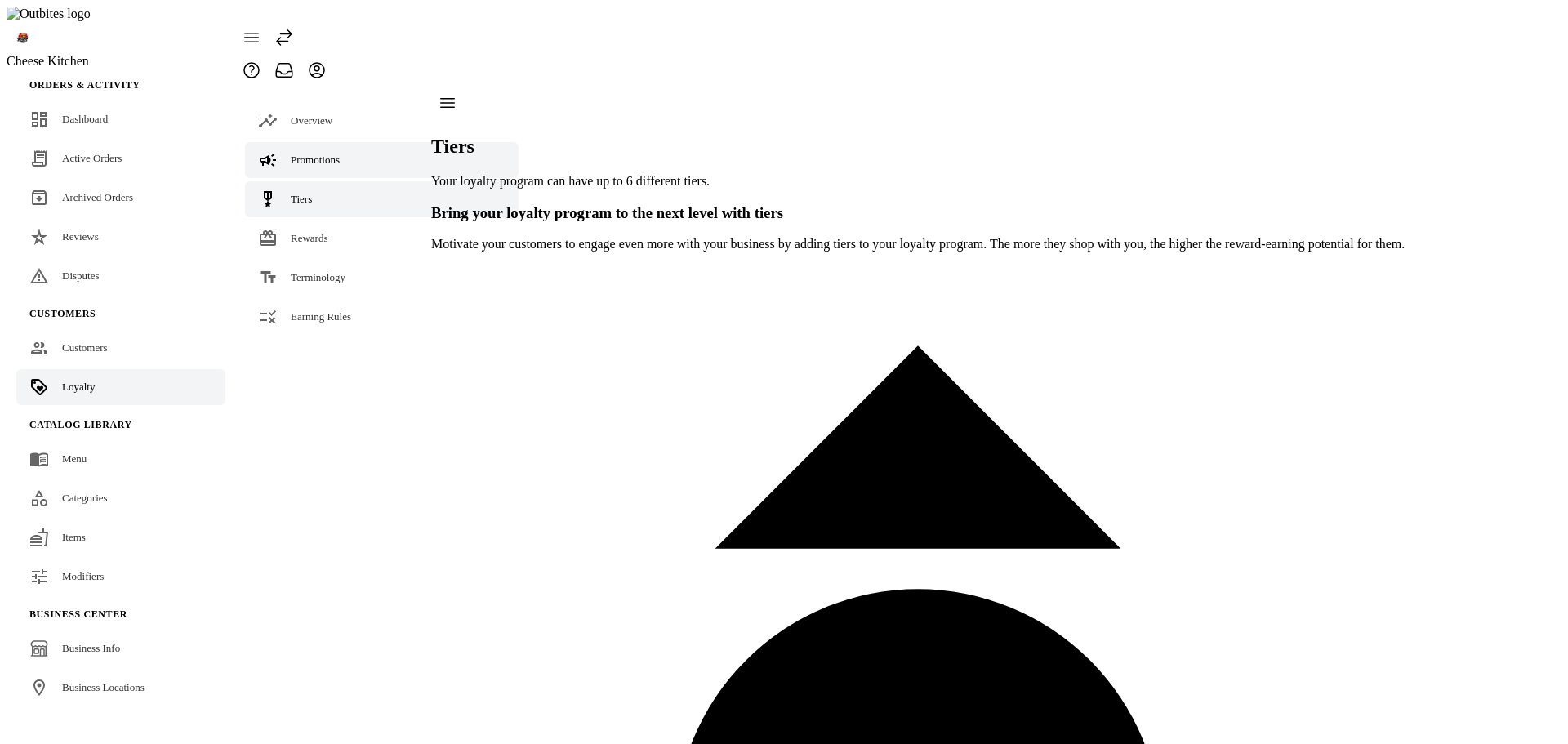
click at [328, 142] on link "Promotions" at bounding box center [382, 160] width 274 height 36
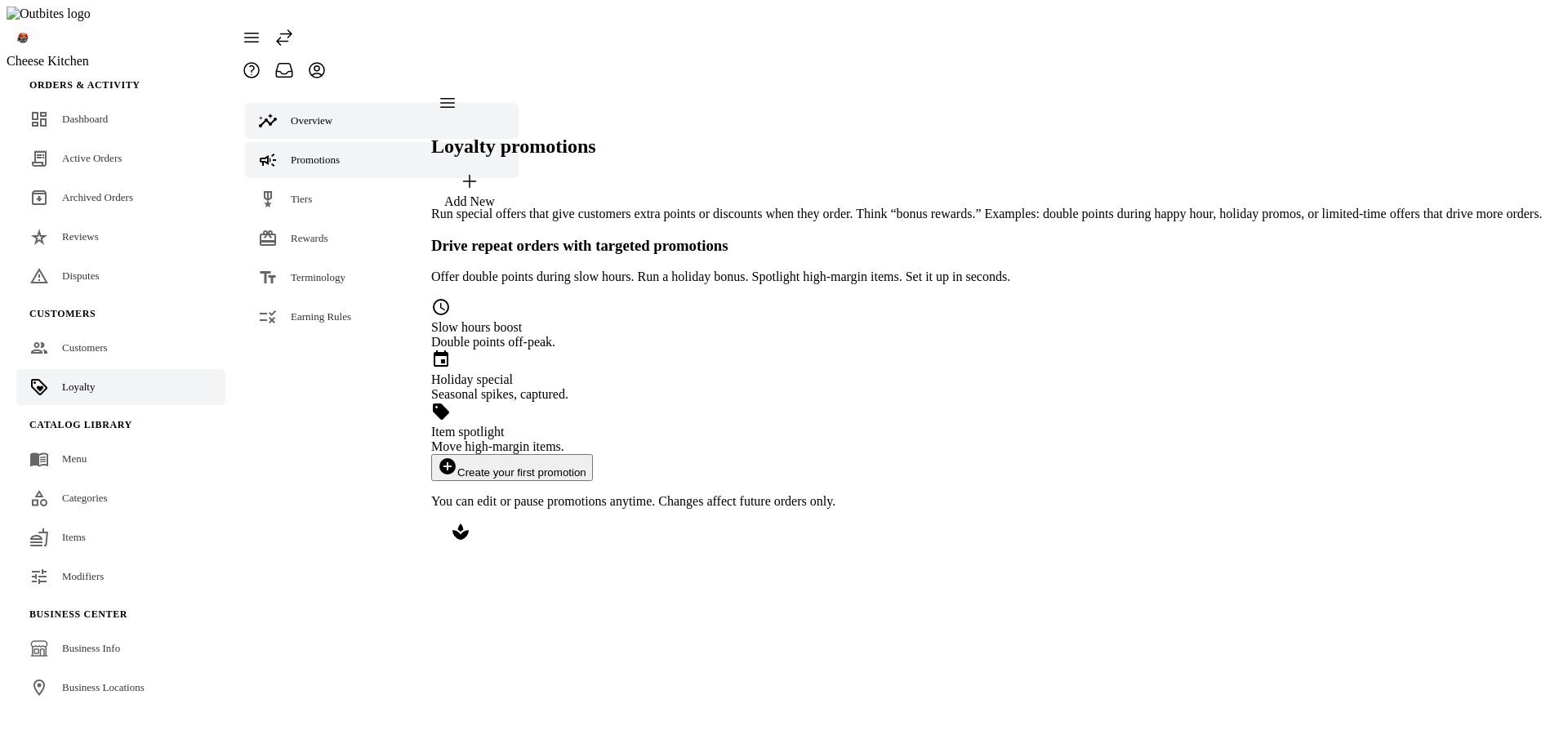
click at [329, 114] on span "Overview" at bounding box center [311, 120] width 42 height 13
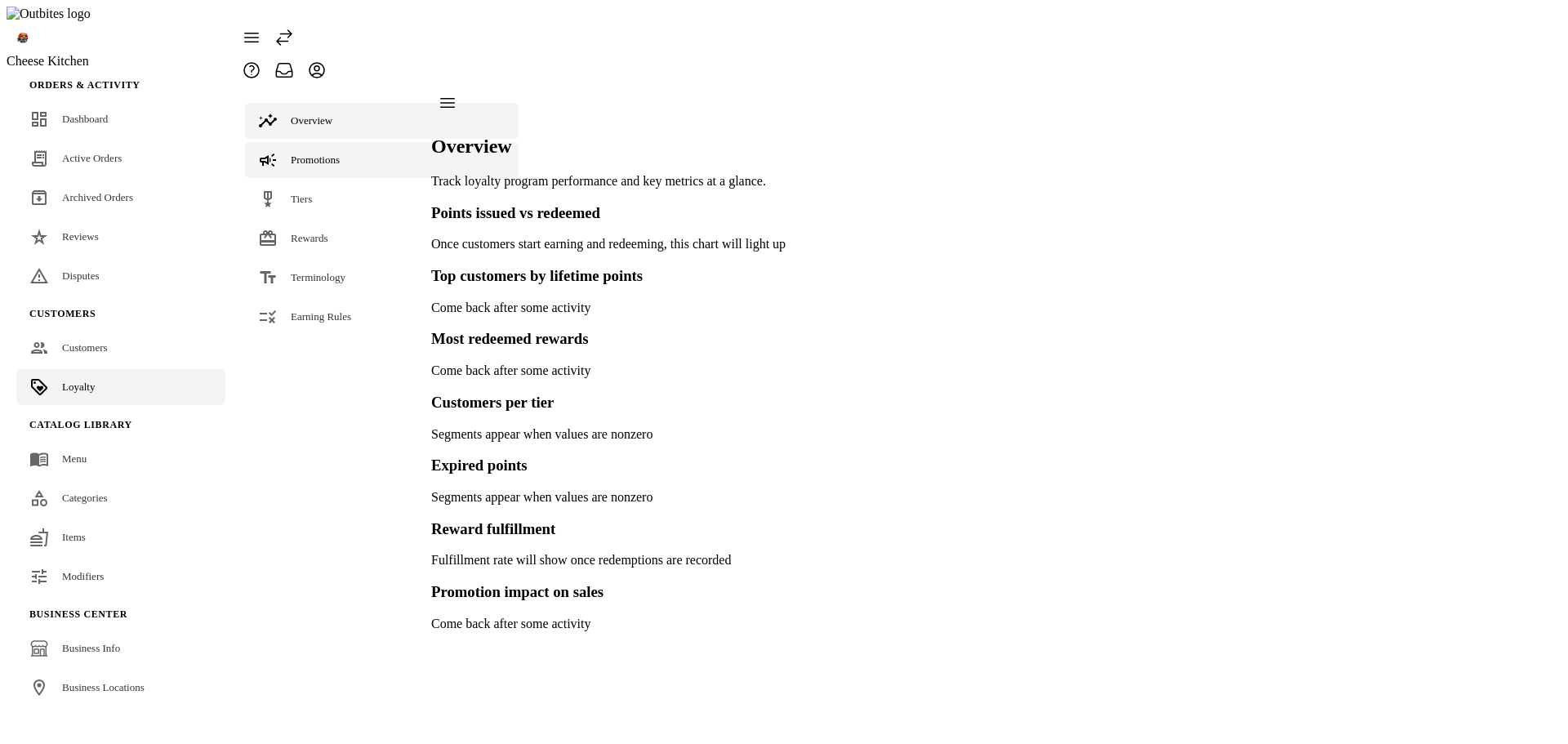
click at [313, 154] on span "Promotions" at bounding box center [315, 160] width 49 height 13
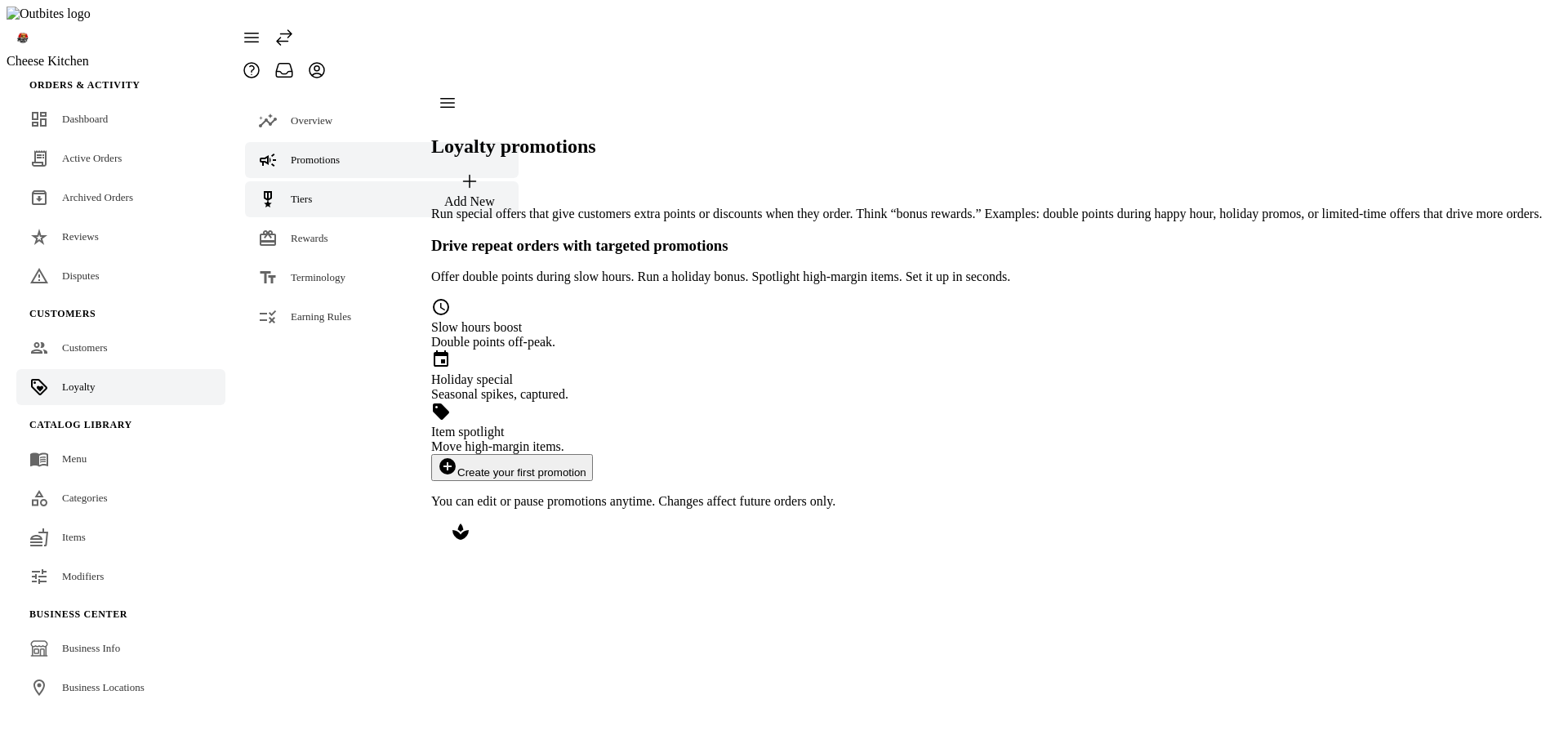
click at [308, 193] on span "Tiers" at bounding box center [301, 199] width 21 height 13
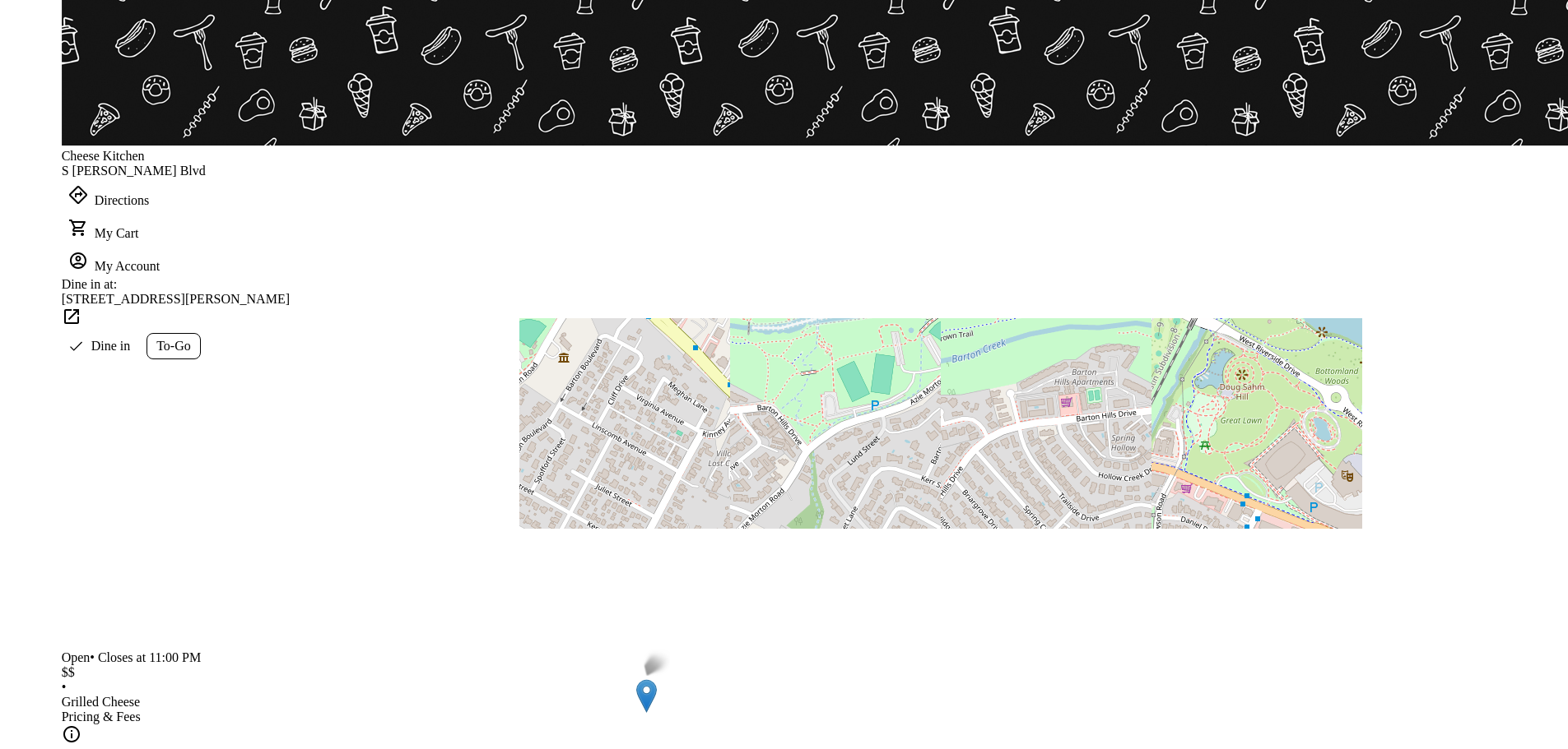
scroll to position [576, 0]
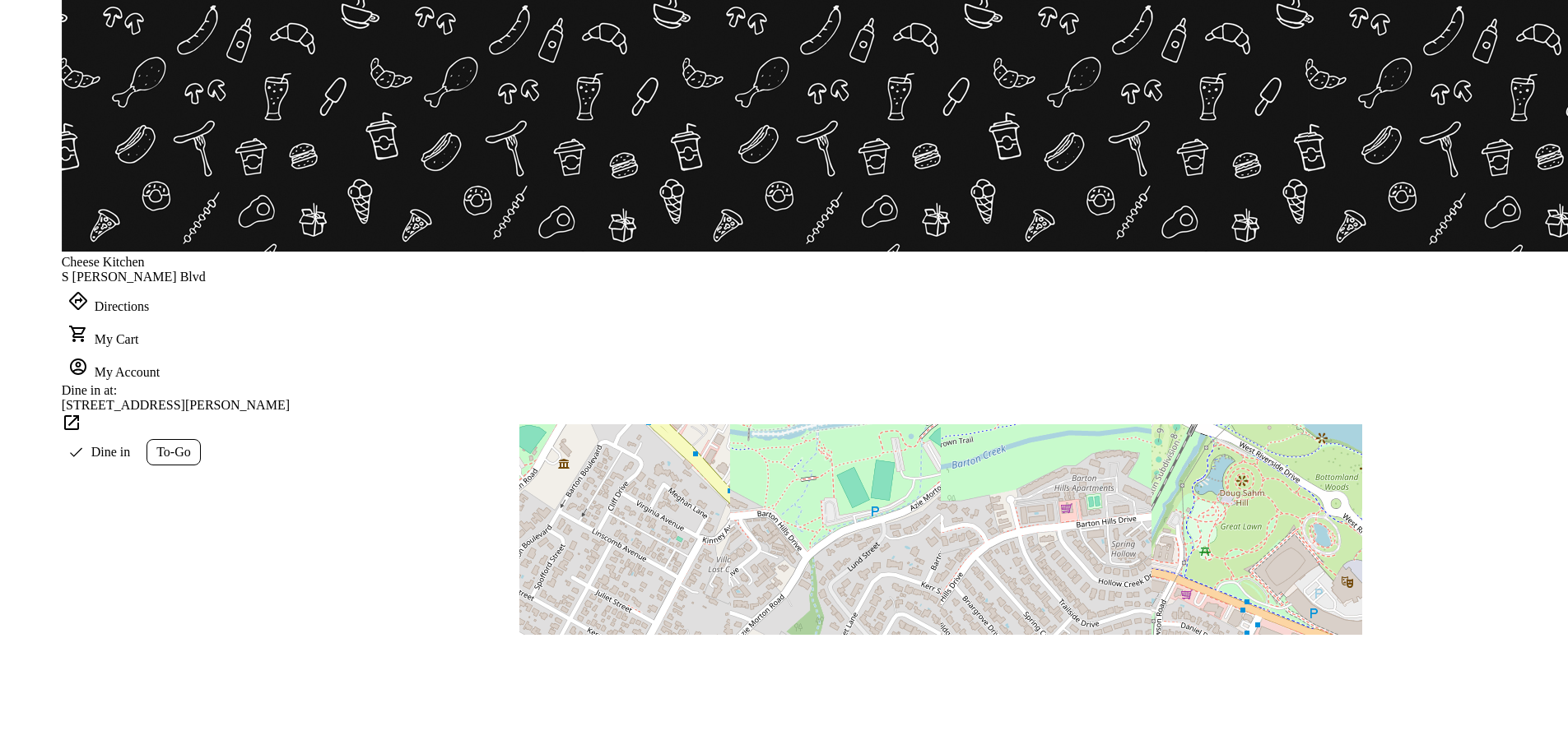
click at [85, 325] on icon at bounding box center [77, 333] width 16 height 16
click at [1125, 206] on div at bounding box center [784, 374] width 1568 height 749
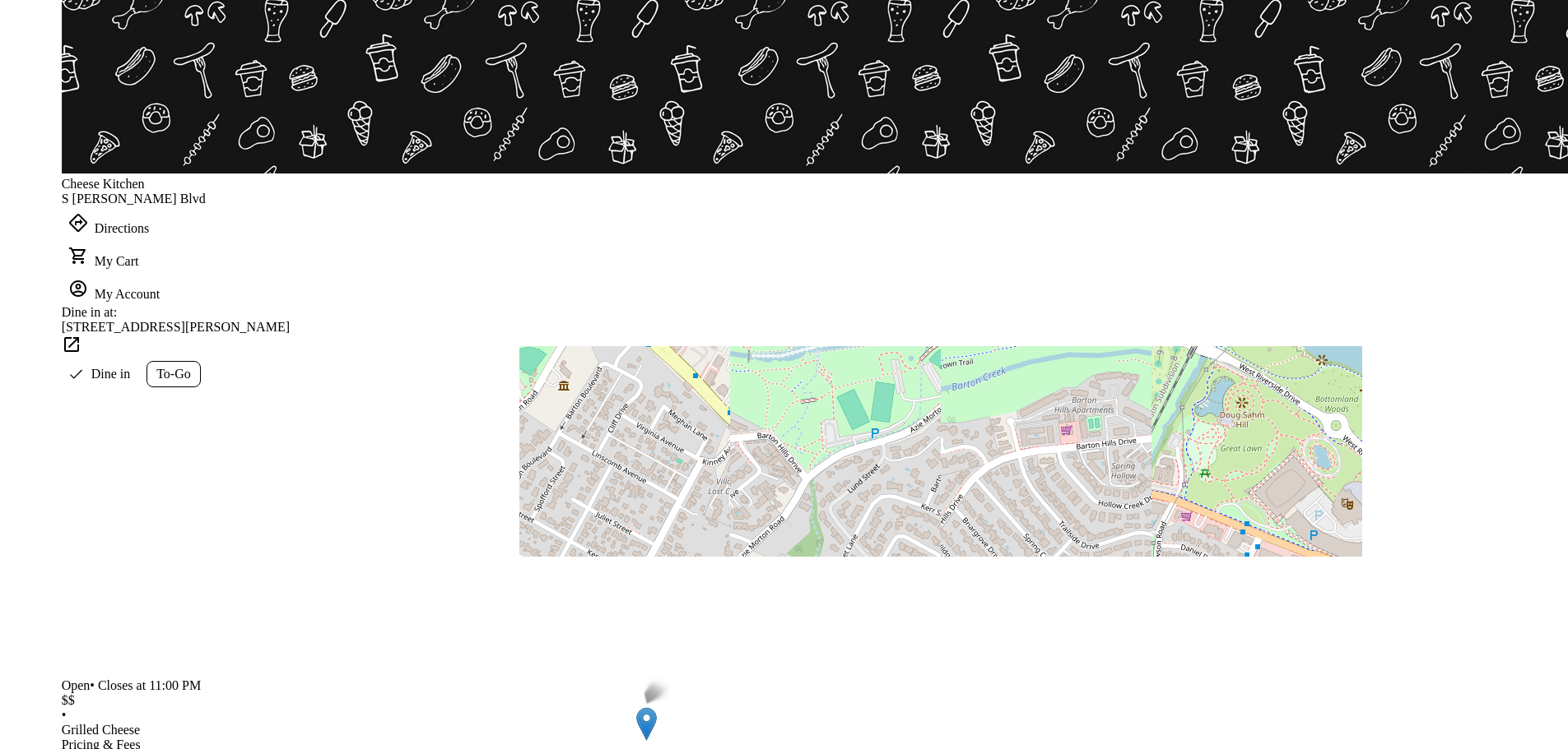
scroll to position [658, 0]
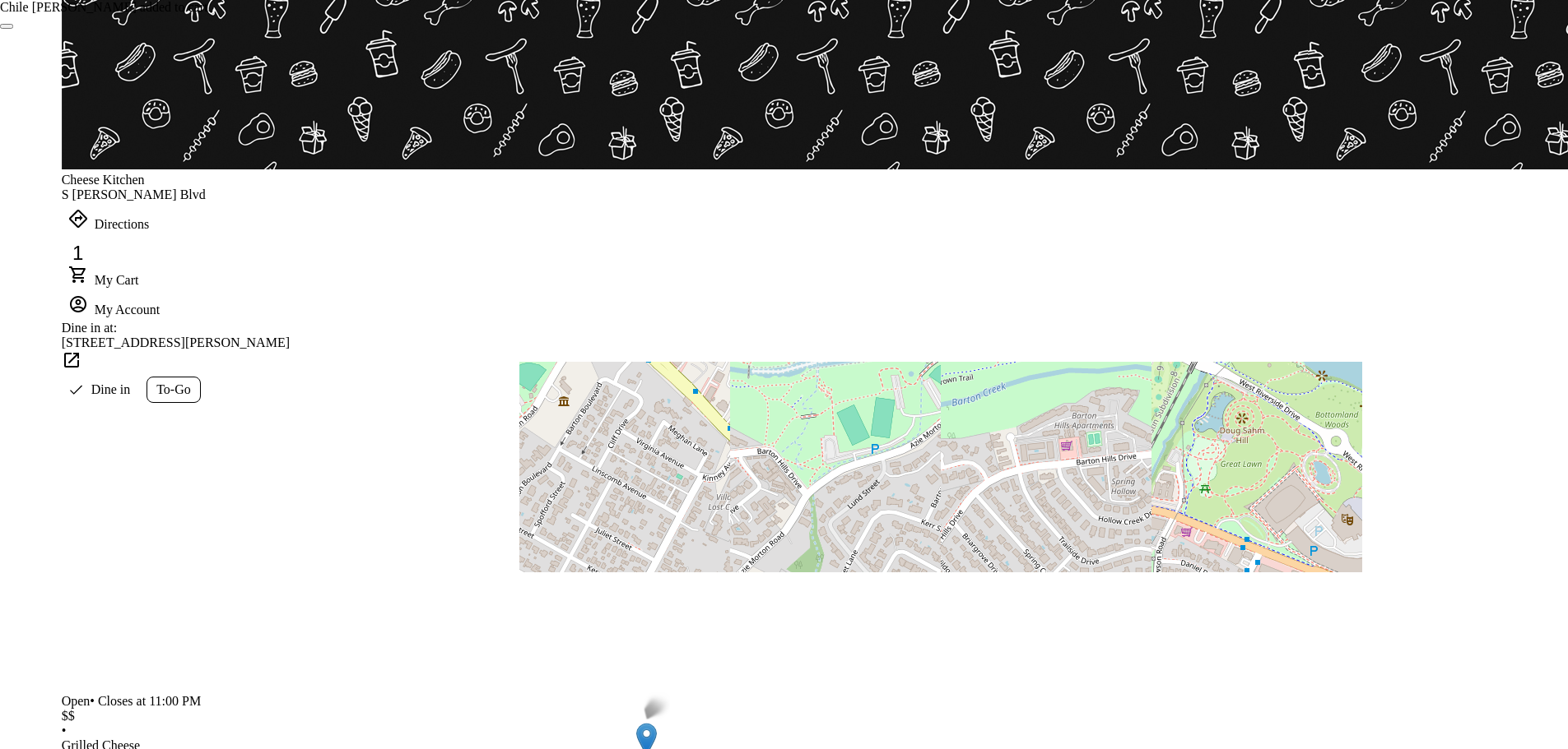
click at [88, 265] on icon at bounding box center [78, 274] width 19 height 19
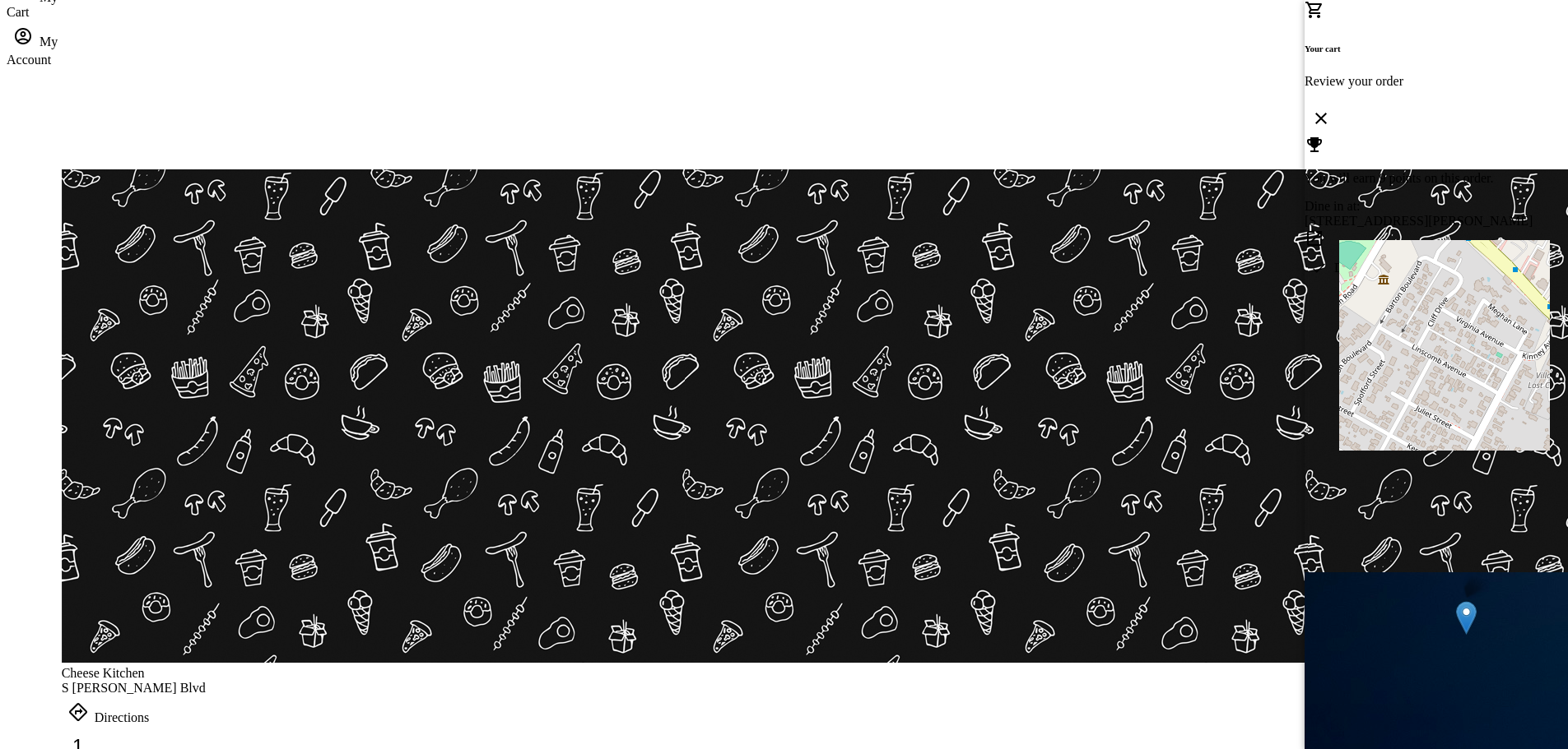
drag, startPoint x: 937, startPoint y: 637, endPoint x: 938, endPoint y: 626, distance: 11.0
click at [938, 633] on div at bounding box center [784, 374] width 1568 height 749
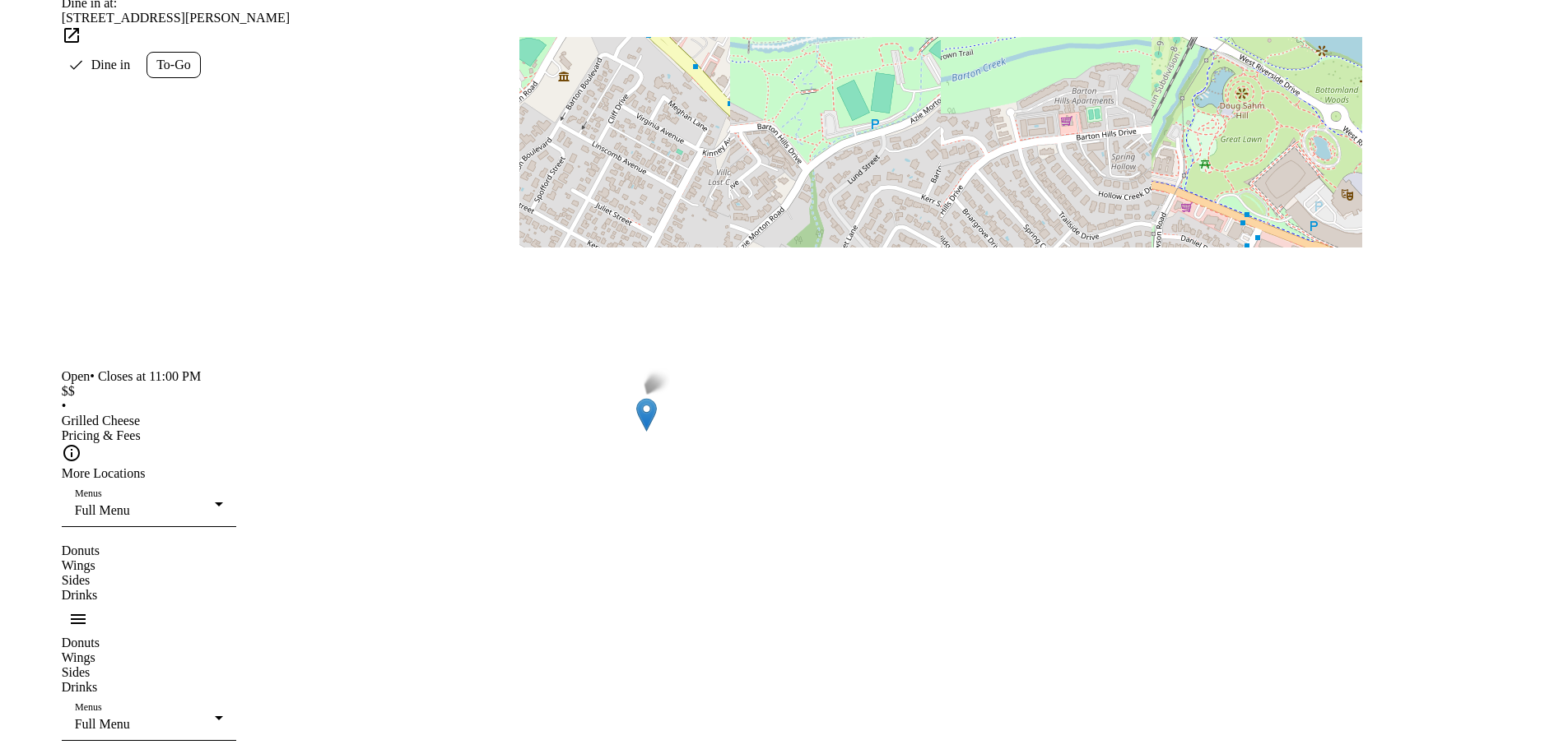
scroll to position [987, 0]
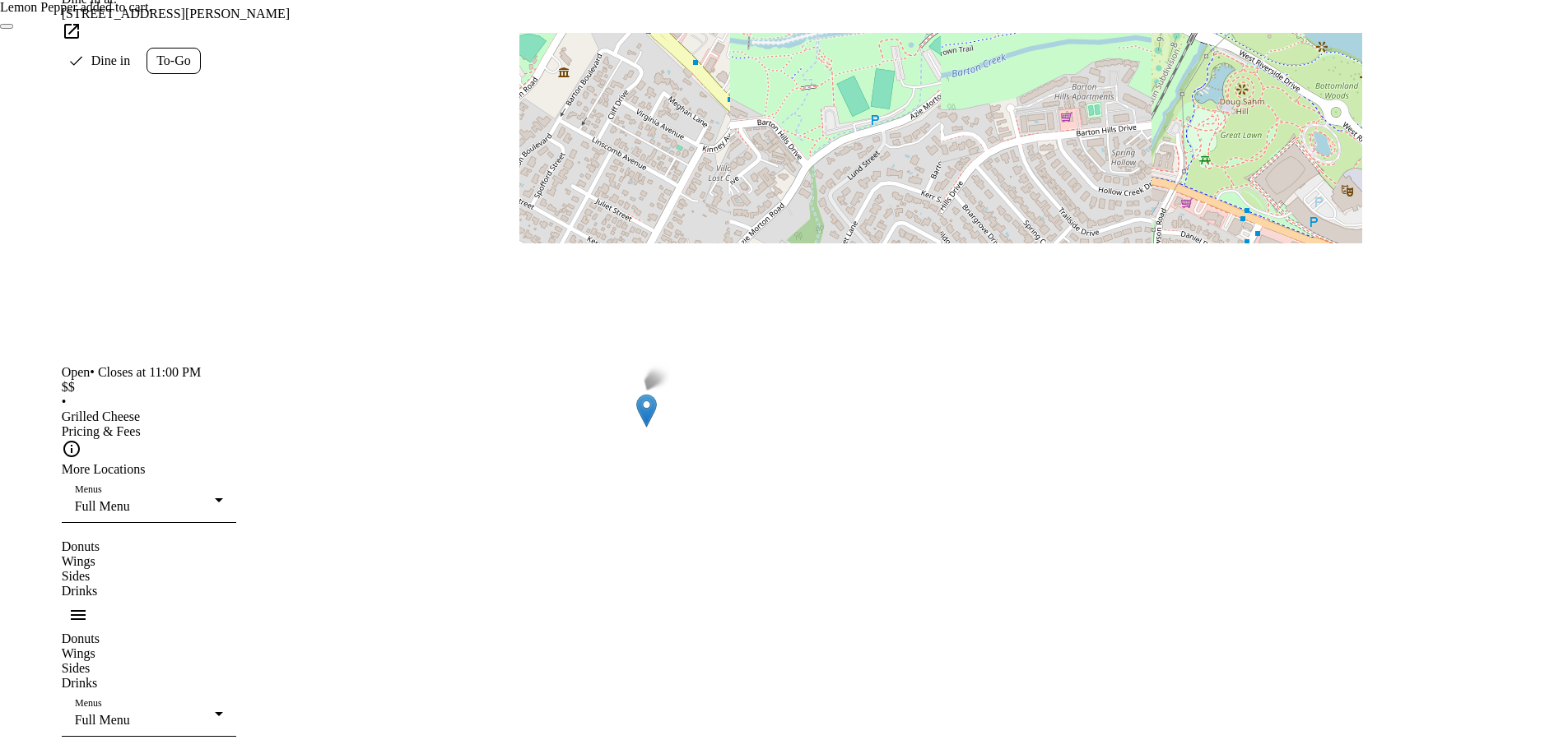
scroll to position [987, 0]
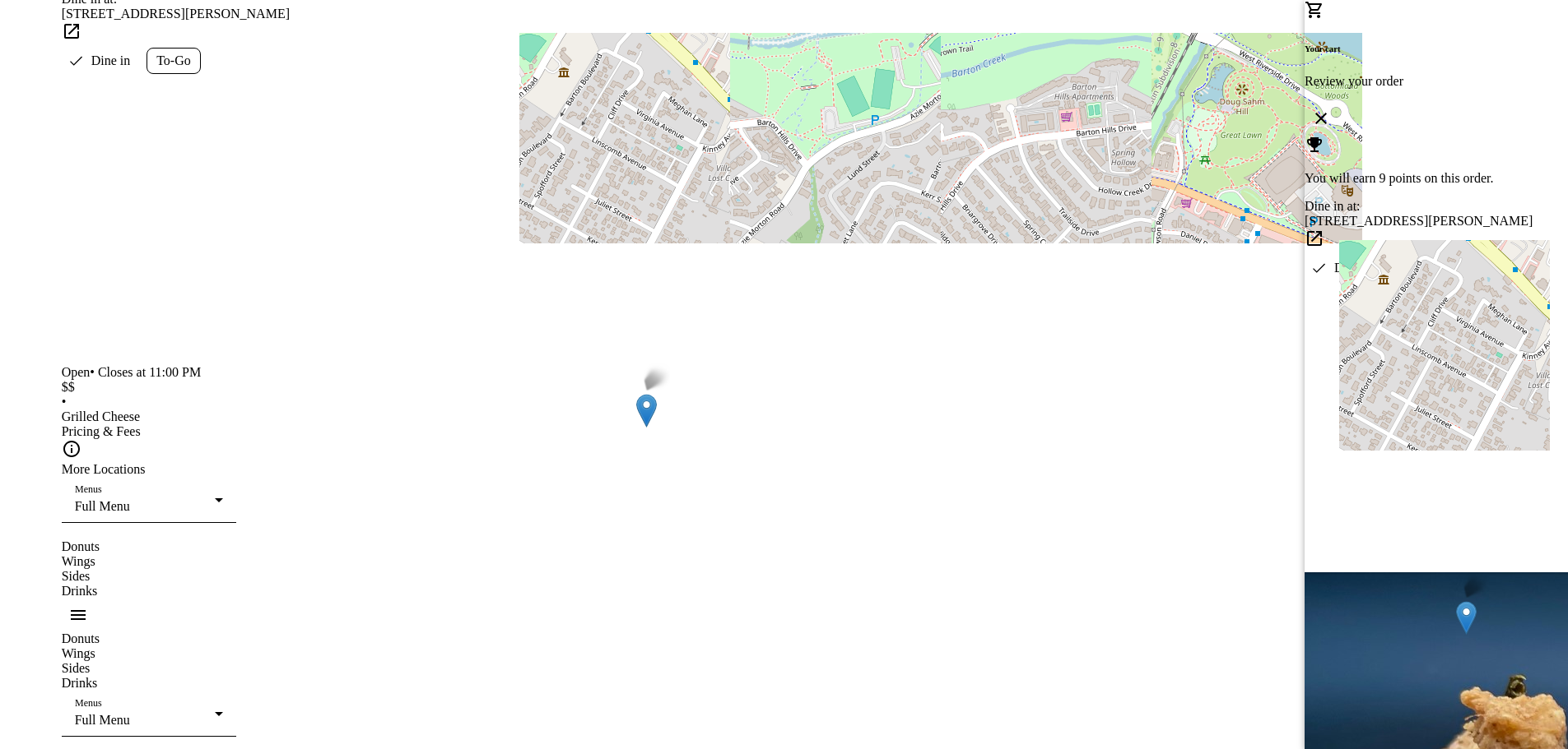
click at [1077, 309] on div at bounding box center [784, 374] width 1568 height 749
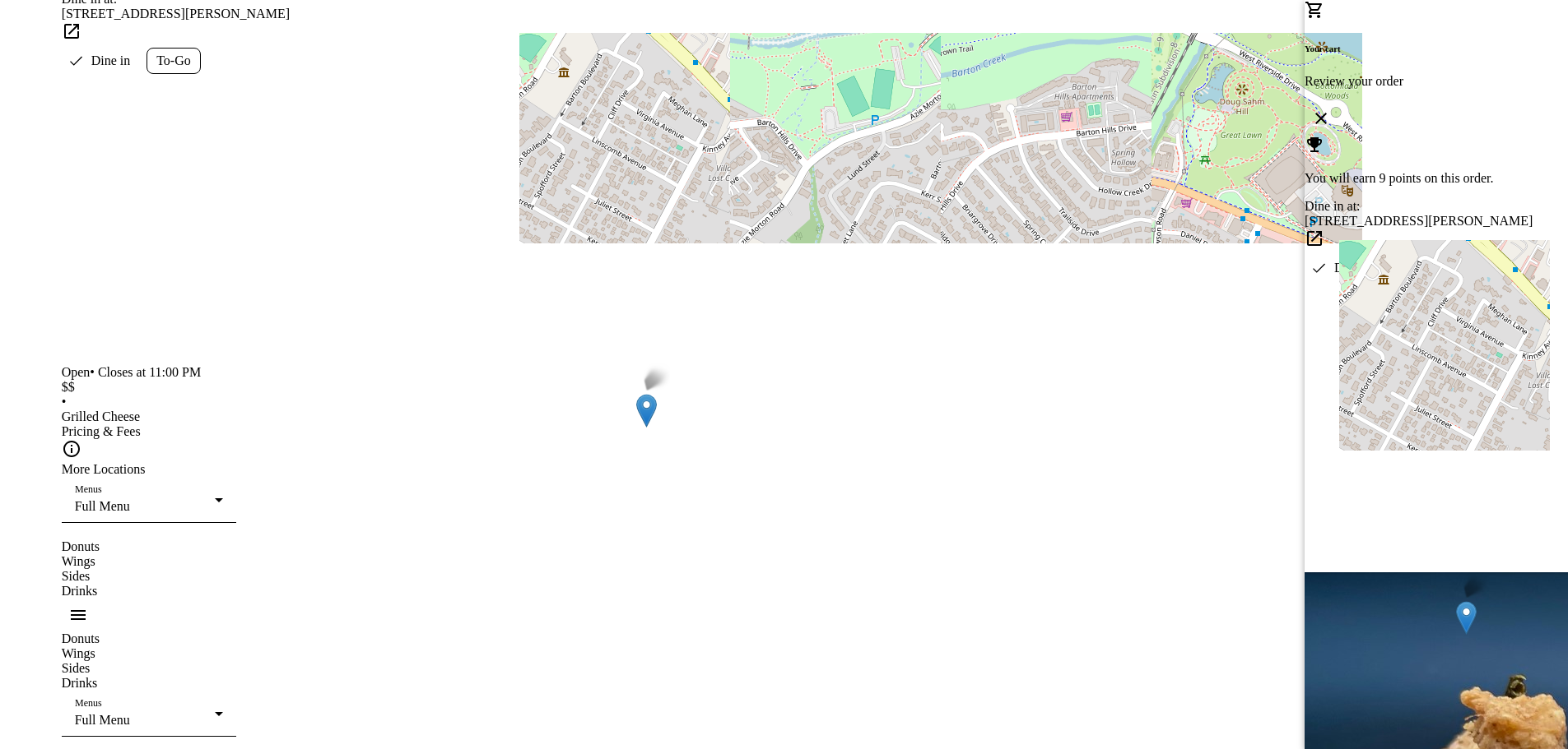
click at [1033, 266] on div at bounding box center [784, 374] width 1568 height 749
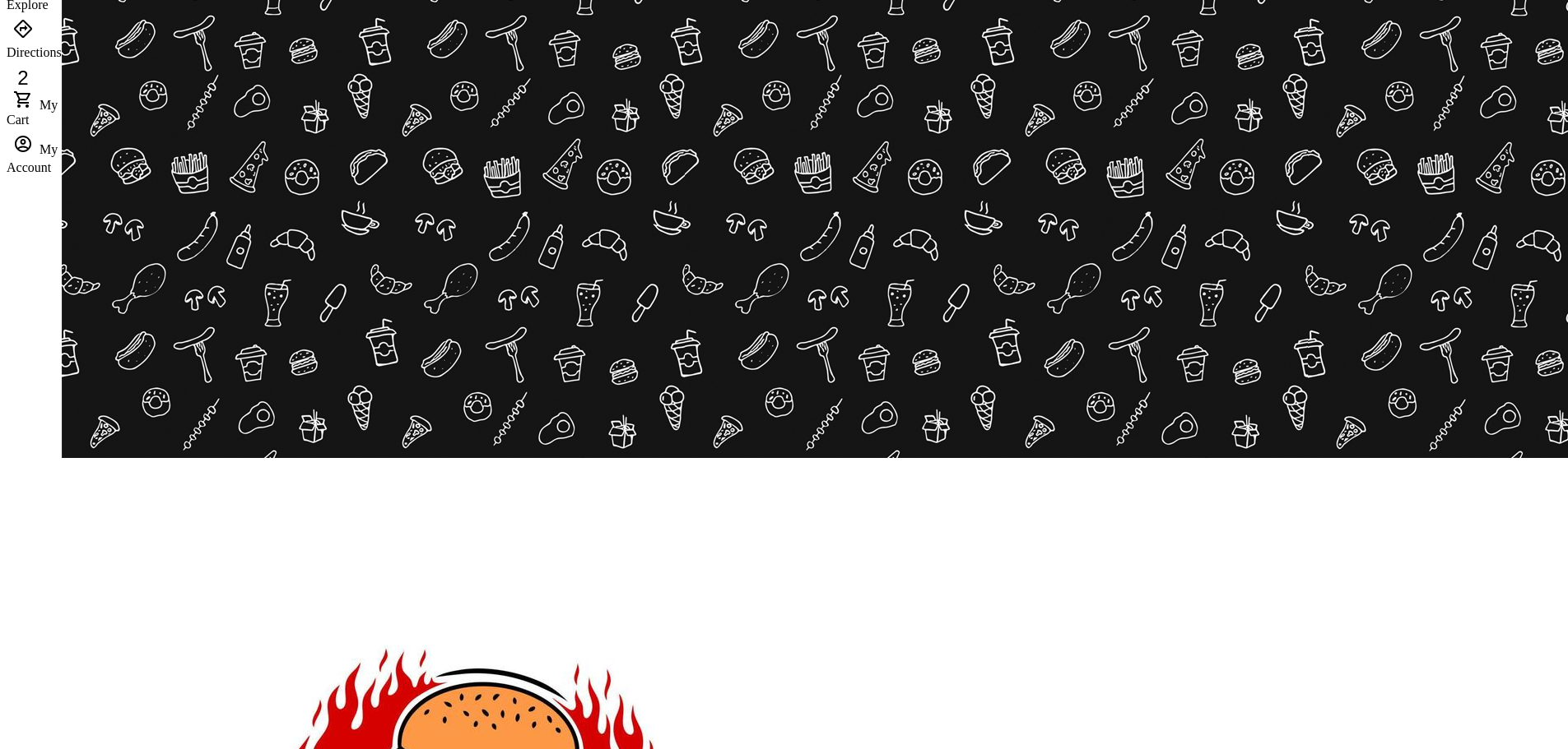
scroll to position [247, 0]
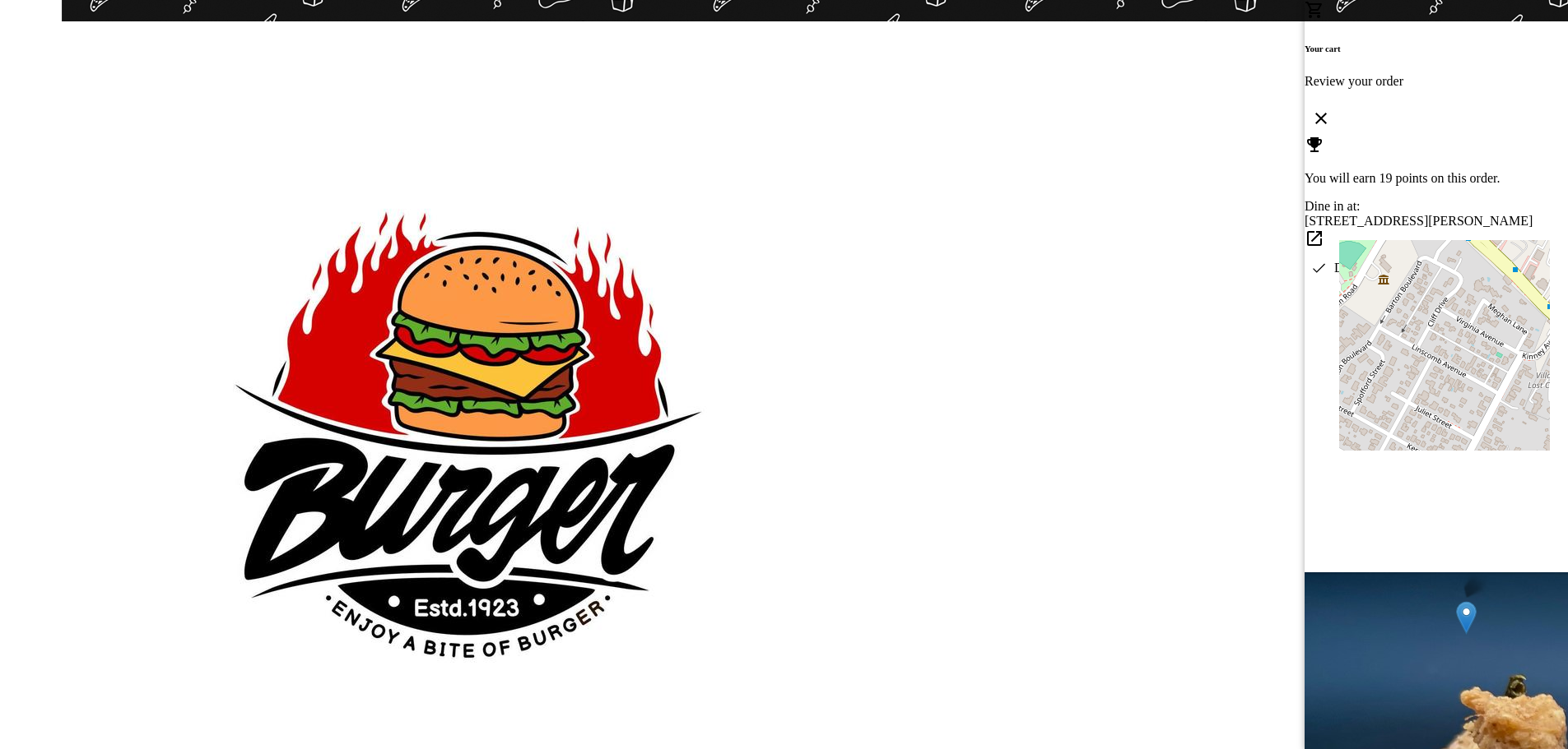
drag, startPoint x: 944, startPoint y: 563, endPoint x: 953, endPoint y: 500, distance: 63.6
click at [944, 562] on div at bounding box center [784, 374] width 1568 height 749
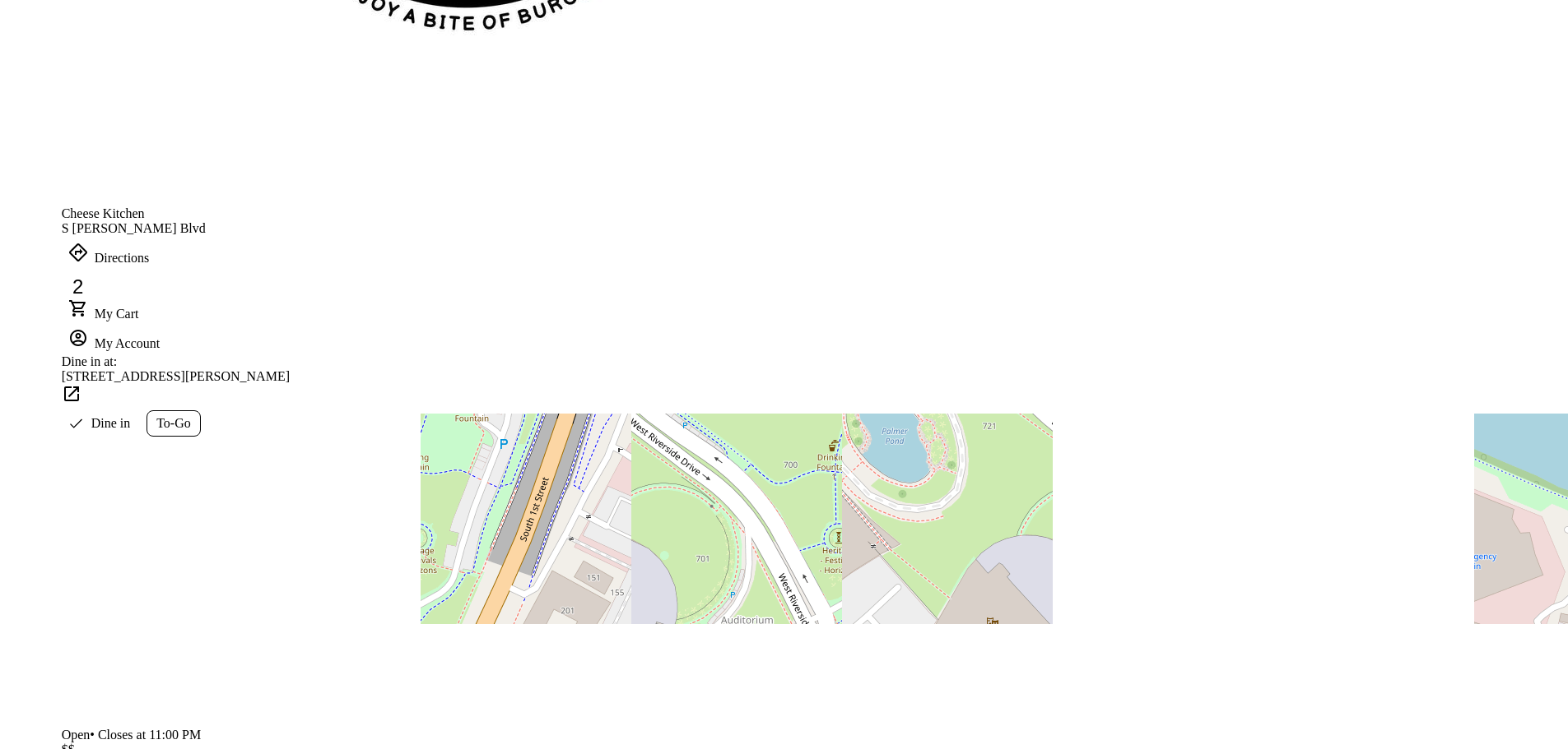
scroll to position [1151, 0]
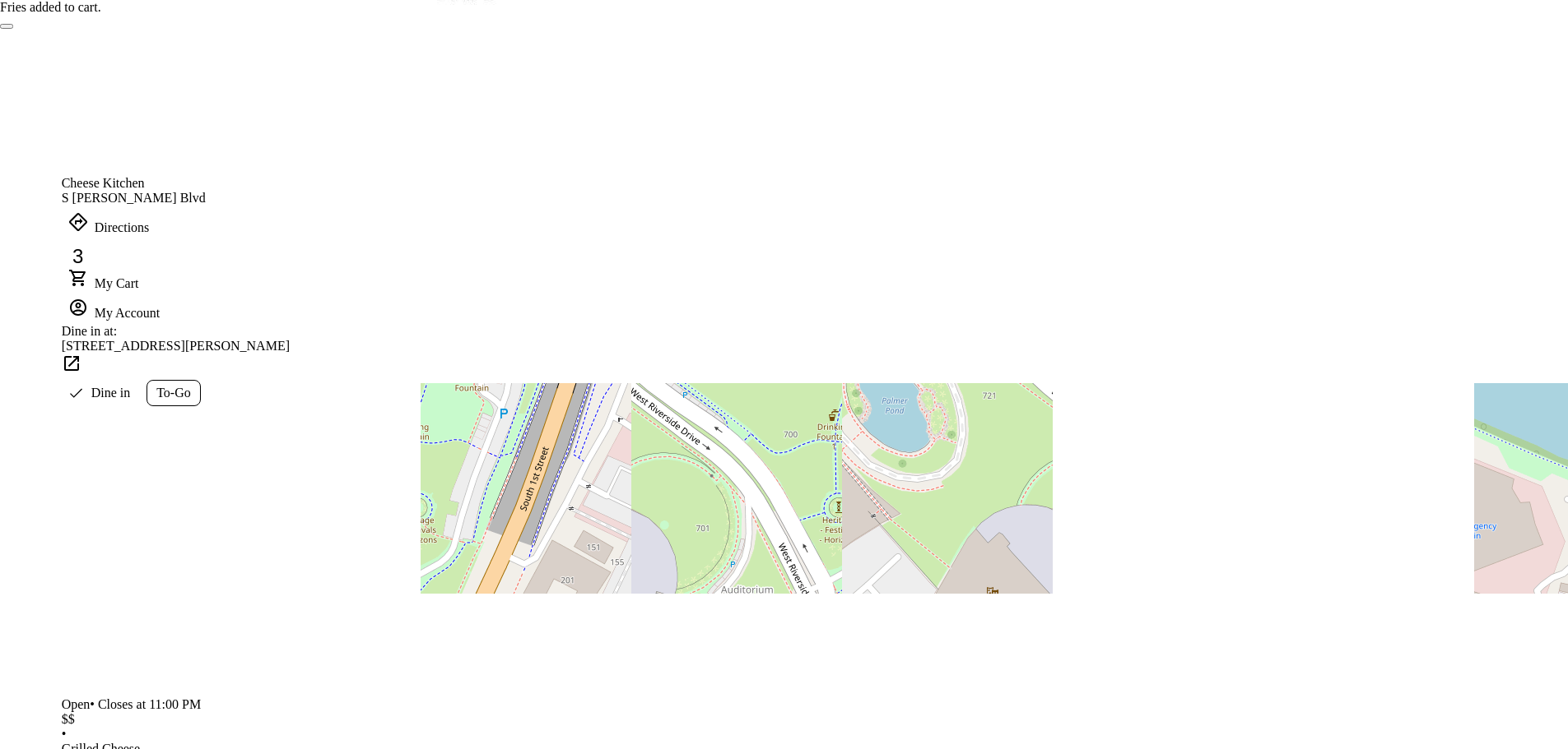
scroll to position [1151, 0]
click at [88, 268] on icon at bounding box center [78, 277] width 19 height 19
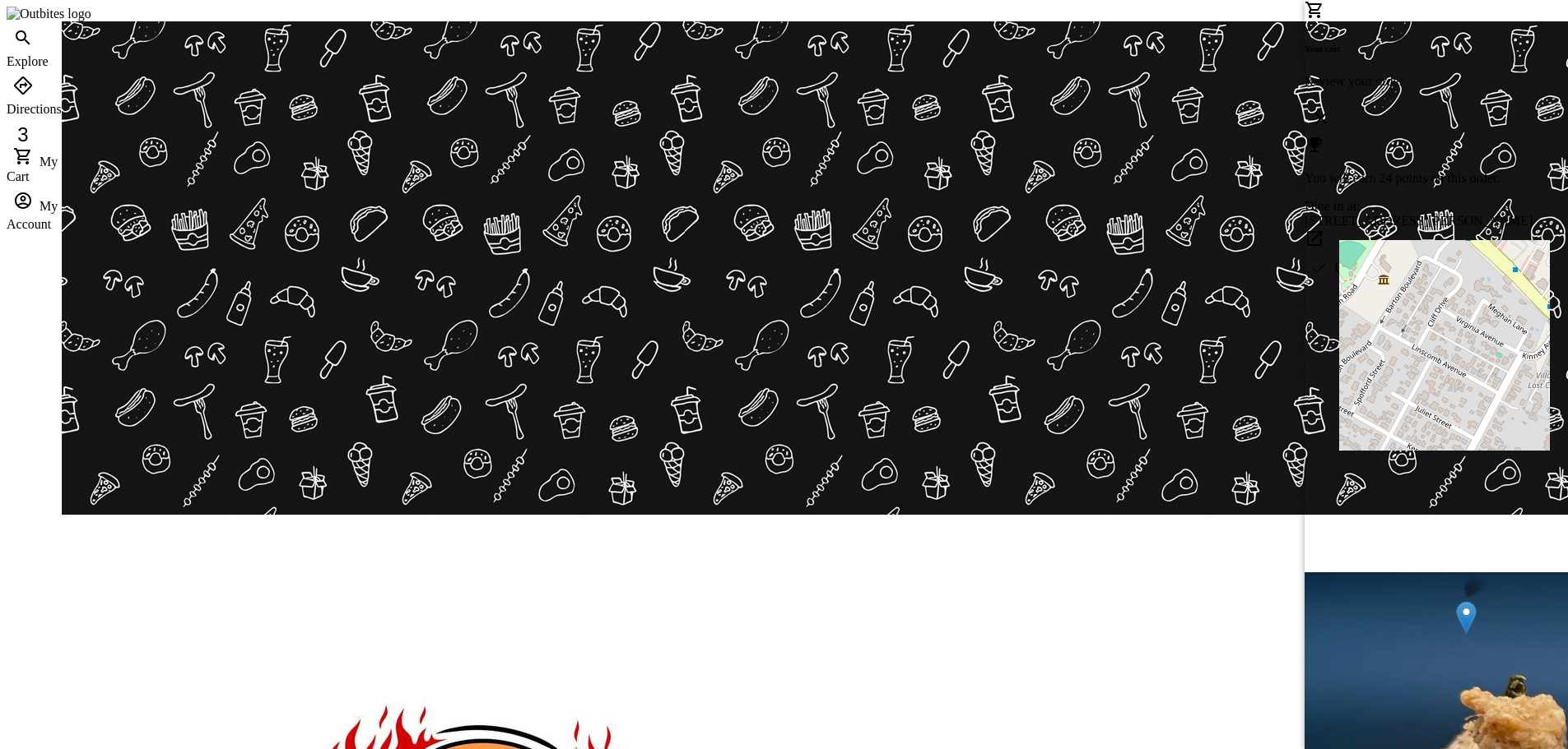
click at [1330, 108] on icon at bounding box center [1320, 118] width 19 height 19
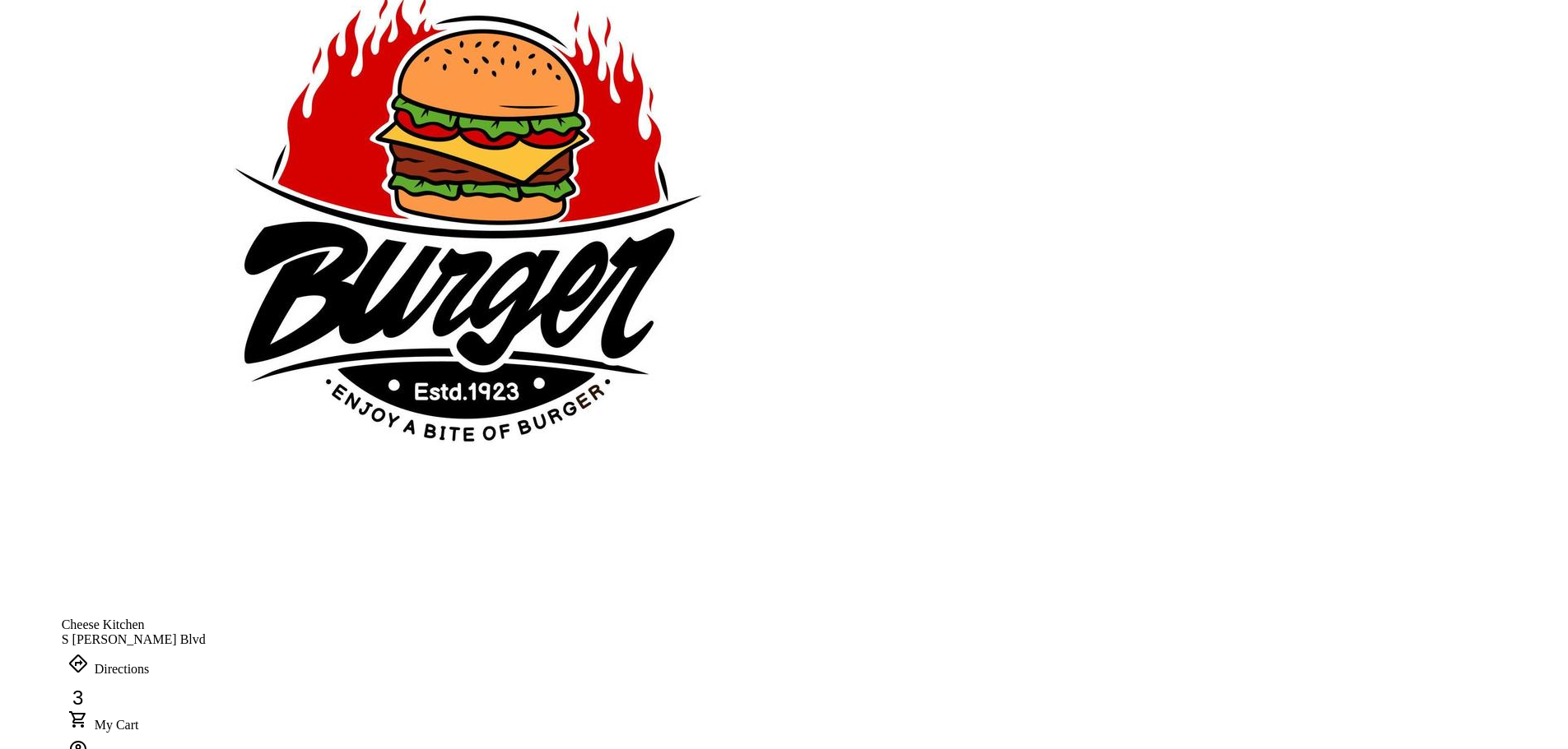
scroll to position [741, 0]
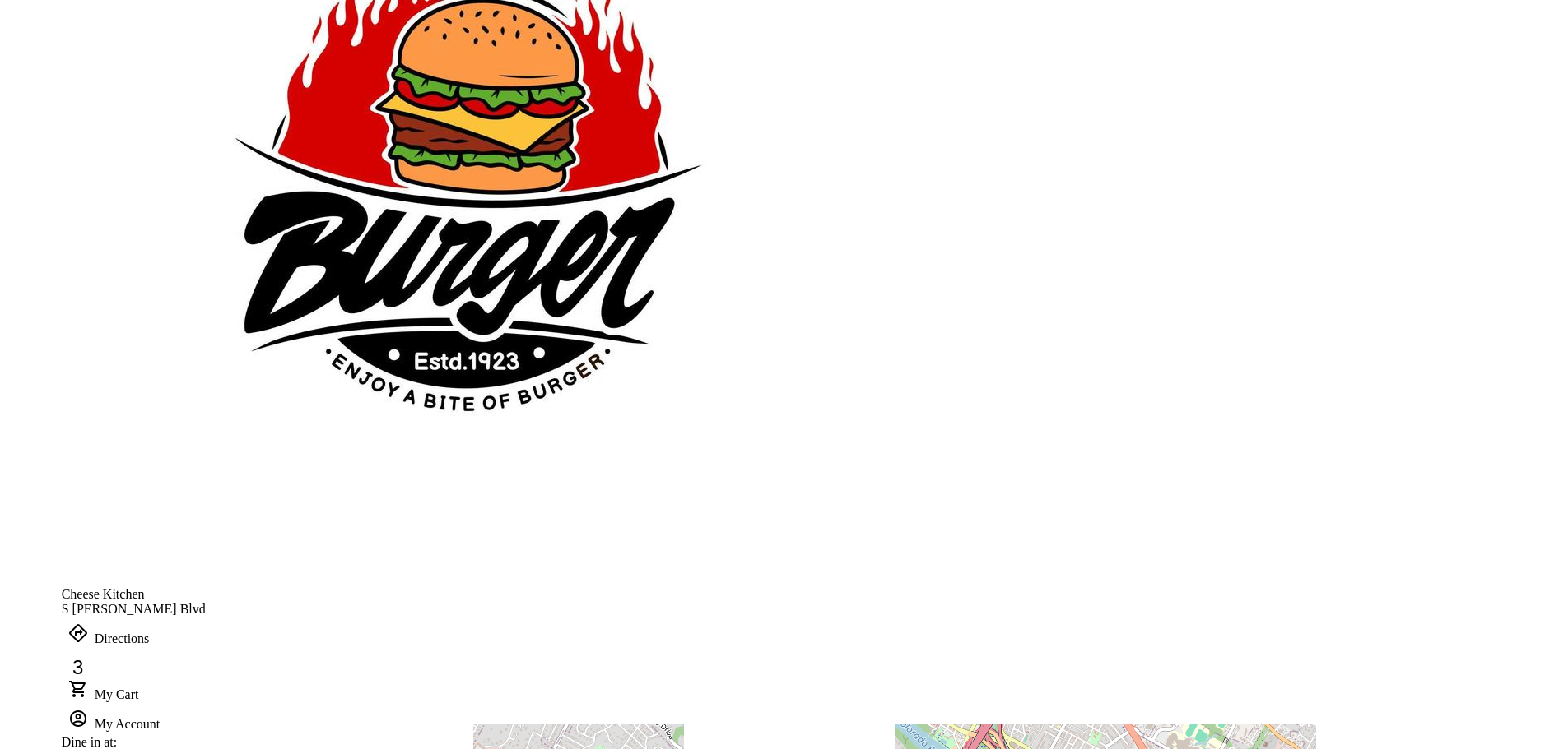
click at [88, 680] on icon at bounding box center [78, 689] width 19 height 19
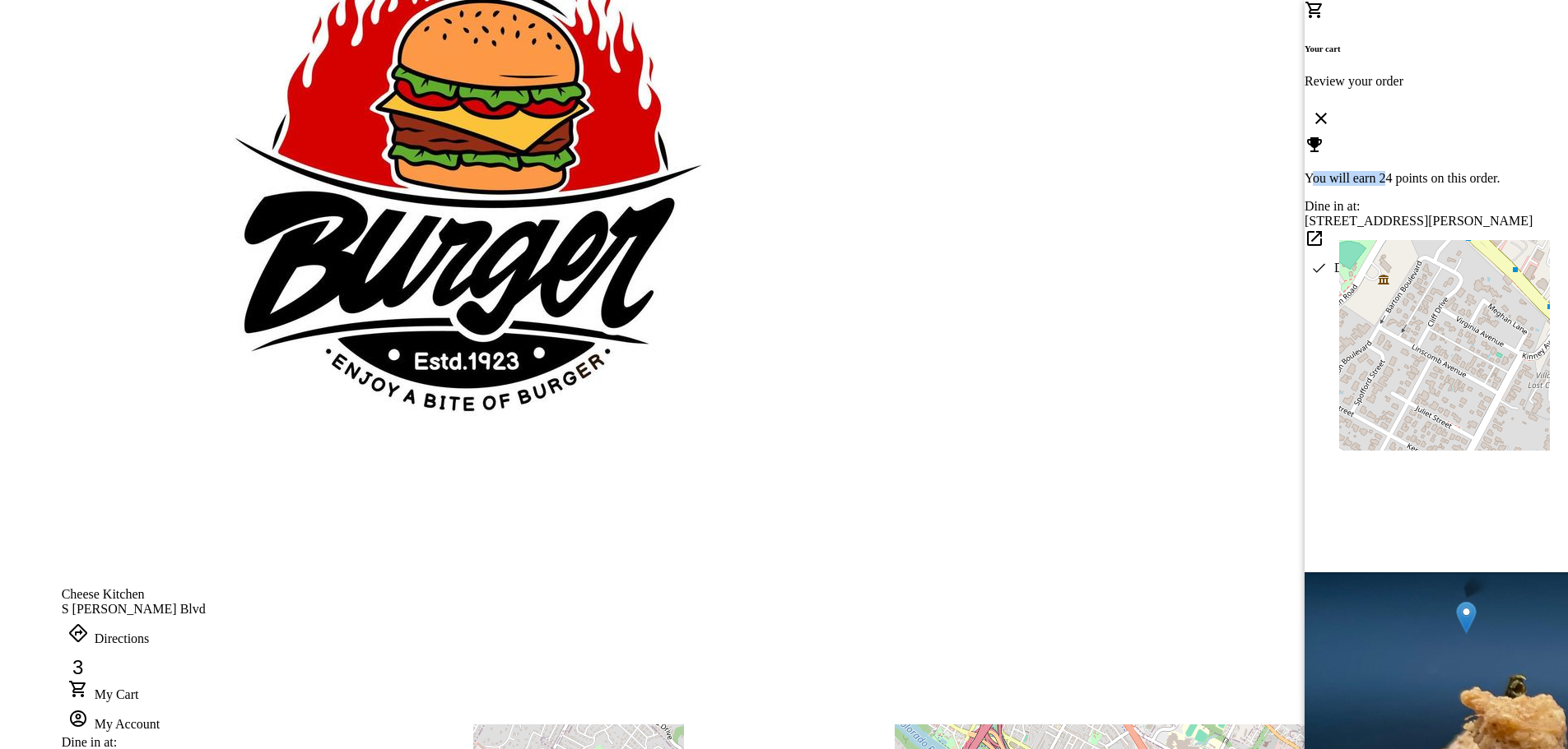
drag, startPoint x: 1297, startPoint y: 94, endPoint x: 1373, endPoint y: 92, distance: 76.0
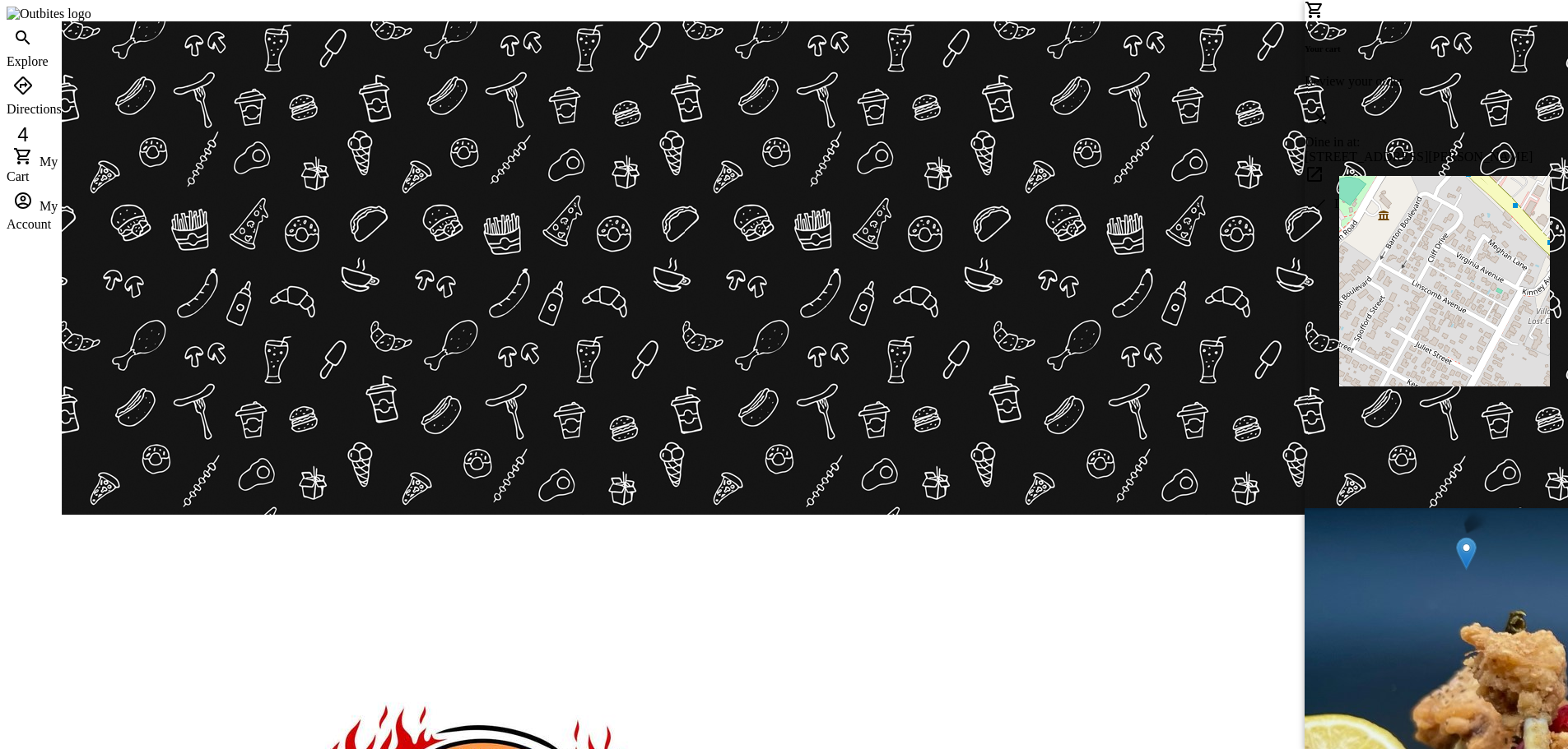
drag, startPoint x: 1039, startPoint y: 269, endPoint x: 1060, endPoint y: 275, distance: 21.8
click at [1040, 269] on div at bounding box center [784, 374] width 1568 height 749
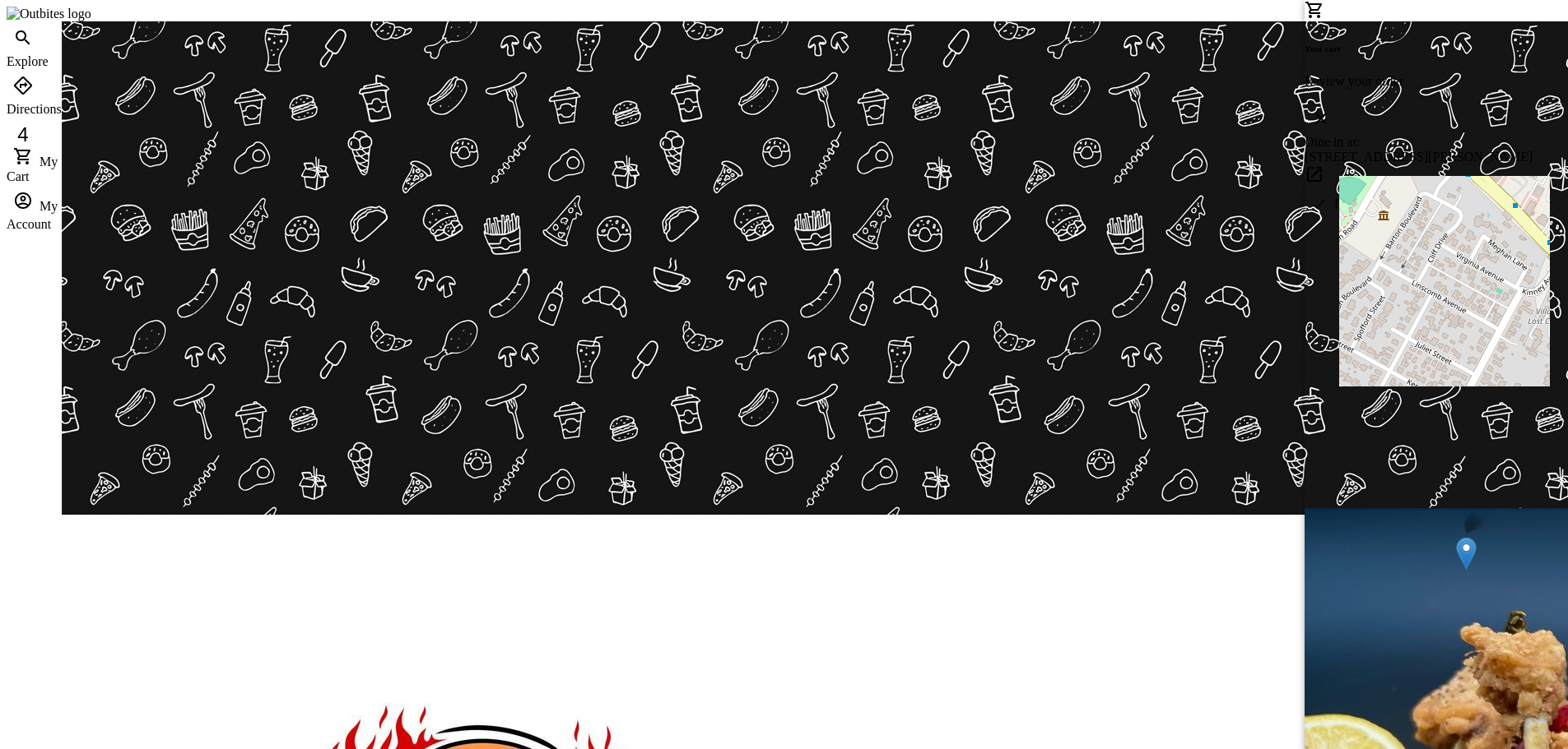
click at [1050, 297] on div at bounding box center [784, 374] width 1568 height 749
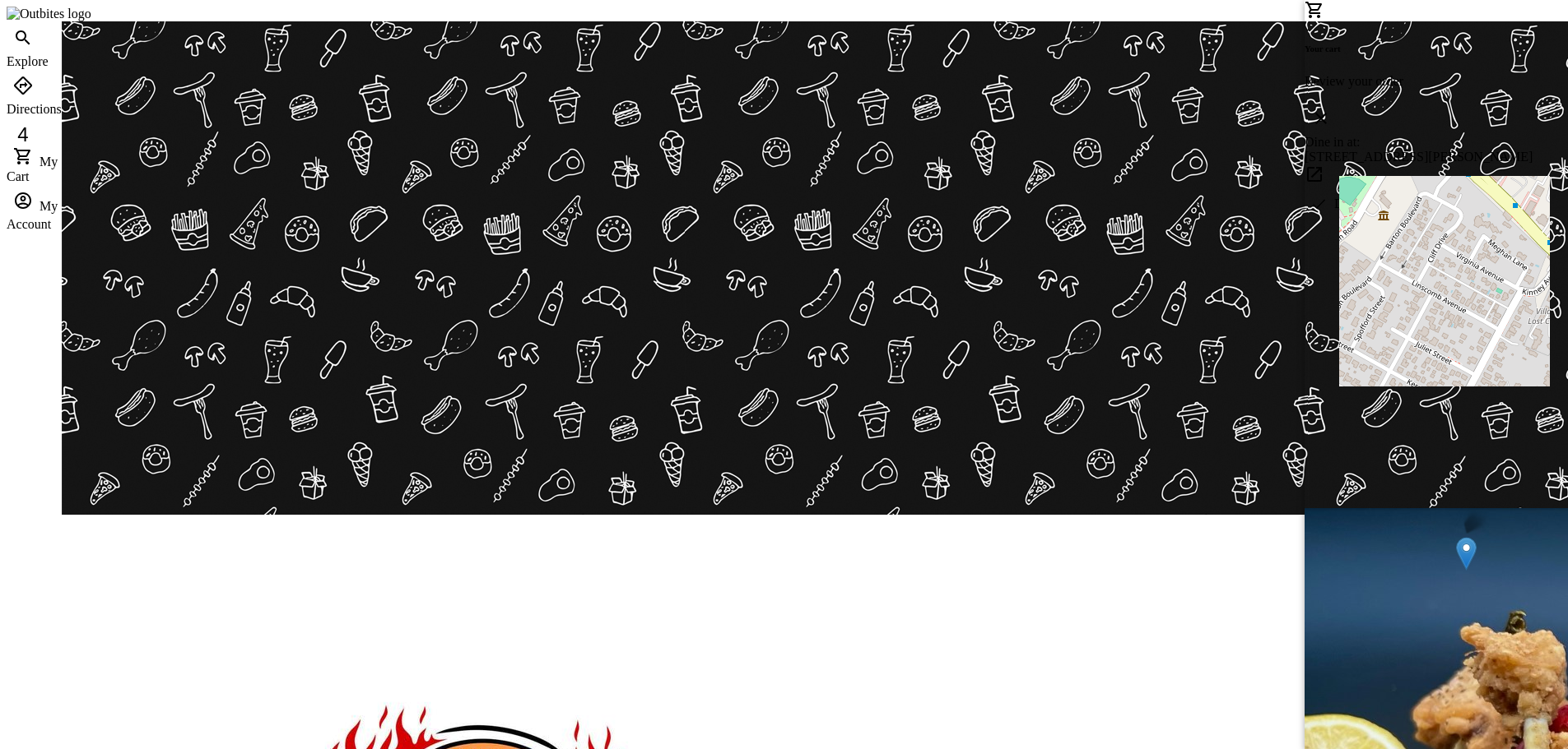
click at [1033, 257] on div at bounding box center [784, 374] width 1568 height 749
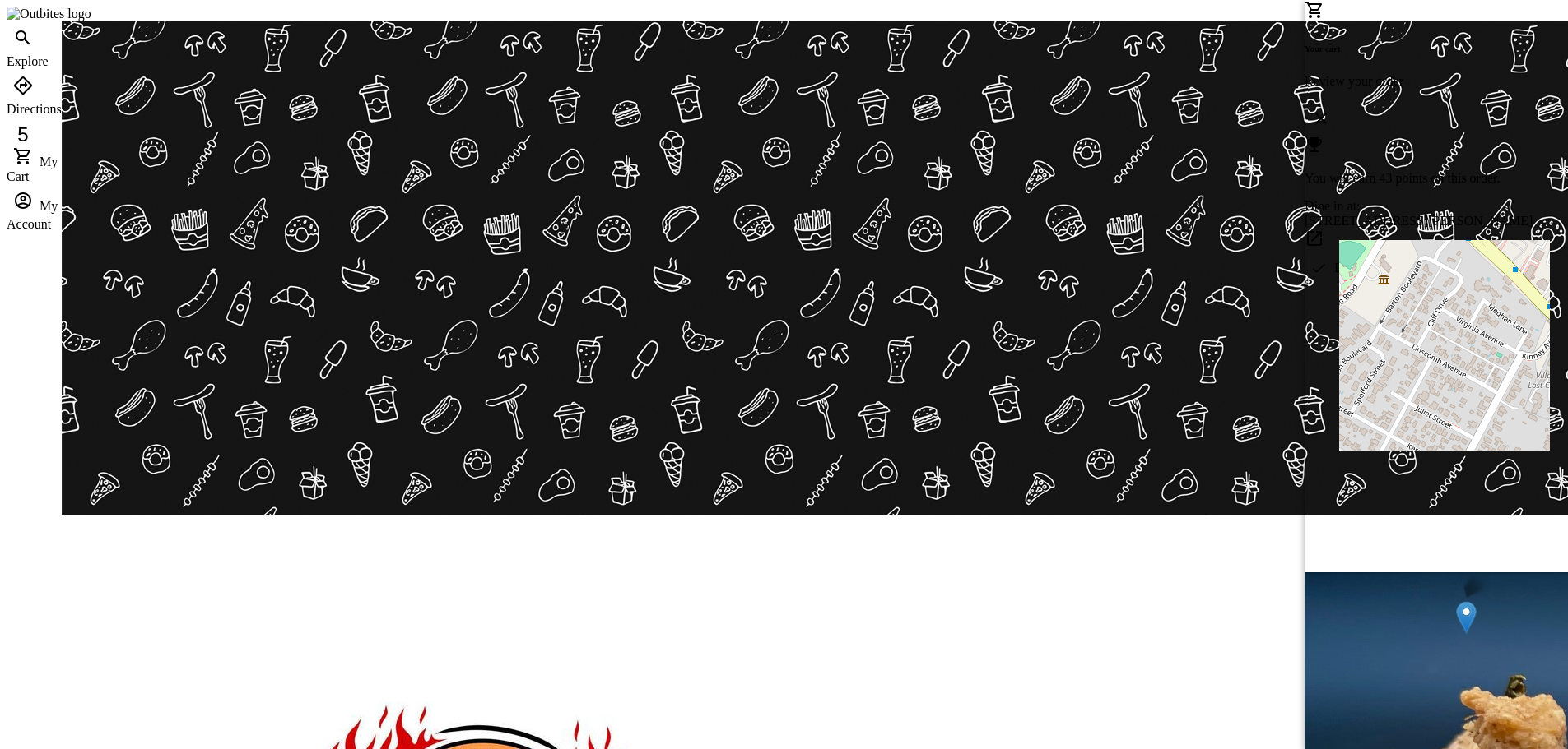
click at [1114, 234] on div at bounding box center [784, 374] width 1568 height 749
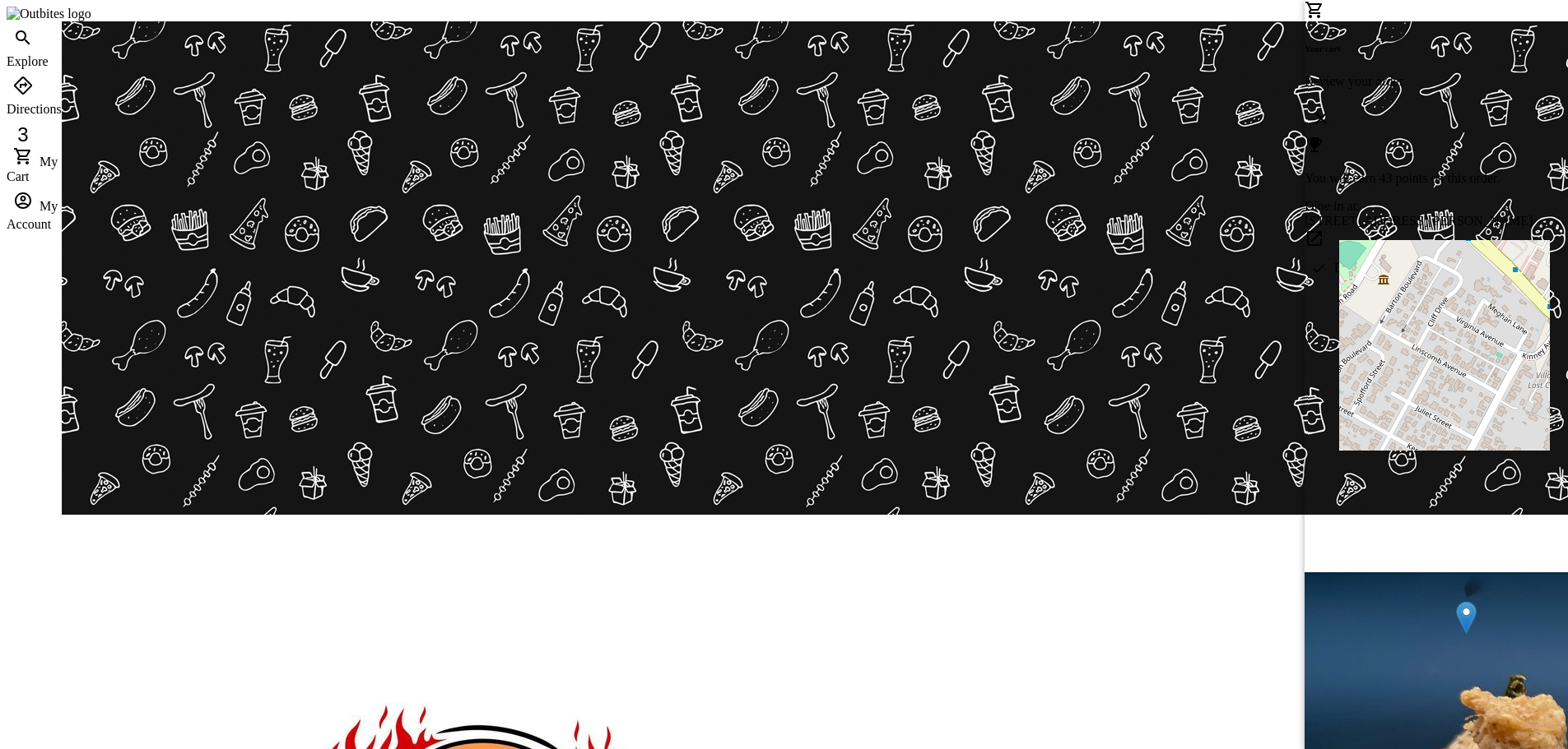
click at [999, 231] on div at bounding box center [784, 374] width 1568 height 749
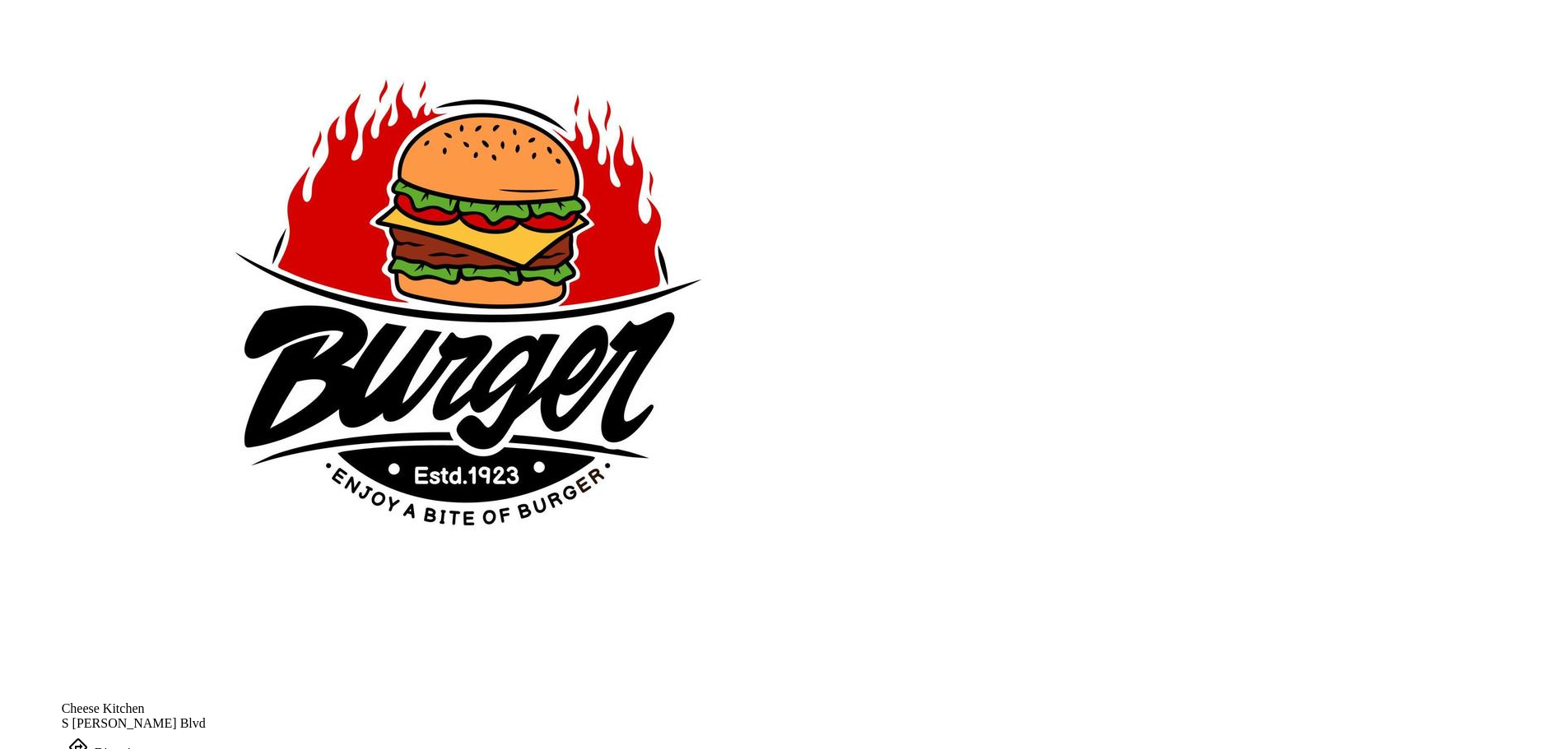
scroll to position [658, 0]
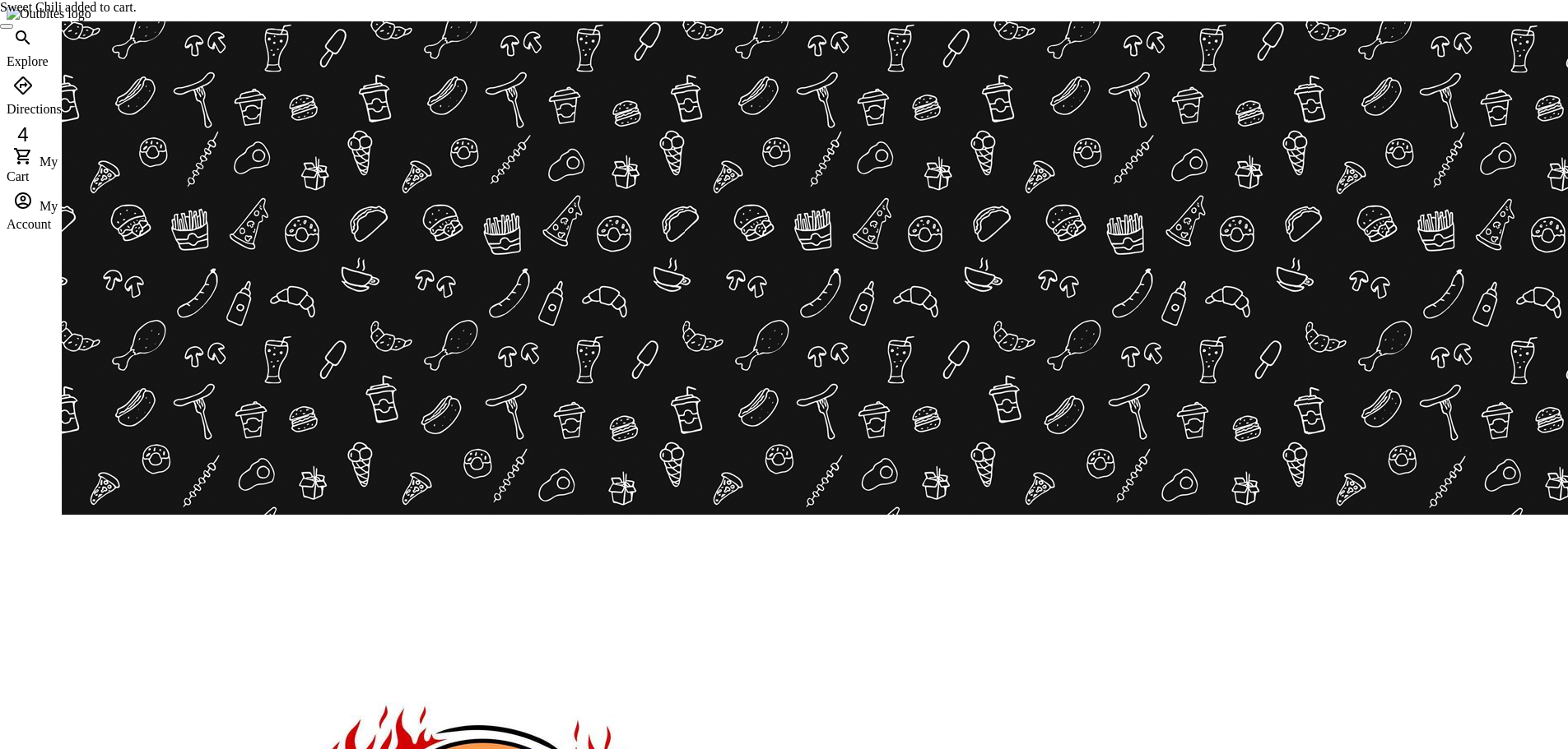
scroll to position [658, 0]
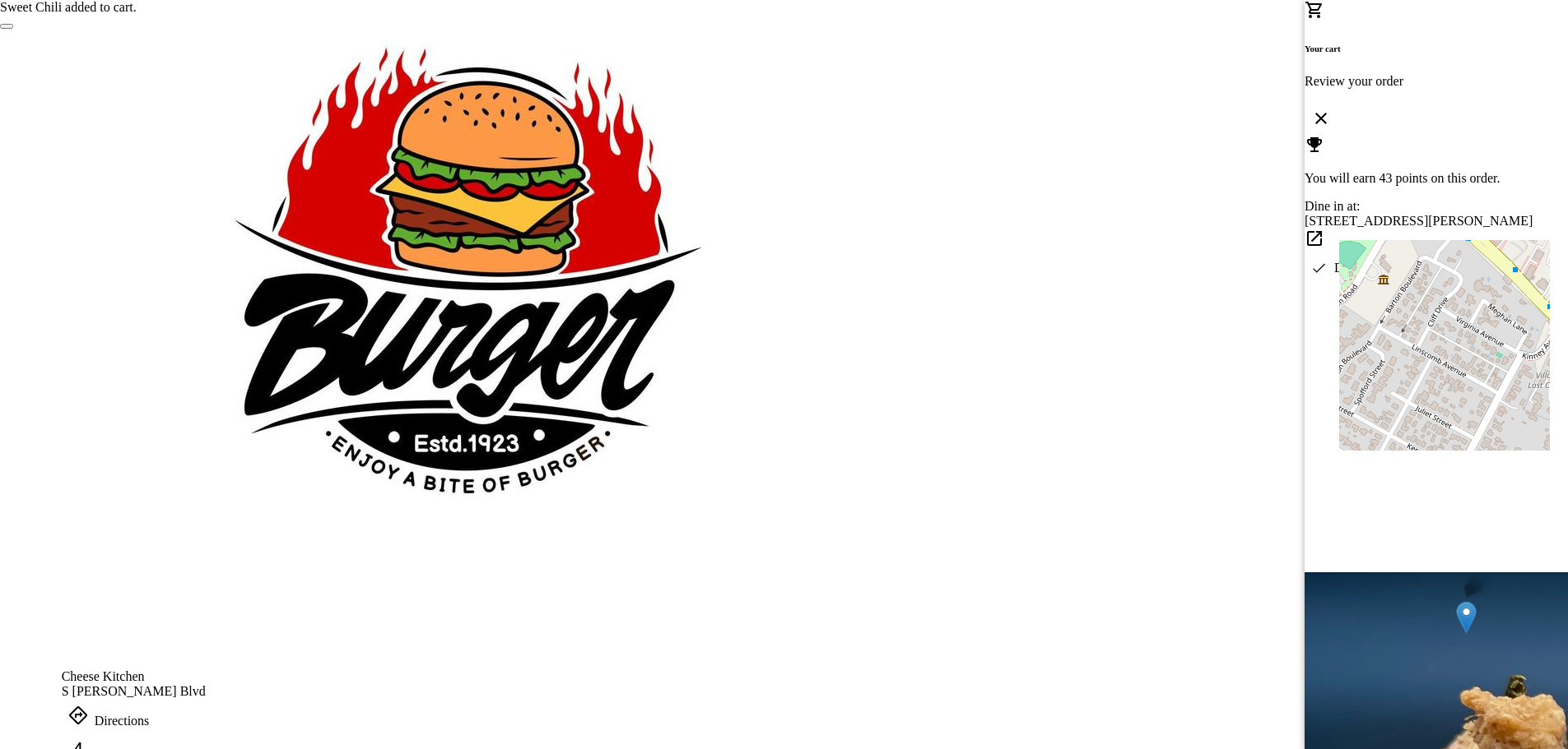
click at [1189, 148] on div at bounding box center [784, 374] width 1568 height 749
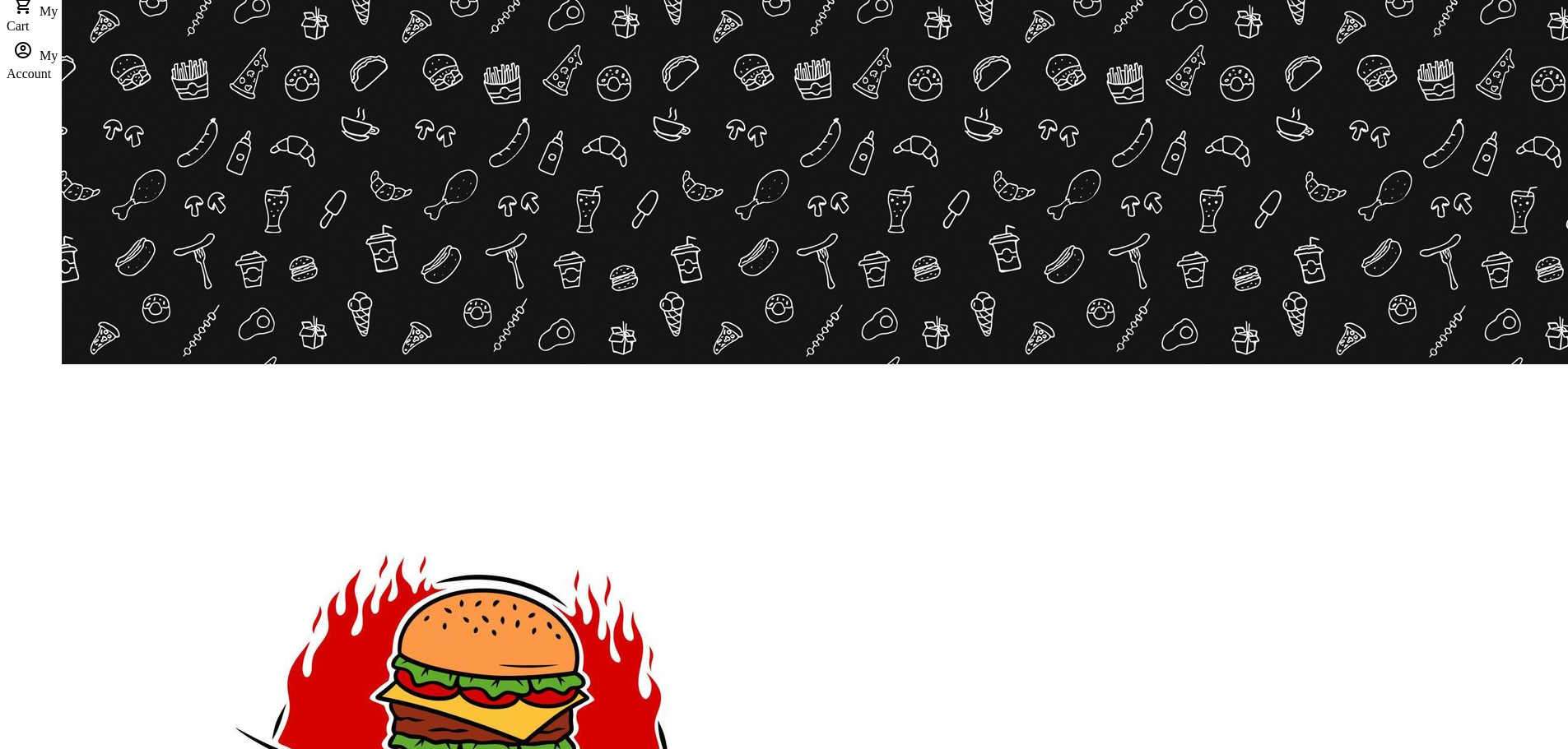
scroll to position [494, 0]
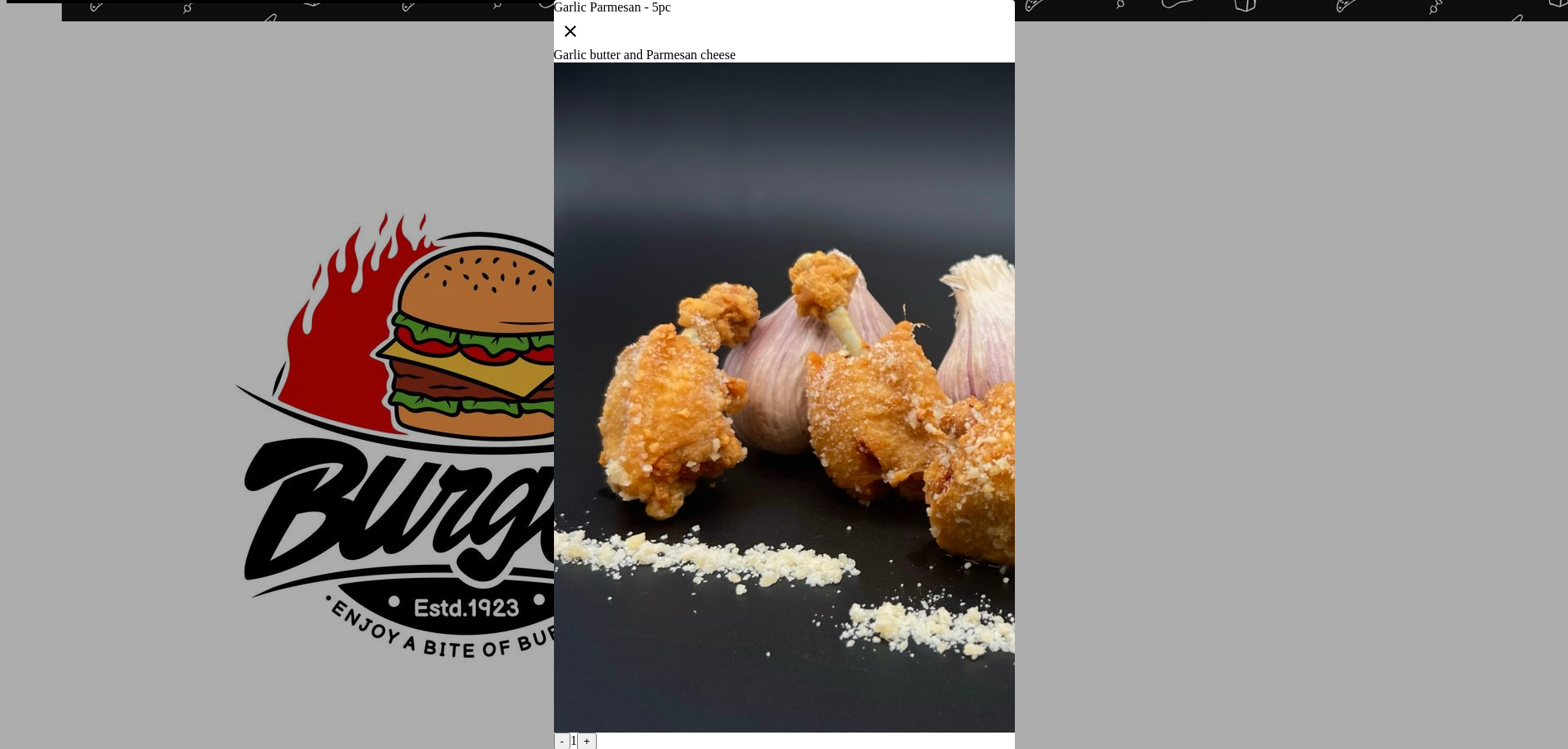
scroll to position [0, 0]
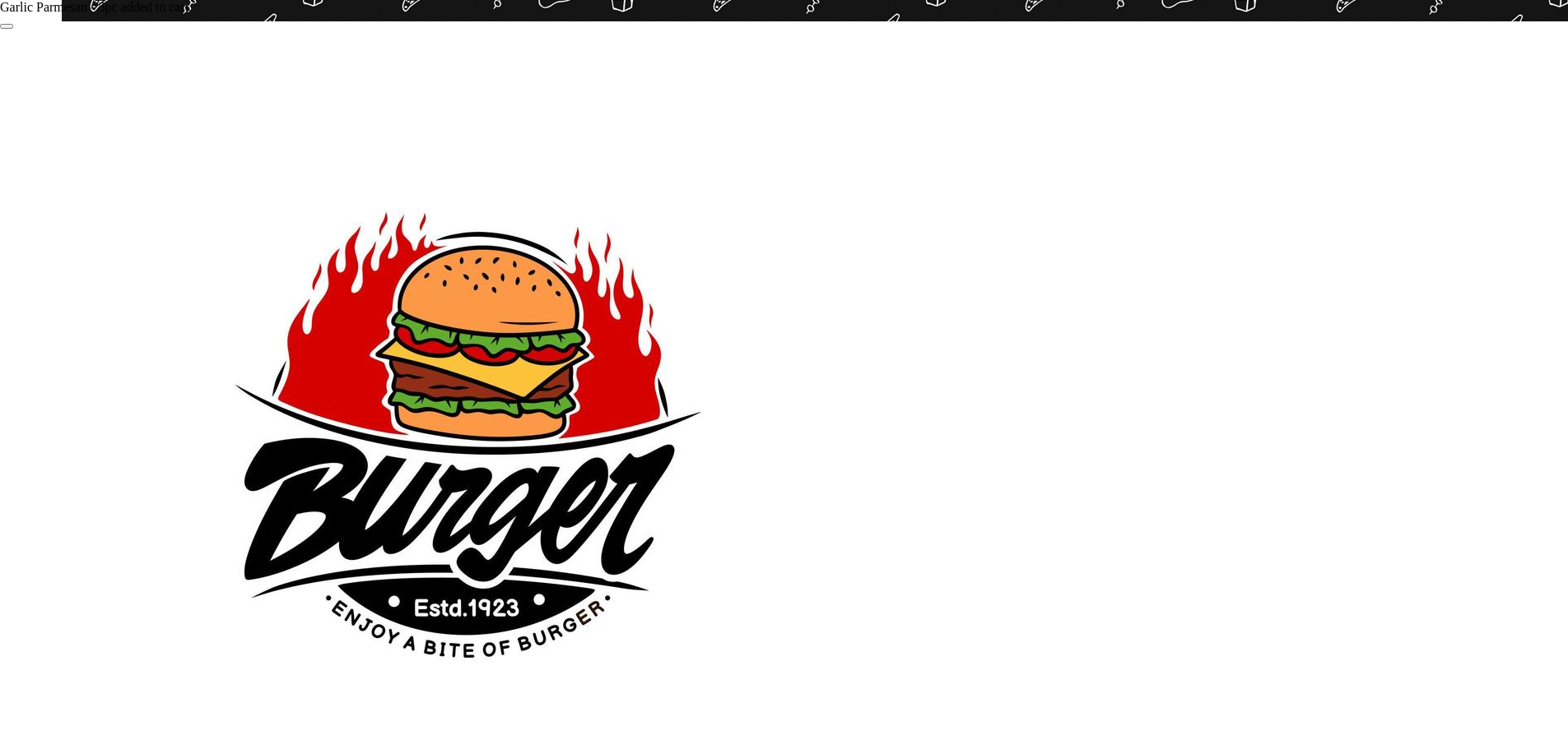
scroll to position [494, 0]
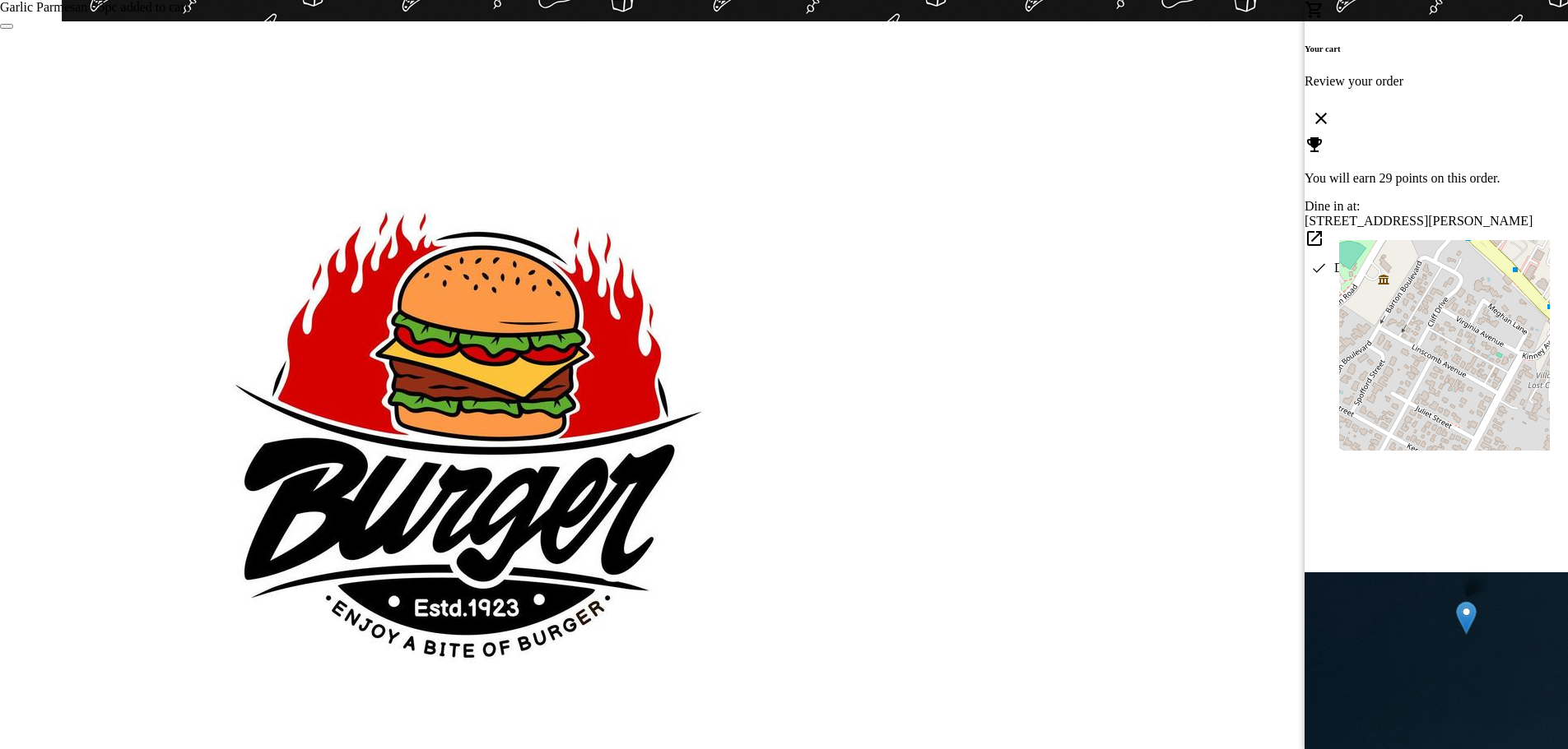
click at [1024, 307] on div at bounding box center [784, 374] width 1568 height 749
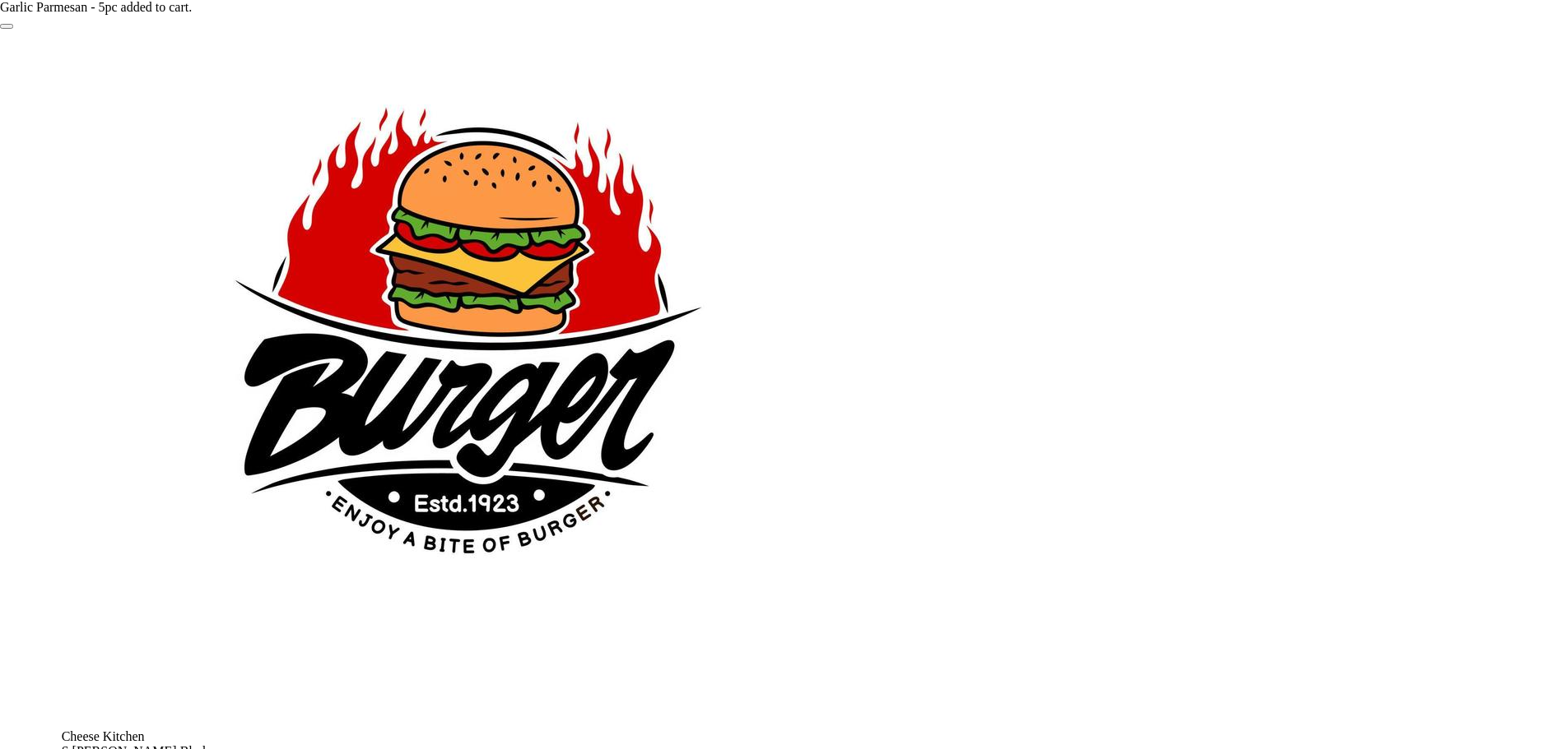
scroll to position [905, 0]
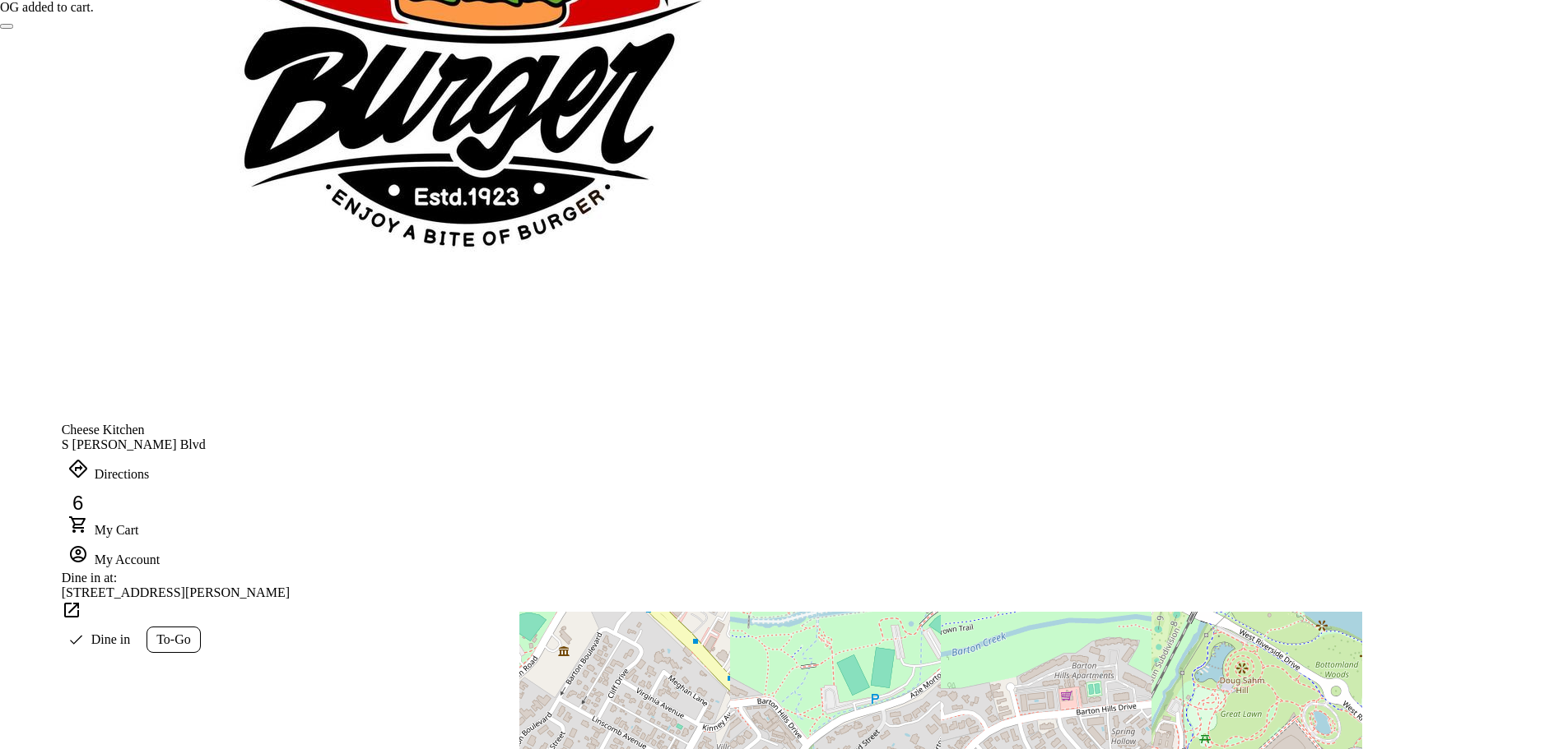
scroll to position [905, 0]
click at [88, 515] on icon at bounding box center [78, 524] width 19 height 19
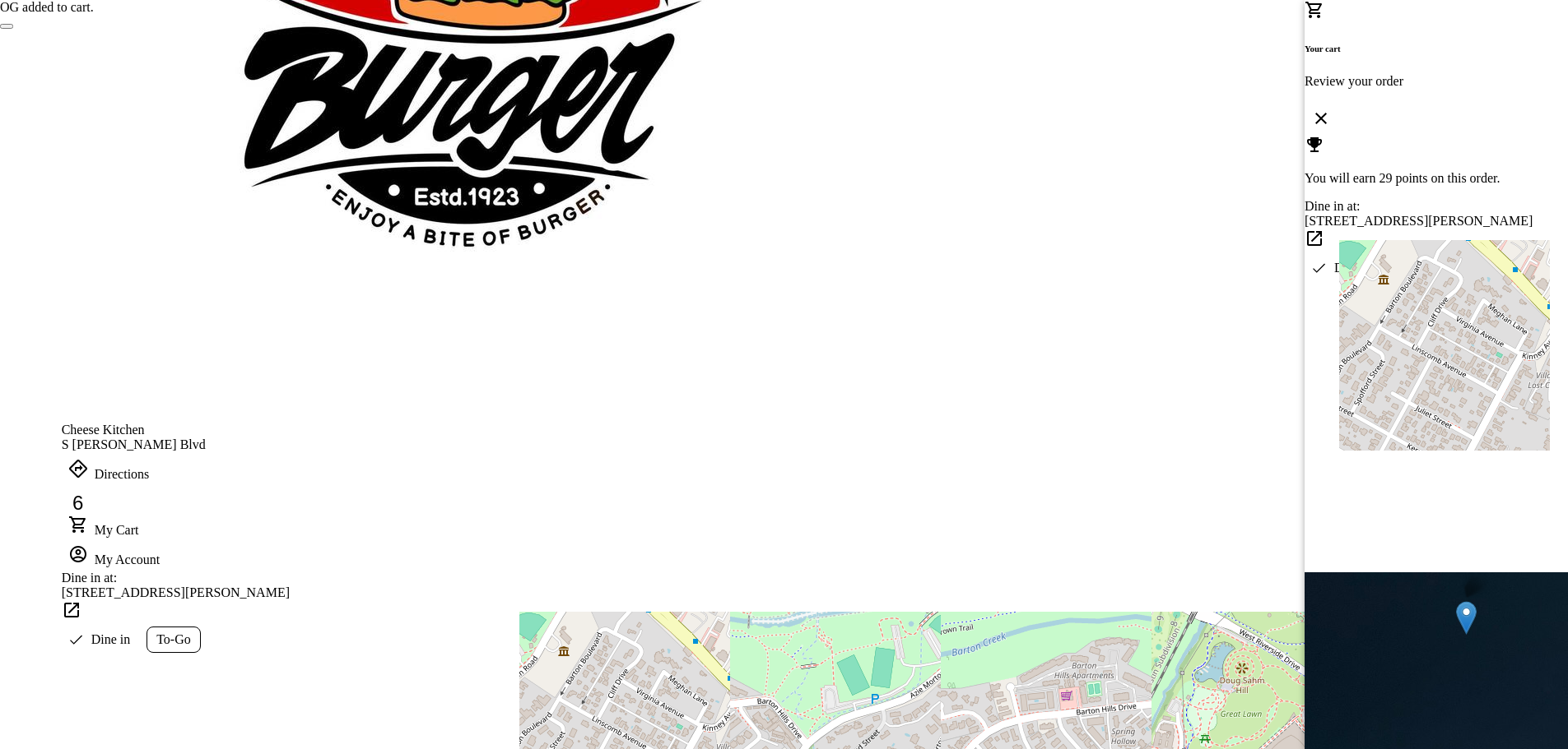
click at [1129, 391] on div at bounding box center [784, 374] width 1568 height 749
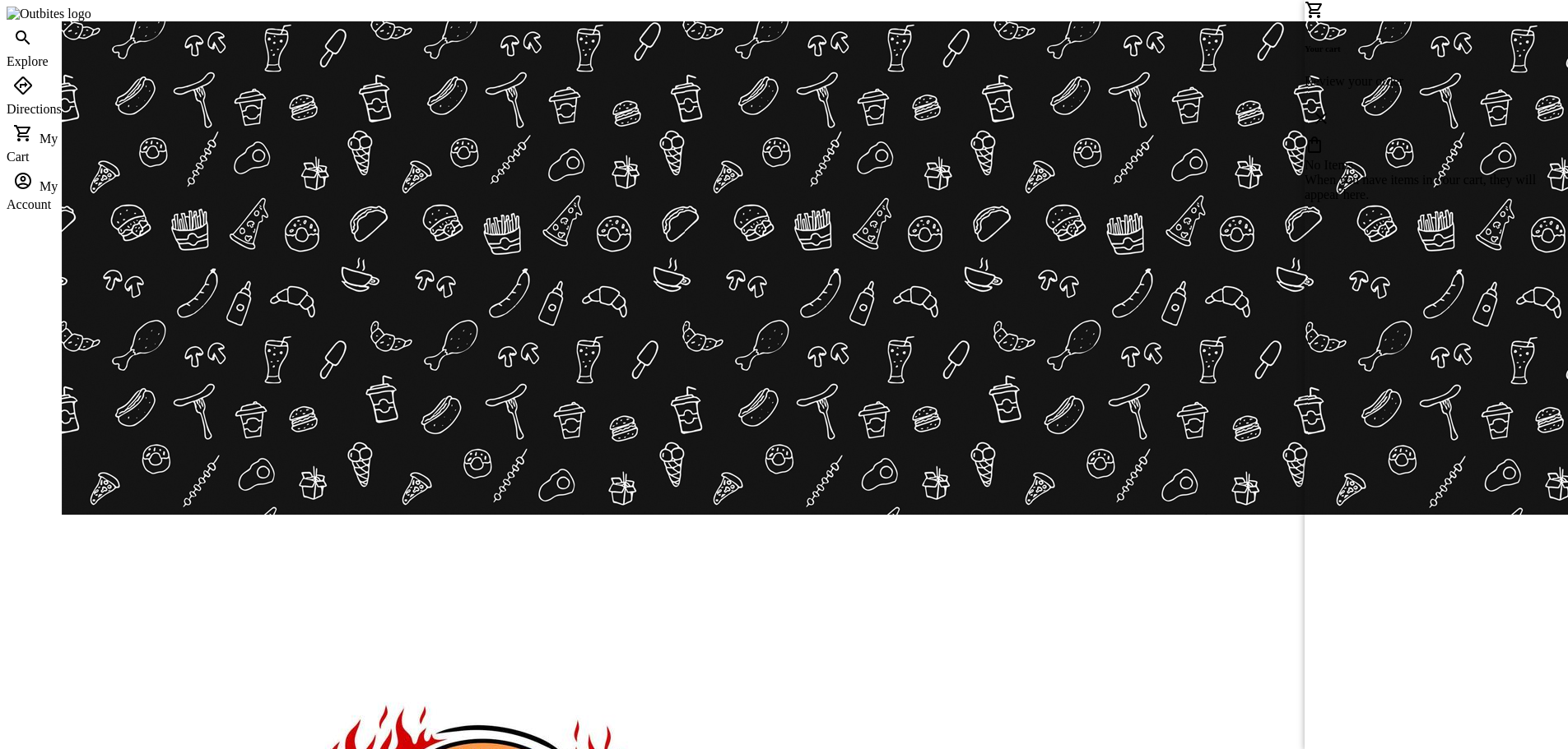
click at [1207, 468] on div at bounding box center [784, 374] width 1568 height 749
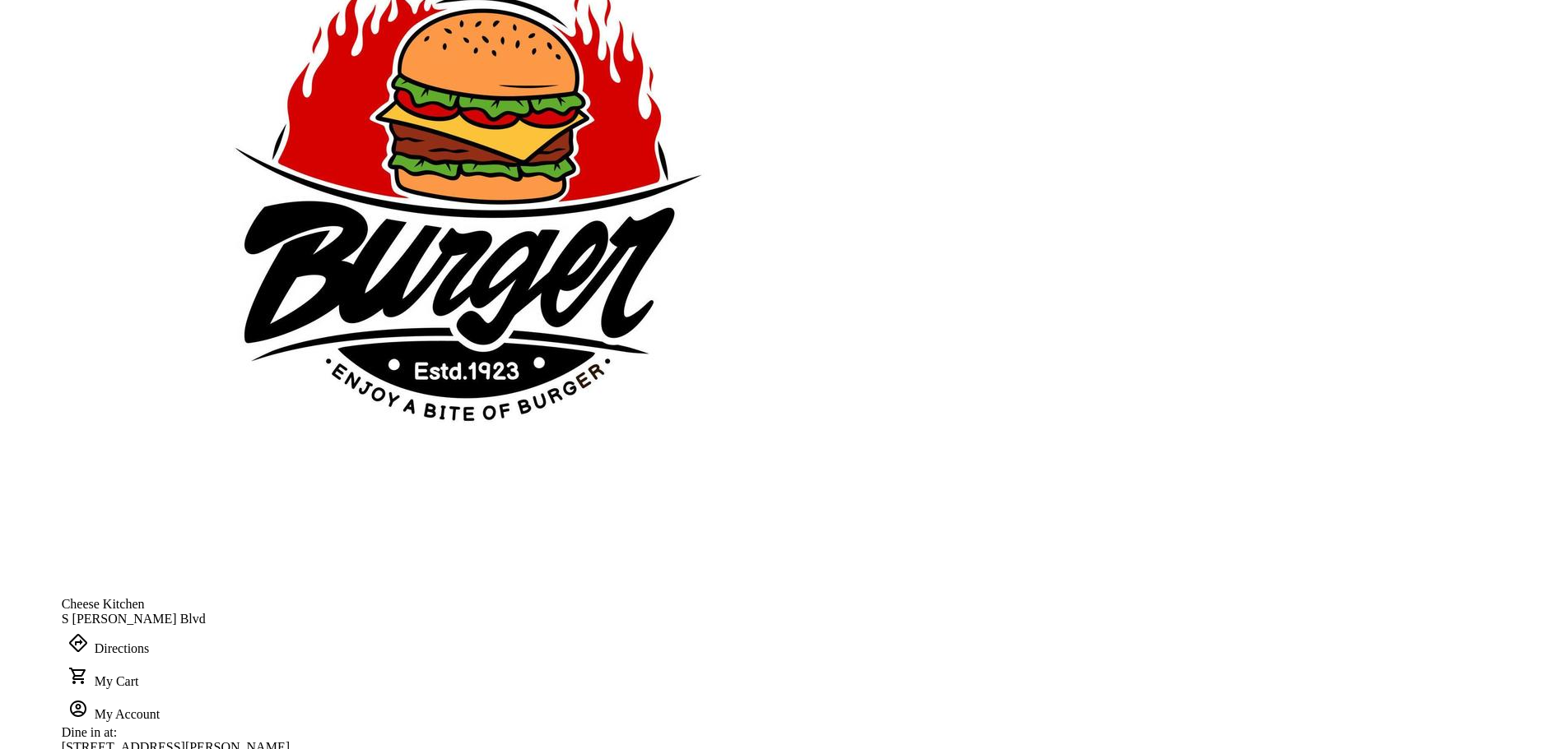
scroll to position [741, 0]
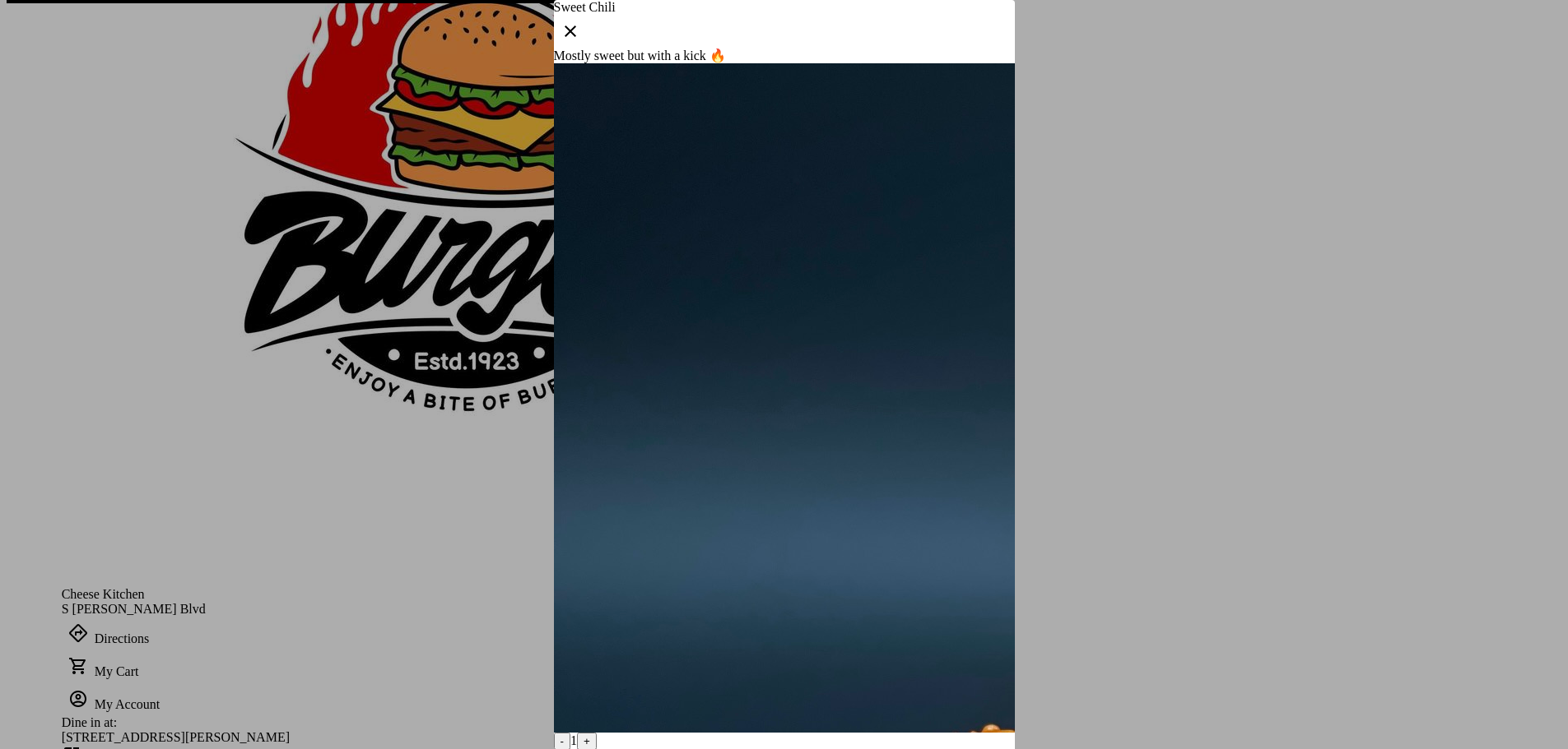
scroll to position [0, 0]
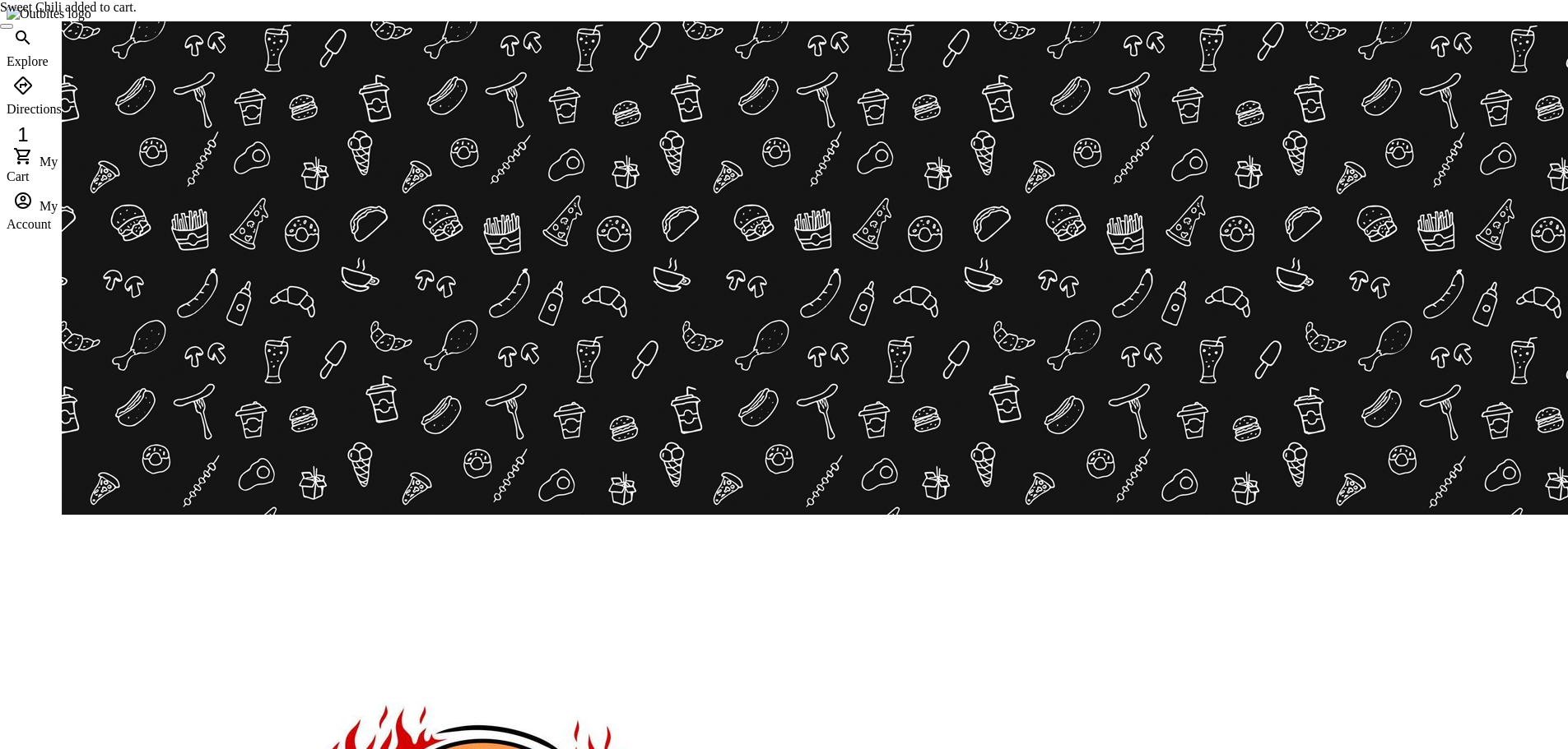
scroll to position [741, 0]
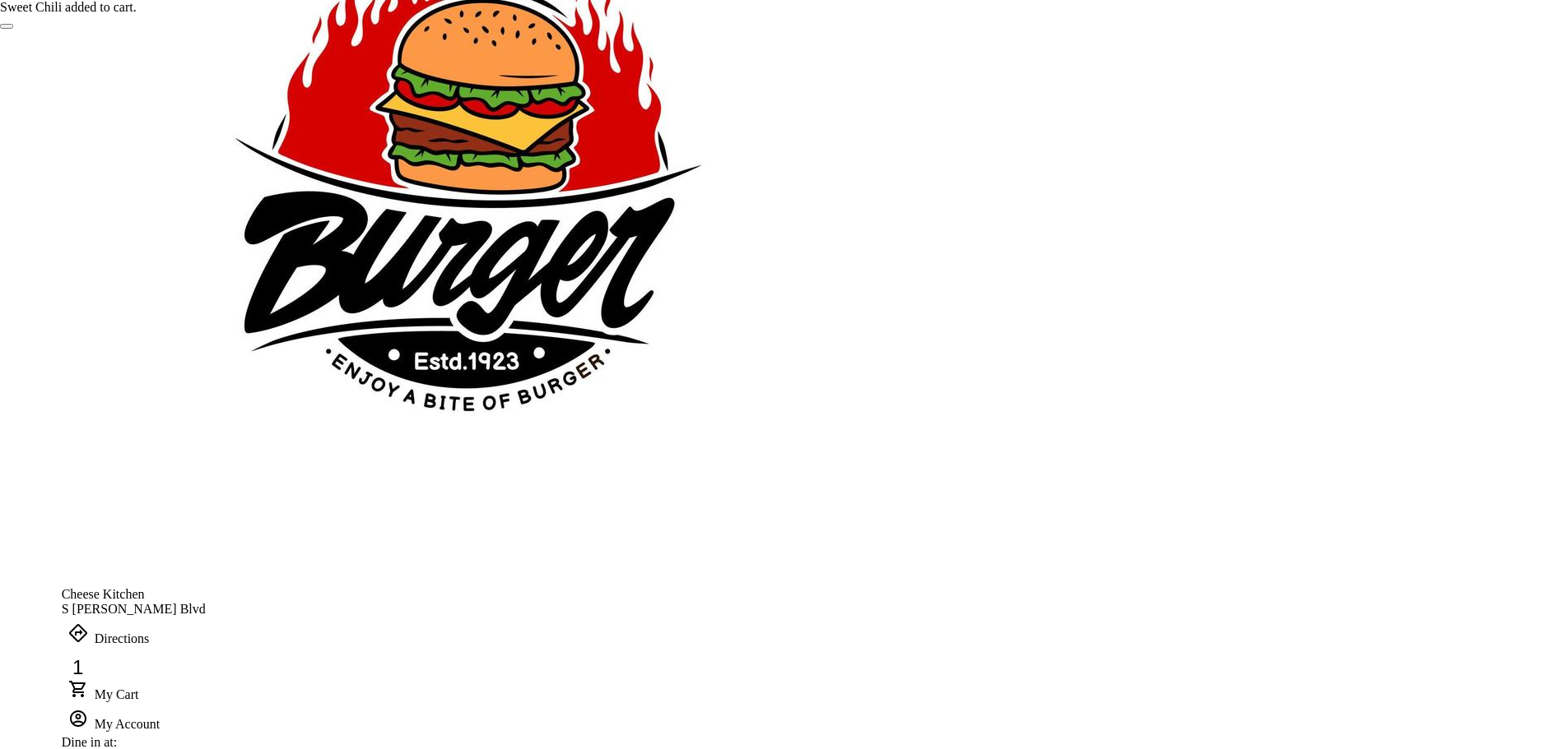
click at [98, 647] on span at bounding box center [78, 666] width 40 height 40
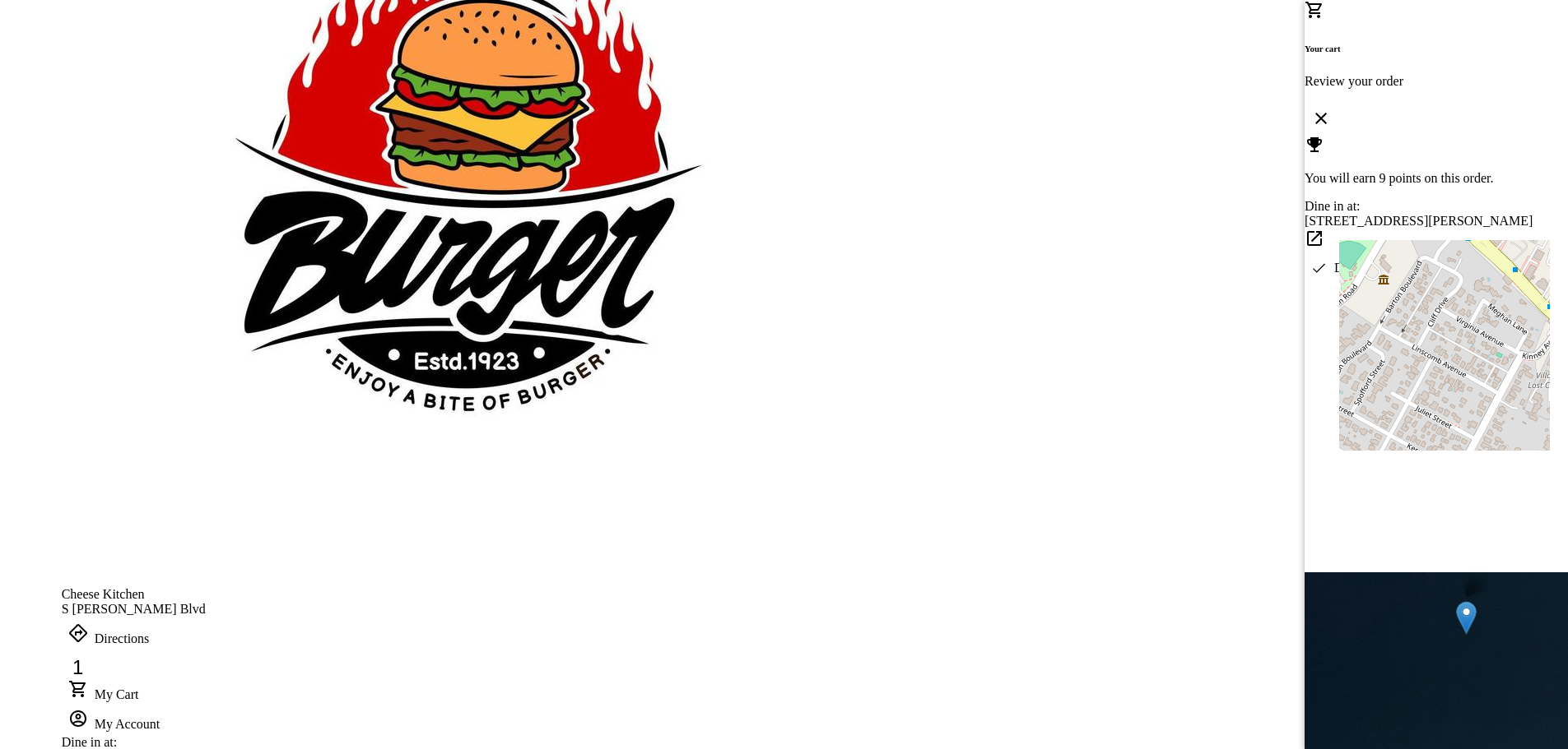
drag, startPoint x: 954, startPoint y: 202, endPoint x: 957, endPoint y: 211, distance: 9.5
click at [955, 202] on div at bounding box center [784, 374] width 1568 height 749
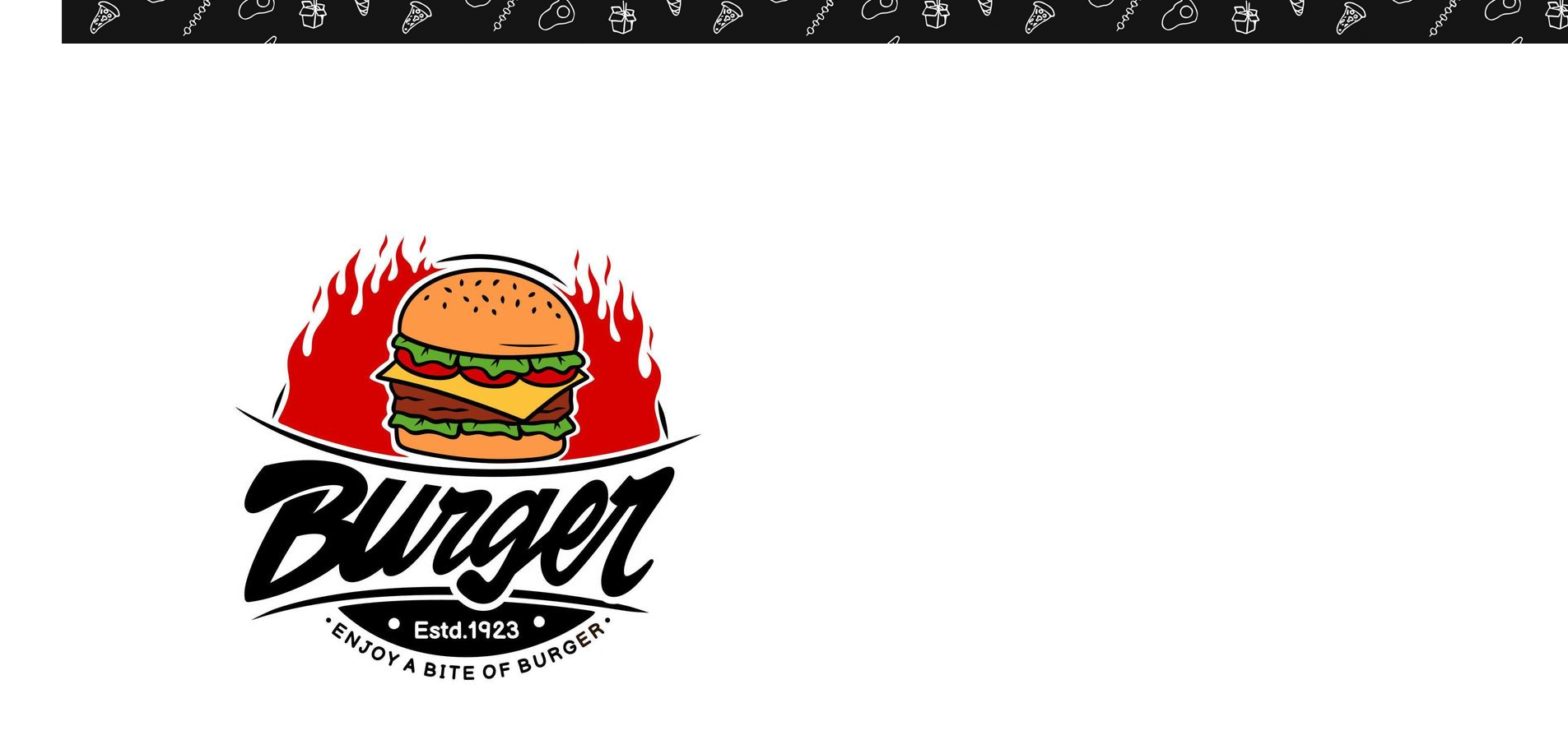
scroll to position [494, 0]
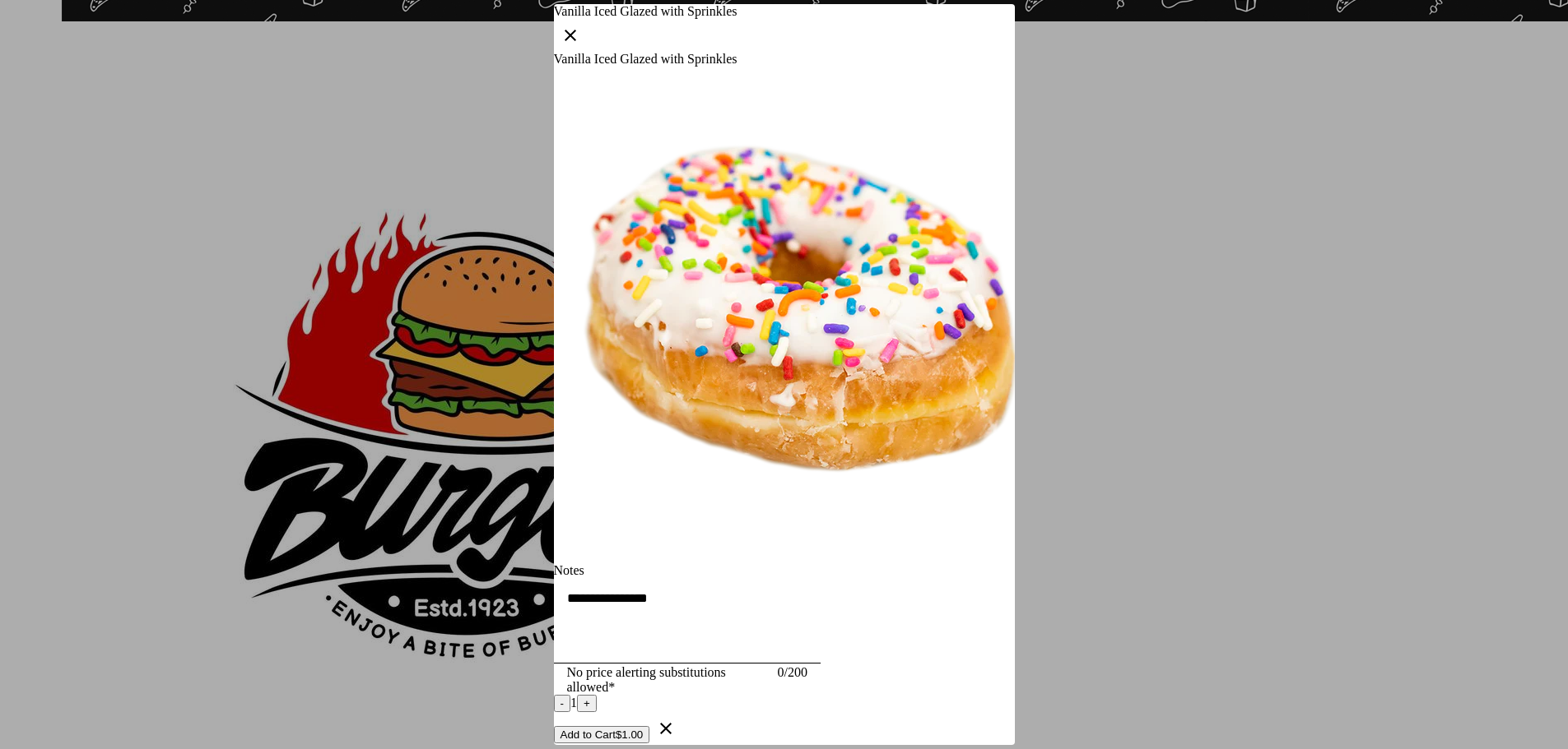
click at [1308, 246] on div at bounding box center [784, 374] width 1568 height 749
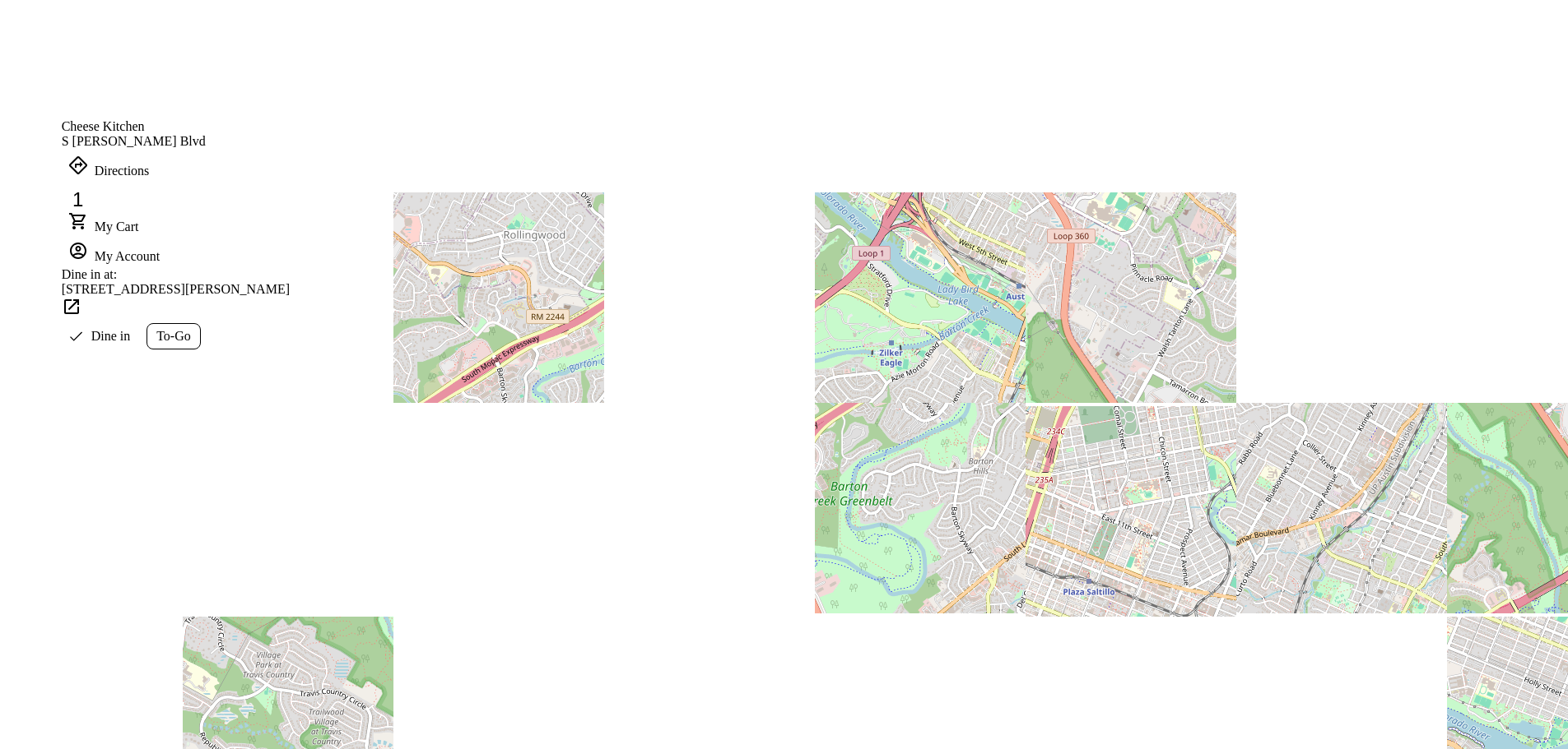
scroll to position [1234, 0]
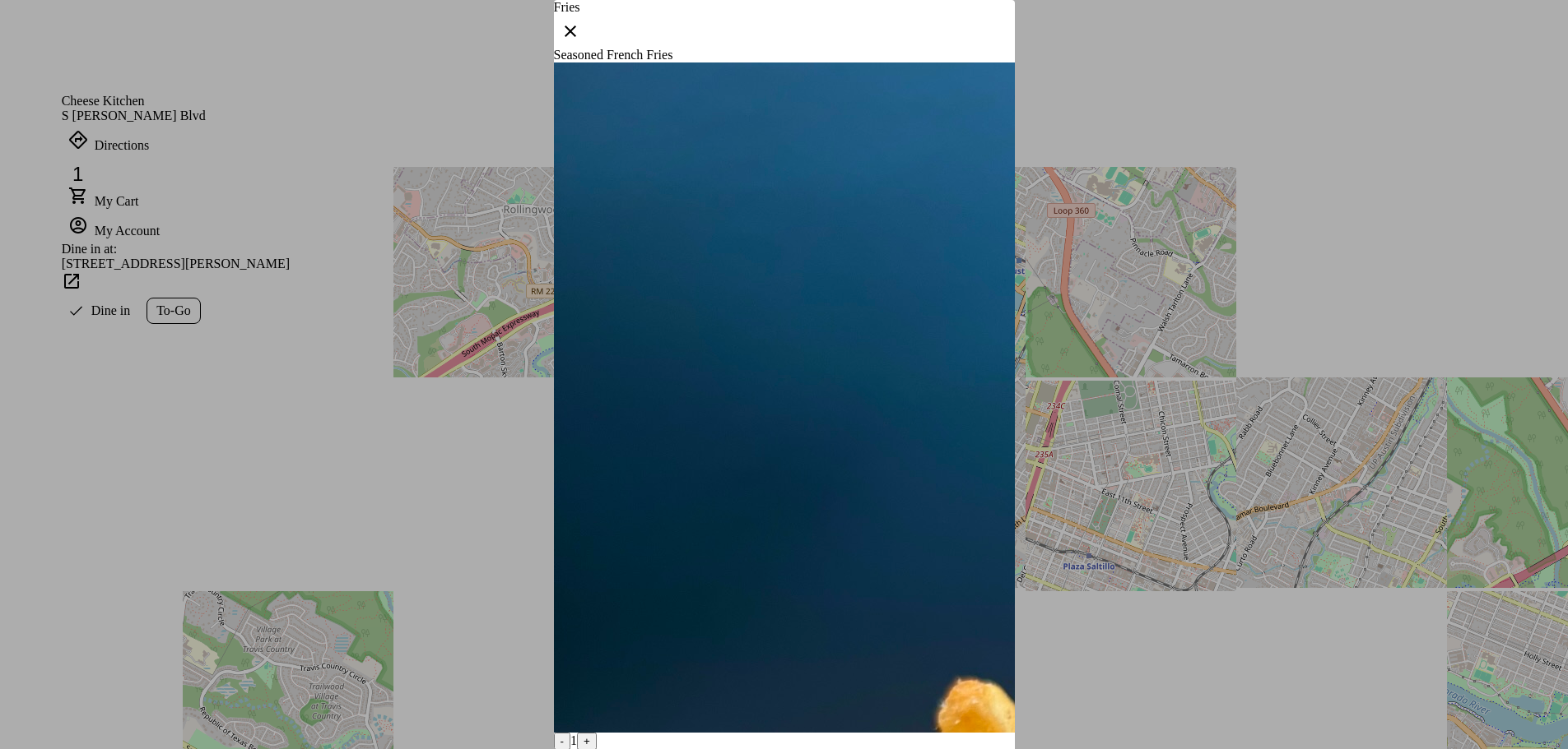
drag, startPoint x: 898, startPoint y: 682, endPoint x: 1200, endPoint y: 208, distance: 562.0
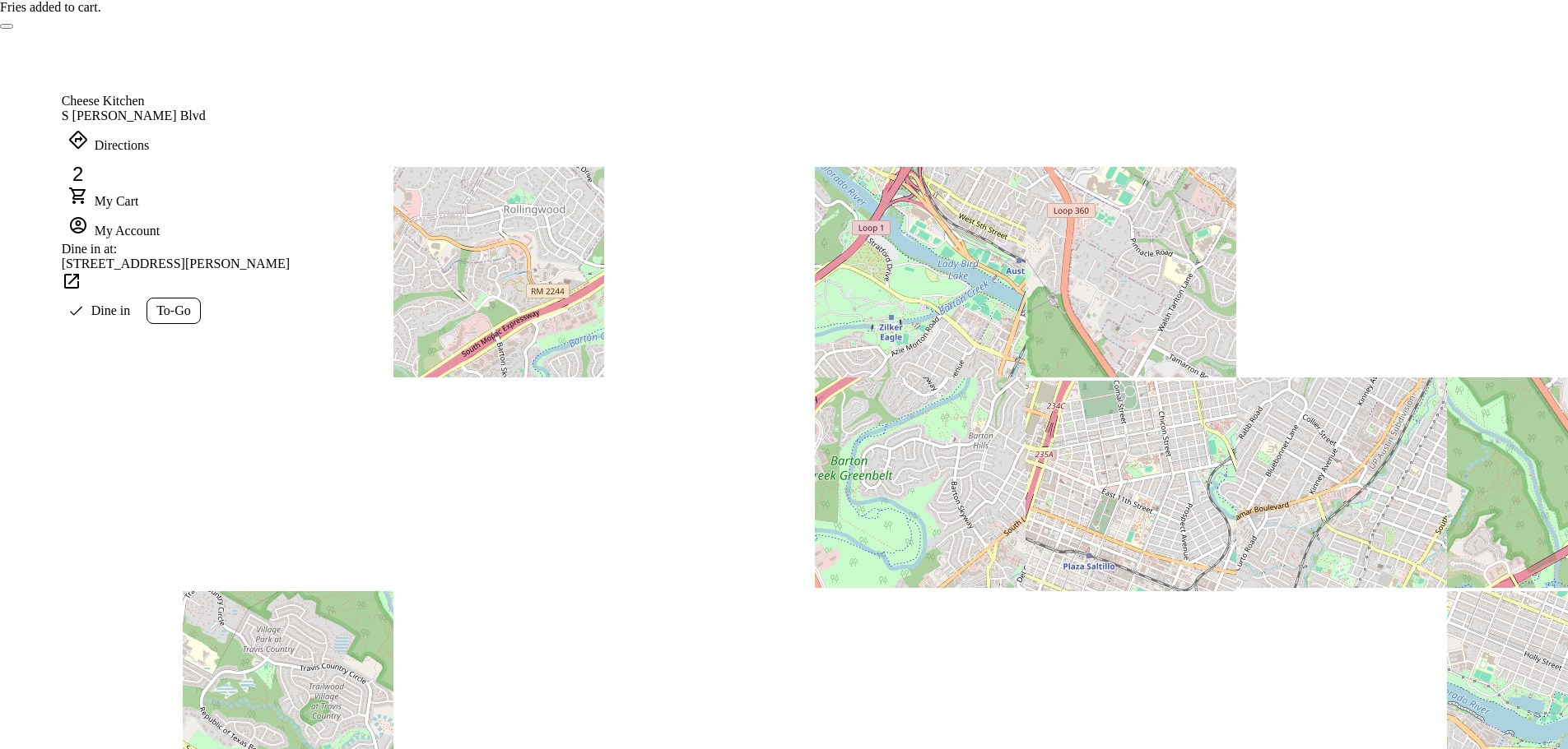
click at [88, 186] on icon at bounding box center [78, 195] width 19 height 19
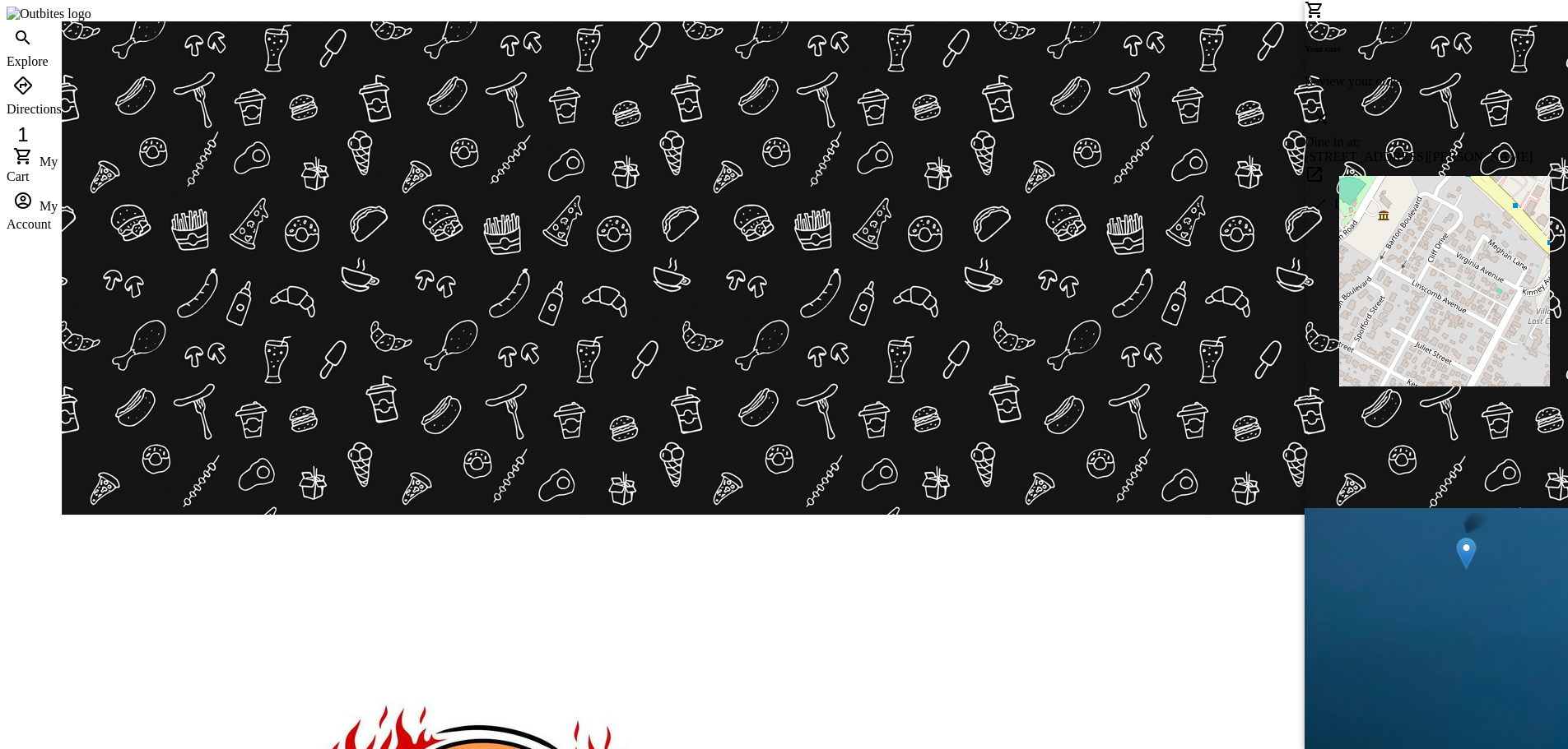
click at [946, 522] on div at bounding box center [784, 374] width 1568 height 749
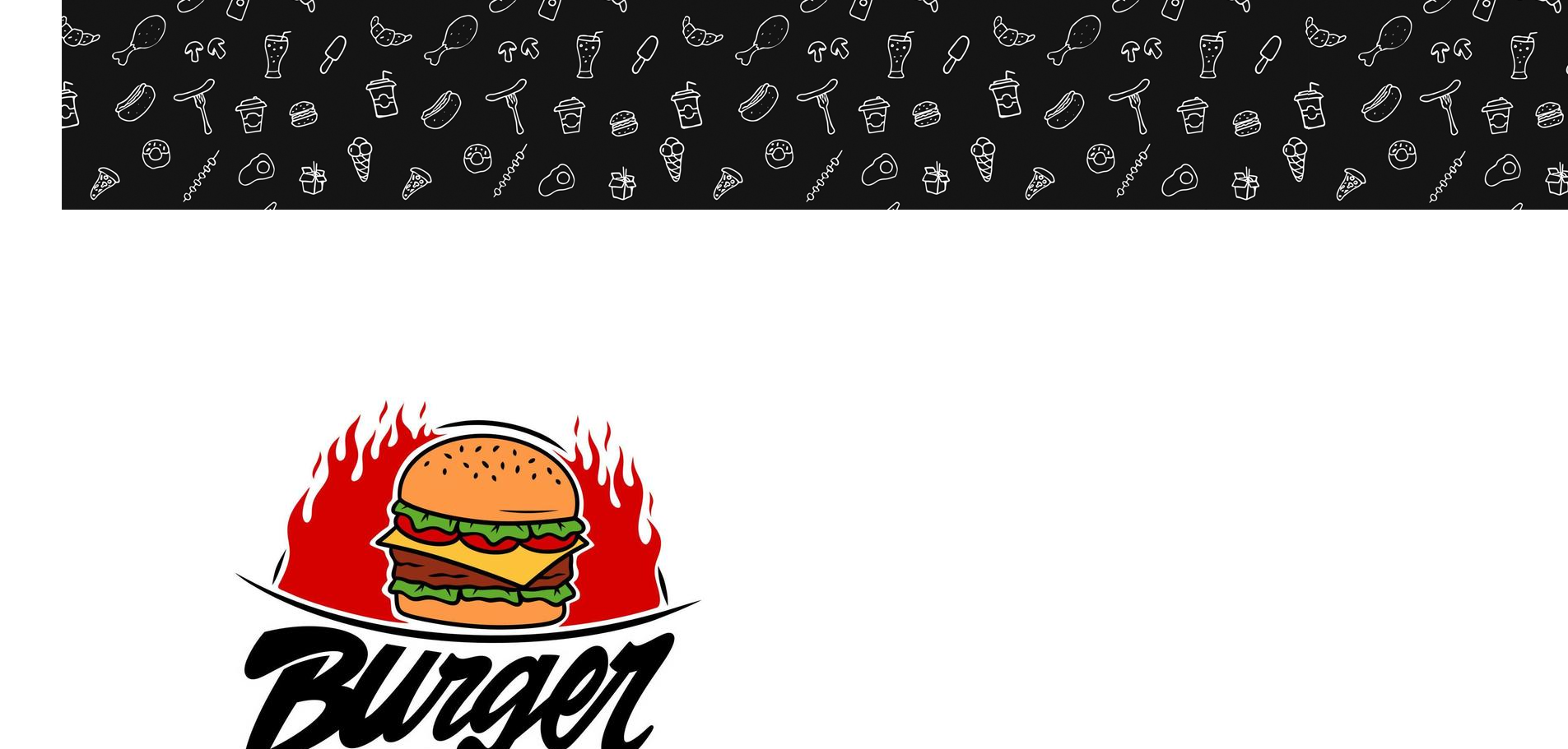
scroll to position [494, 0]
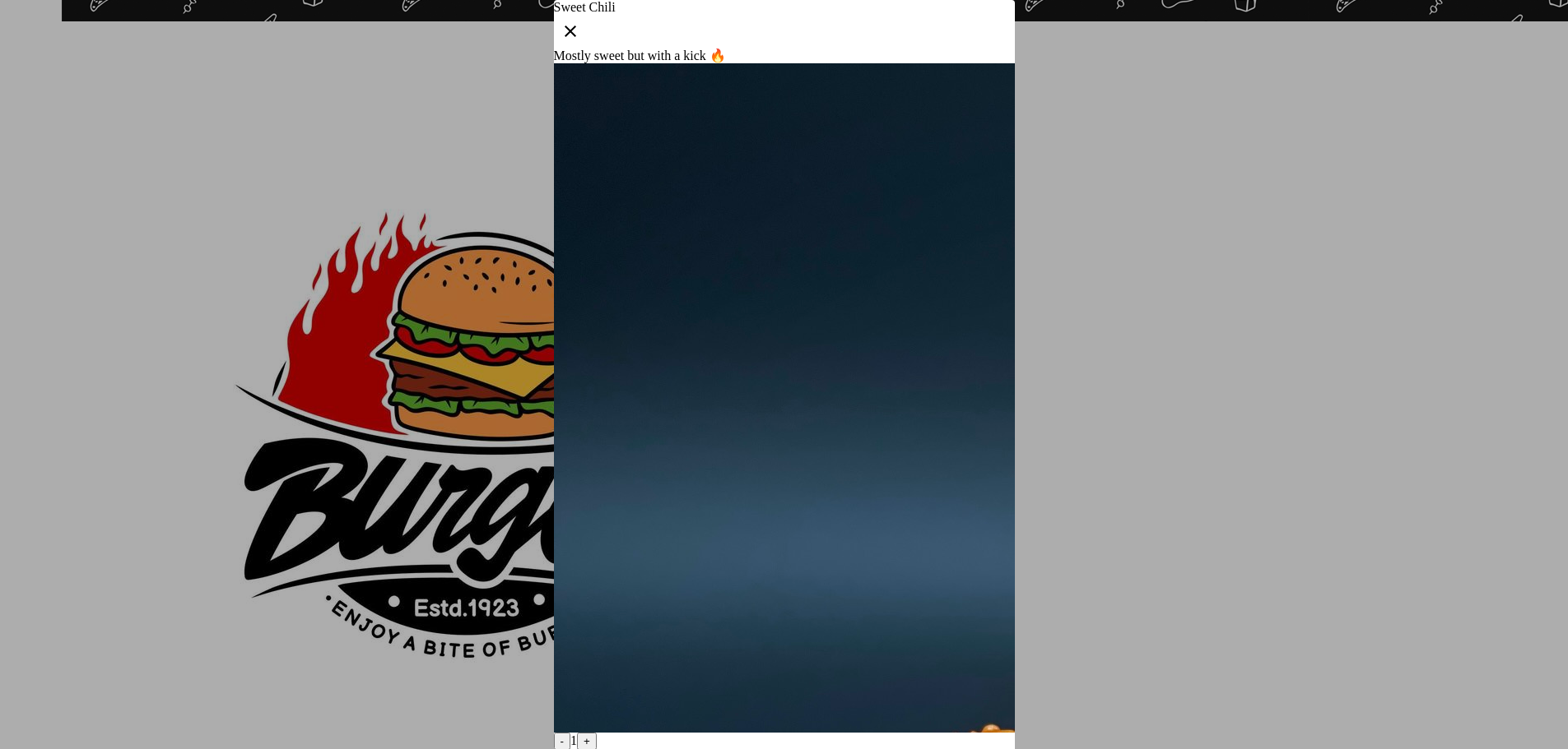
drag, startPoint x: 885, startPoint y: 687, endPoint x: 1171, endPoint y: 271, distance: 504.8
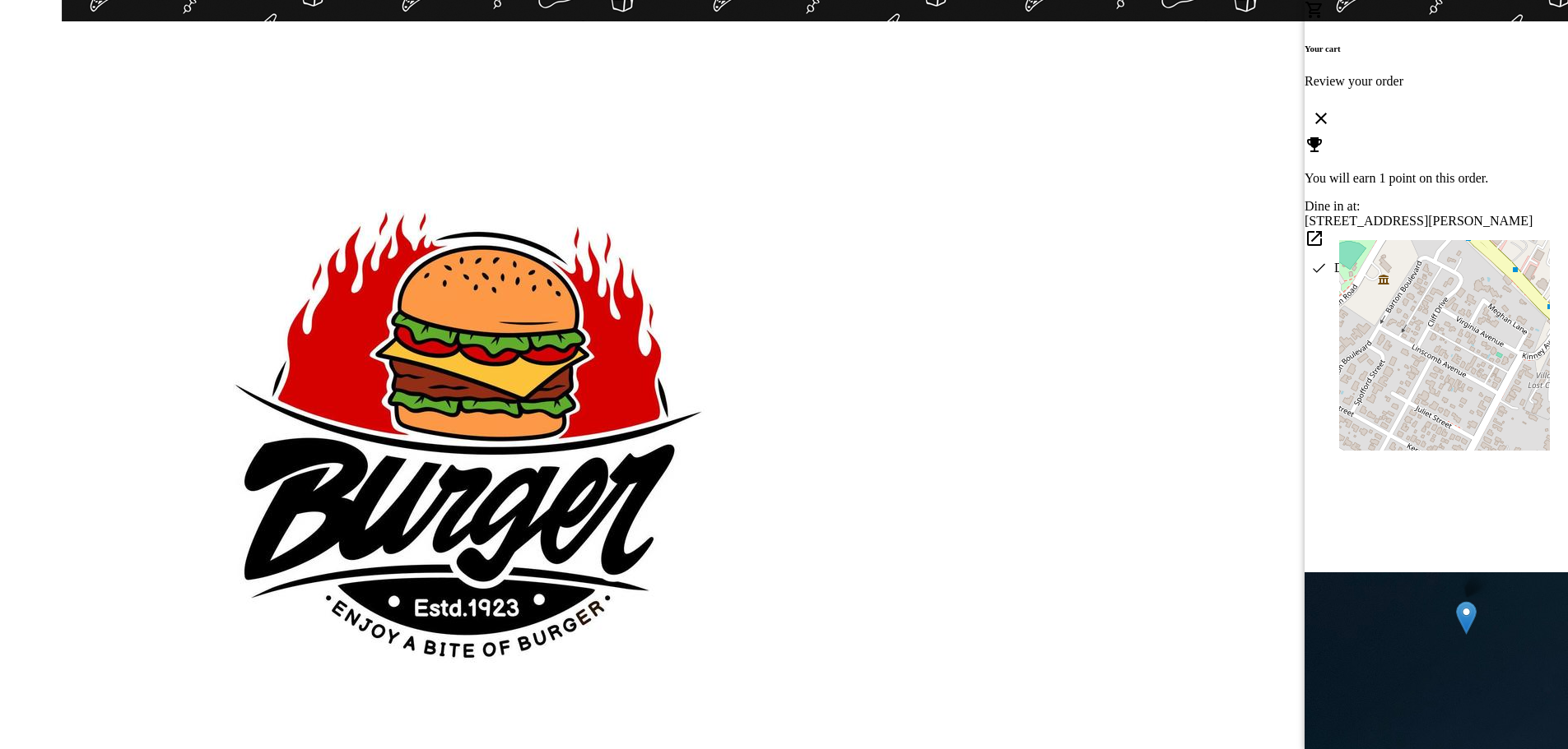
click at [854, 293] on div at bounding box center [784, 374] width 1568 height 749
